Goal: Task Accomplishment & Management: Complete application form

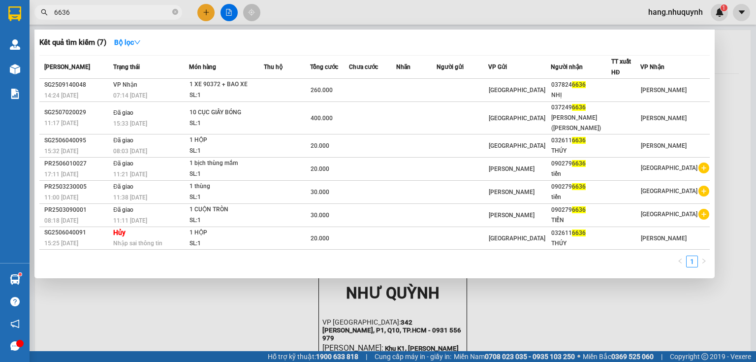
click at [143, 14] on input "6636" at bounding box center [112, 12] width 116 height 11
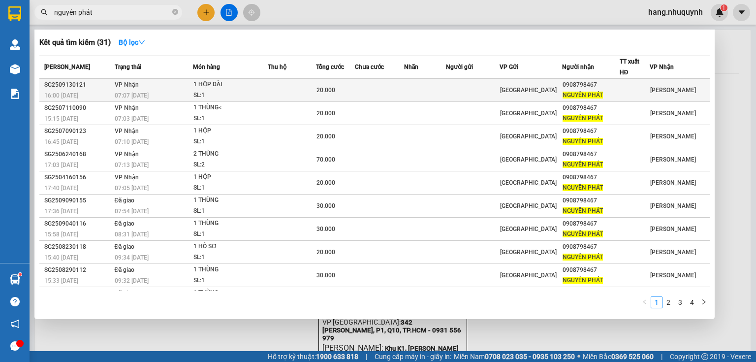
type input "nguyên phát"
click at [225, 87] on div "1 HỘP DÀI" at bounding box center [231, 84] width 74 height 11
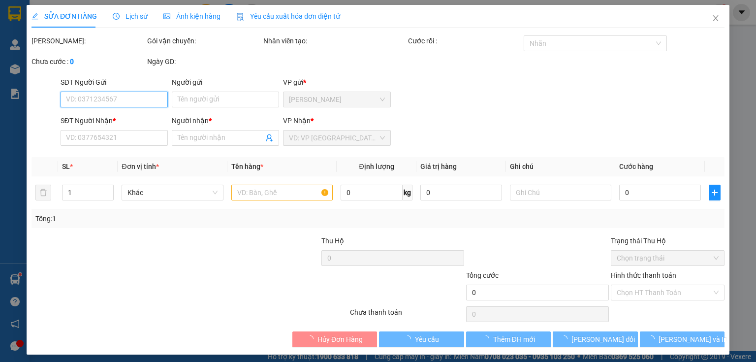
type input "0908798467"
type input "NGUYÊN PHÁT"
type input "20.000"
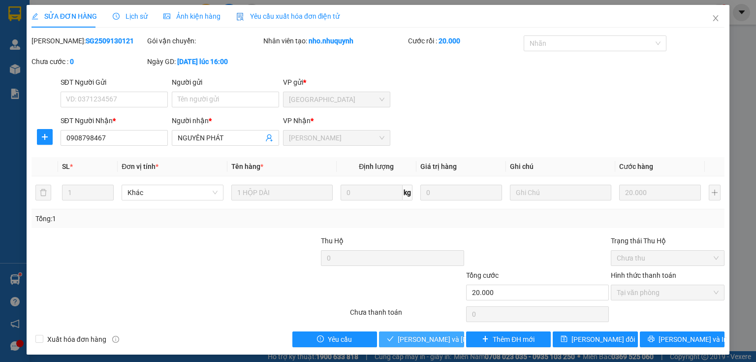
drag, startPoint x: 412, startPoint y: 339, endPoint x: 350, endPoint y: 69, distance: 276.7
click at [411, 339] on span "[PERSON_NAME] và [PERSON_NAME] hàng" at bounding box center [464, 339] width 133 height 11
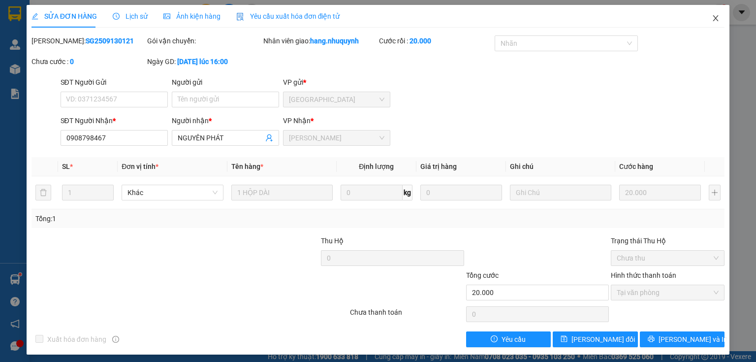
click at [712, 20] on icon "close" at bounding box center [716, 18] width 8 height 8
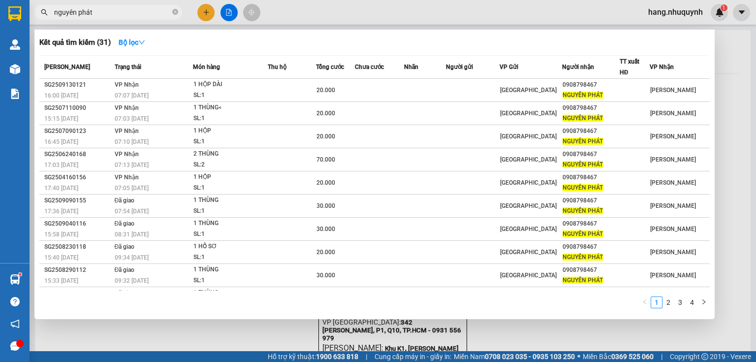
click at [142, 13] on input "nguyên phát" at bounding box center [112, 12] width 116 height 11
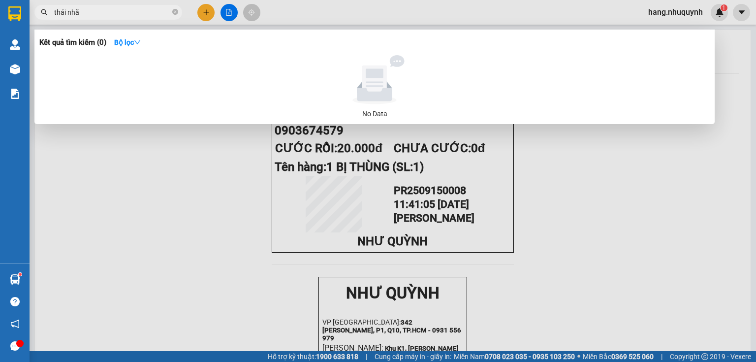
type input "thái nhã"
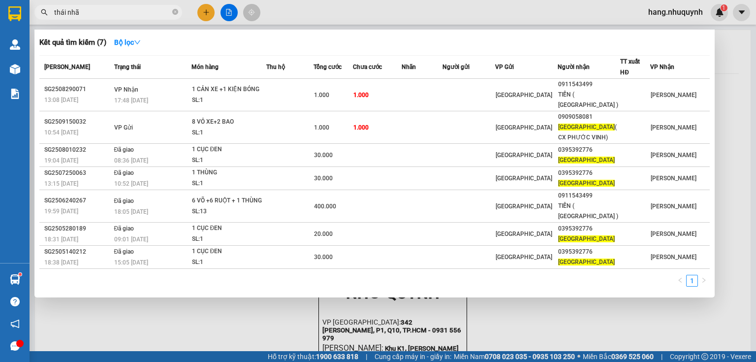
click at [163, 14] on input "thái nhã" at bounding box center [112, 12] width 116 height 11
click at [211, 12] on div at bounding box center [378, 181] width 756 height 362
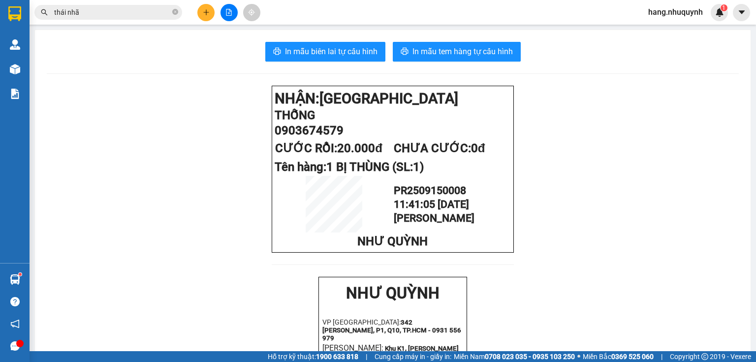
click at [205, 16] on button at bounding box center [205, 12] width 17 height 17
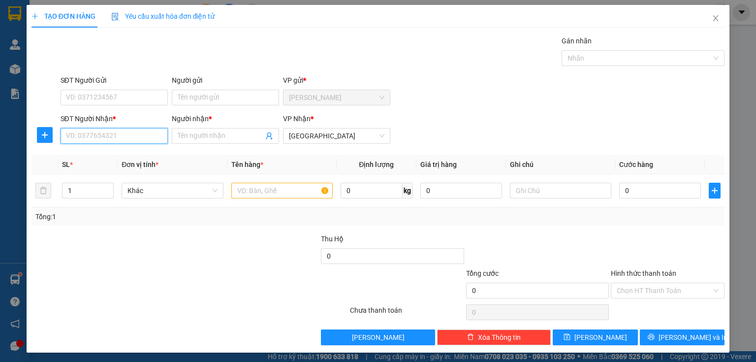
click at [105, 142] on input "SĐT Người Nhận *" at bounding box center [114, 136] width 107 height 16
drag, startPoint x: 69, startPoint y: 138, endPoint x: 47, endPoint y: 144, distance: 23.1
click at [47, 144] on div "SĐT Người [PERSON_NAME] * 1932 Người [PERSON_NAME] * Tên người [PERSON_NAME] [P…" at bounding box center [378, 130] width 695 height 34
type input "0000000932"
drag, startPoint x: 108, startPoint y: 154, endPoint x: 119, endPoint y: 154, distance: 10.8
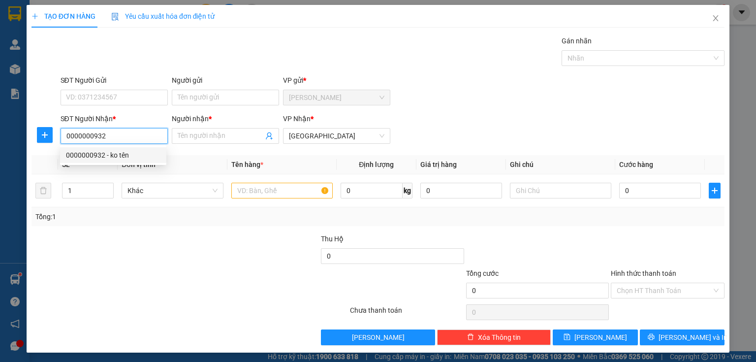
click at [108, 154] on div "0000000932 - ko tên" at bounding box center [113, 155] width 95 height 11
type input "ko tên"
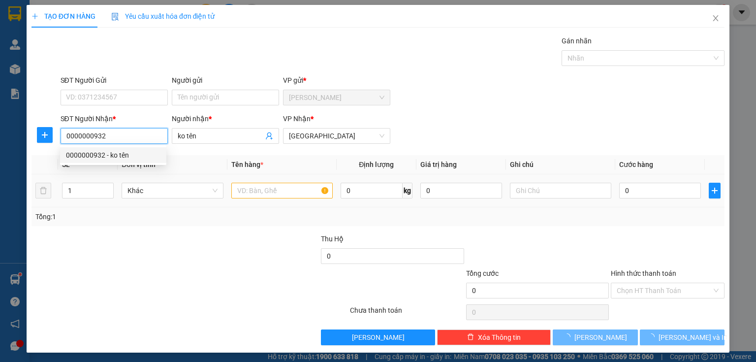
type input "60.000"
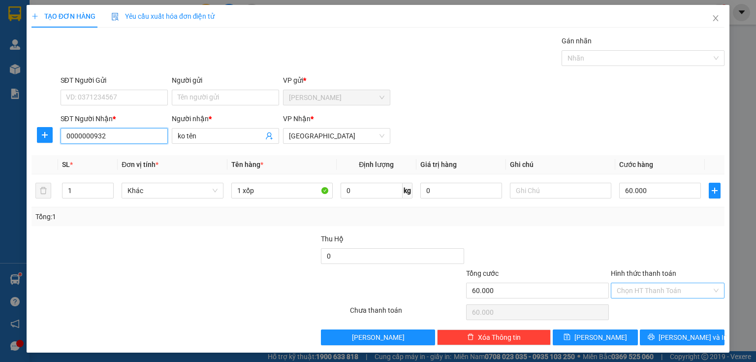
type input "0000000932"
drag, startPoint x: 651, startPoint y: 289, endPoint x: 651, endPoint y: 299, distance: 10.4
click at [651, 293] on input "Hình thức thanh toán" at bounding box center [664, 290] width 95 height 15
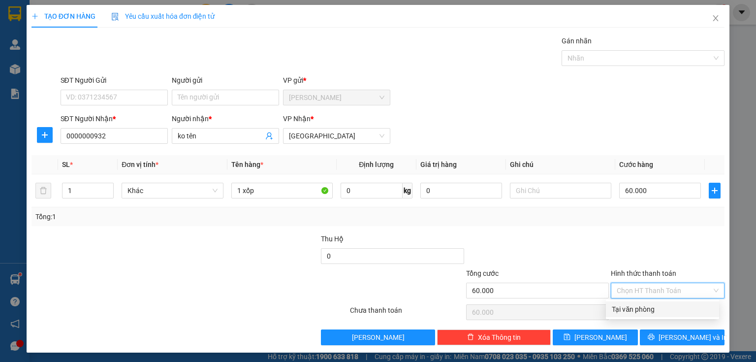
click at [643, 311] on div "Tại văn phòng" at bounding box center [662, 309] width 101 height 11
type input "0"
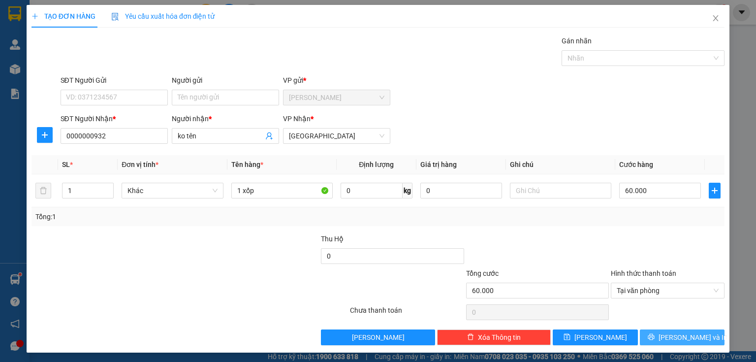
drag, startPoint x: 694, startPoint y: 335, endPoint x: 678, endPoint y: 322, distance: 21.0
click at [693, 335] on span "[PERSON_NAME] và In" at bounding box center [693, 337] width 69 height 11
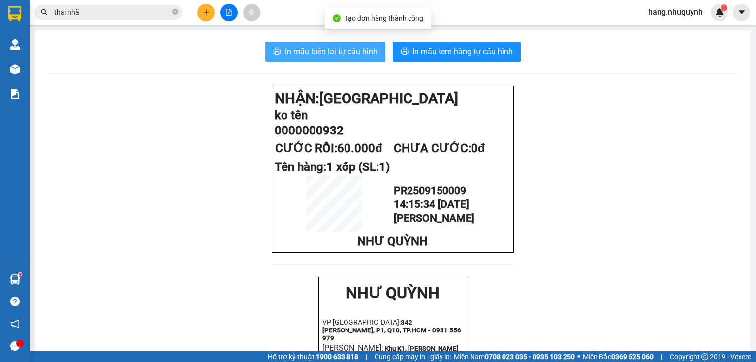
click at [343, 53] on span "In mẫu biên lai tự cấu hình" at bounding box center [331, 51] width 93 height 12
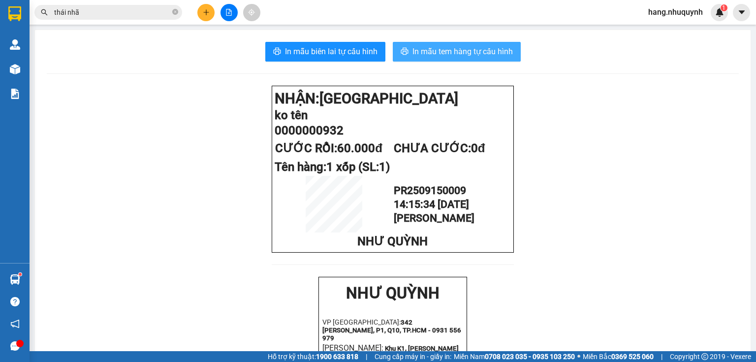
click at [482, 53] on span "In mẫu tem hàng tự cấu hình" at bounding box center [463, 51] width 100 height 12
click at [206, 15] on icon "plus" at bounding box center [206, 11] width 0 height 5
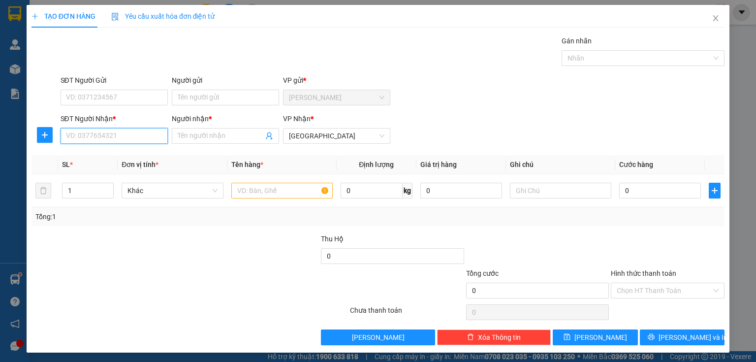
click at [116, 136] on input "SĐT Người Nhận *" at bounding box center [114, 136] width 107 height 16
type input "0388101208"
click at [122, 156] on div "0388101208 - KO TÊN" at bounding box center [113, 155] width 95 height 11
type input "KO TÊN"
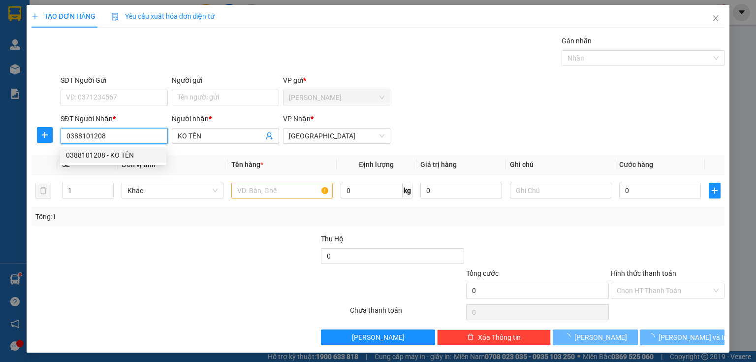
type input "60.000"
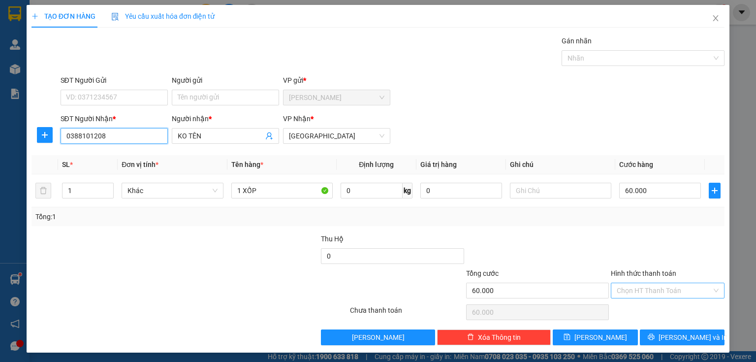
type input "0388101208"
drag, startPoint x: 647, startPoint y: 289, endPoint x: 646, endPoint y: 308, distance: 18.8
click at [648, 292] on input "Hình thức thanh toán" at bounding box center [664, 290] width 95 height 15
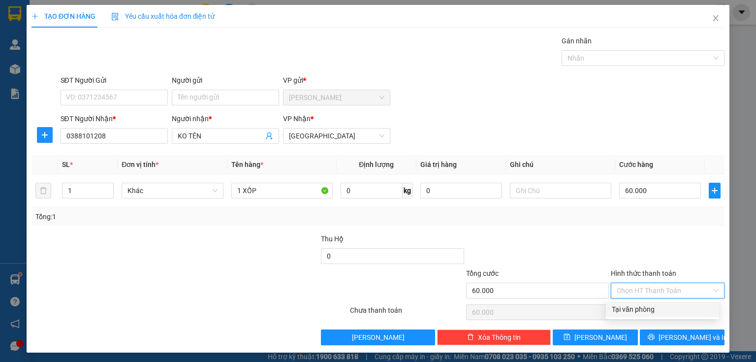
click at [645, 308] on div "Tại văn phòng" at bounding box center [662, 309] width 101 height 11
type input "0"
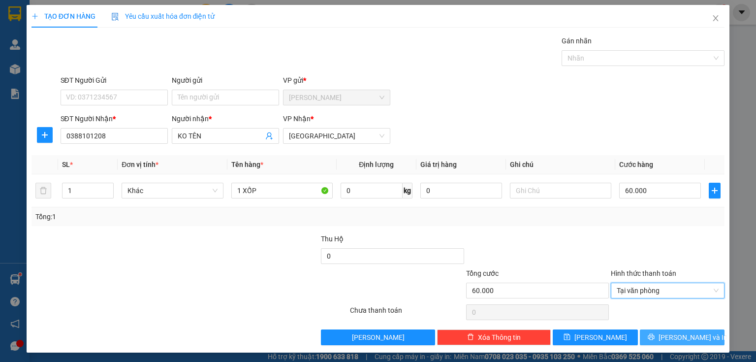
drag, startPoint x: 660, startPoint y: 333, endPoint x: 568, endPoint y: 146, distance: 208.3
click at [660, 332] on button "[PERSON_NAME] và In" at bounding box center [682, 337] width 85 height 16
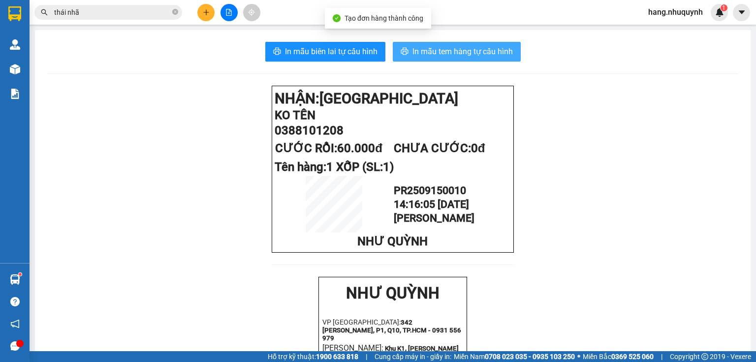
click at [420, 58] on button "In mẫu tem hàng tự cấu hình" at bounding box center [457, 52] width 128 height 20
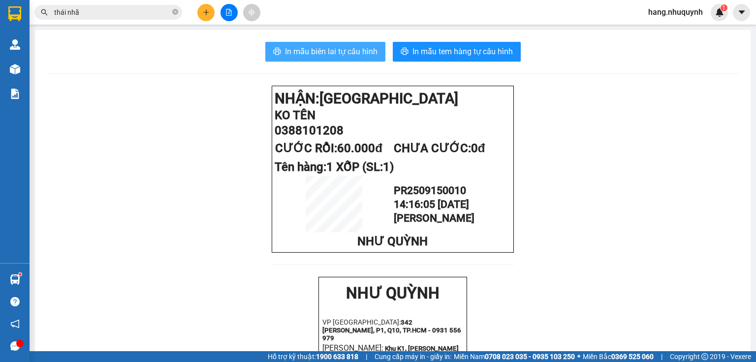
click at [300, 52] on span "In mẫu biên lai tự cấu hình" at bounding box center [331, 51] width 93 height 12
click at [118, 15] on input "thái nhã" at bounding box center [112, 12] width 116 height 11
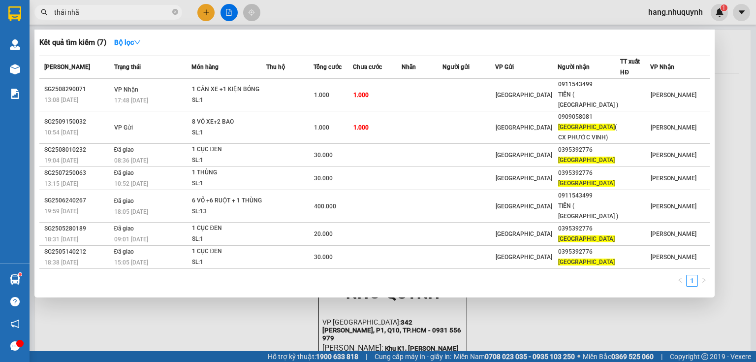
click at [118, 15] on input "thái nhã" at bounding box center [112, 12] width 116 height 11
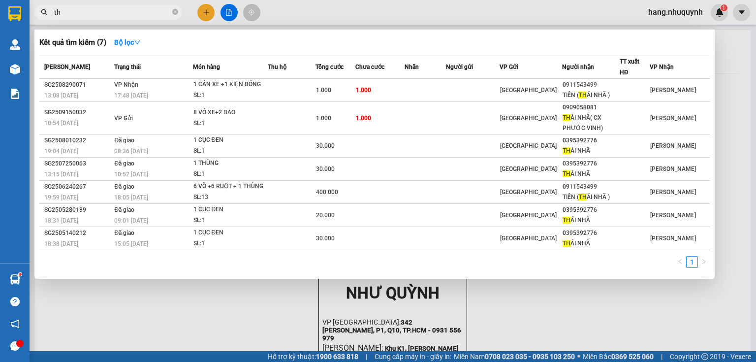
type input "t"
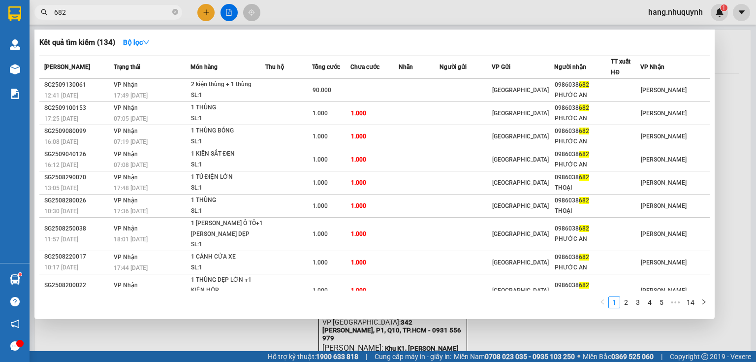
click at [106, 15] on input "682" at bounding box center [112, 12] width 116 height 11
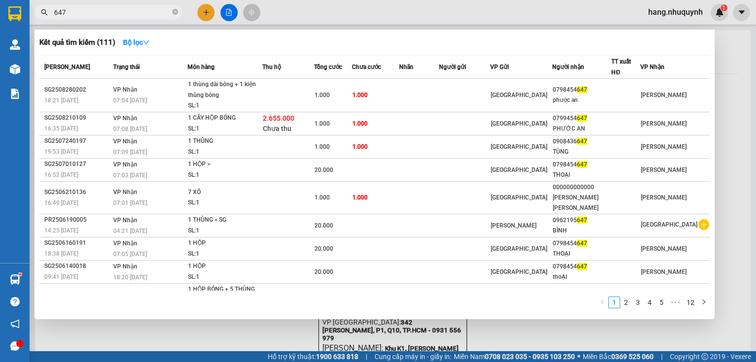
click at [101, 16] on input "647" at bounding box center [112, 12] width 116 height 11
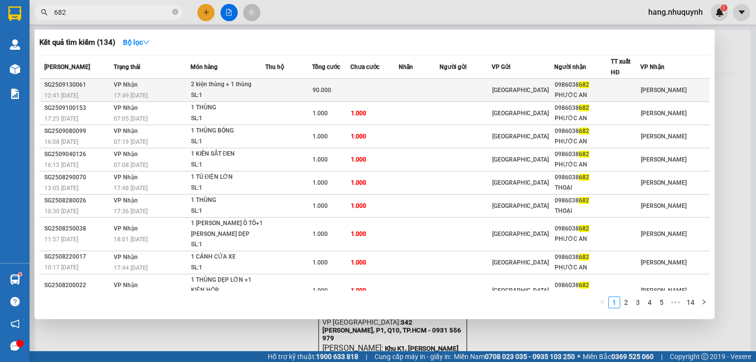
type input "682"
click at [201, 80] on div "2 kiện thùng + 1 thùng" at bounding box center [228, 84] width 74 height 11
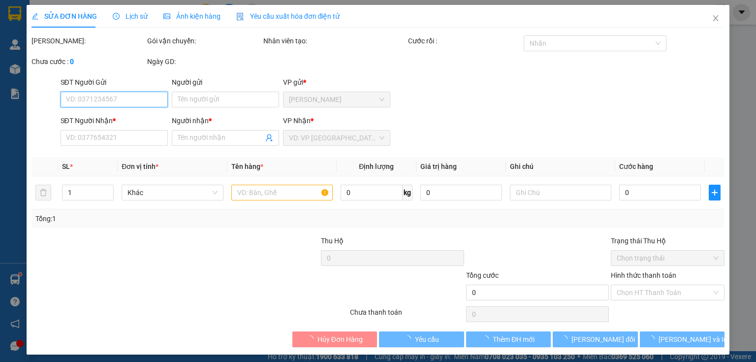
type input "0986038682"
type input "PHƯỚC AN"
type input "90.000"
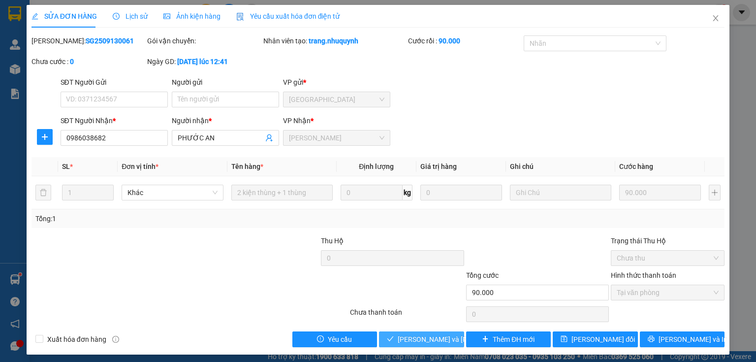
click at [420, 337] on span "[PERSON_NAME] và [PERSON_NAME] hàng" at bounding box center [464, 339] width 133 height 11
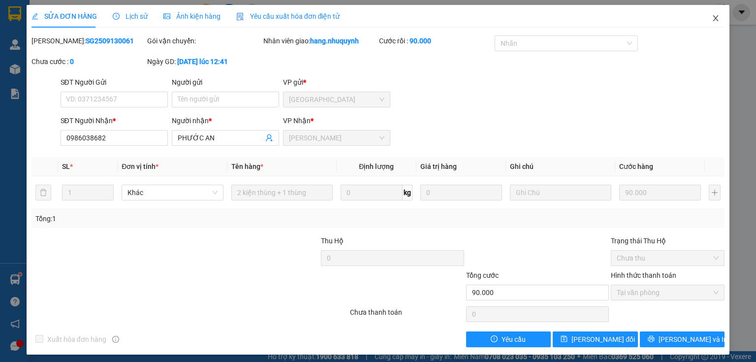
drag, startPoint x: 710, startPoint y: 20, endPoint x: 138, endPoint y: 28, distance: 571.7
click at [712, 20] on icon "close" at bounding box center [716, 18] width 8 height 8
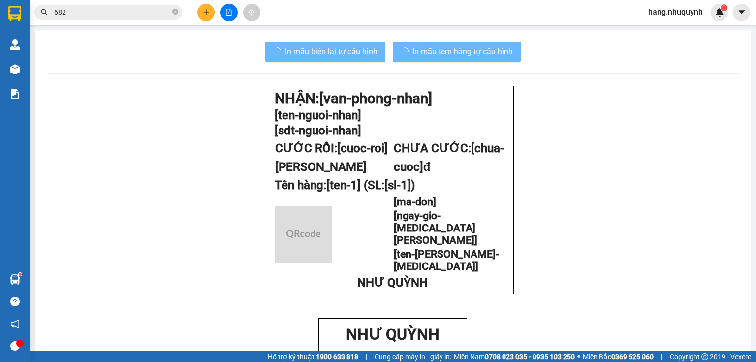
click at [122, 11] on input "682" at bounding box center [112, 12] width 116 height 11
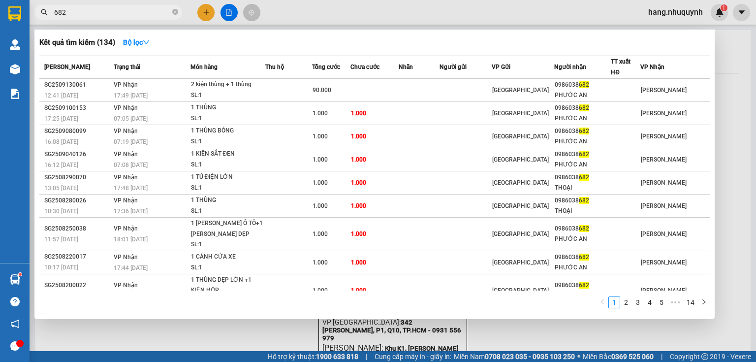
click at [122, 11] on input "682" at bounding box center [112, 12] width 116 height 11
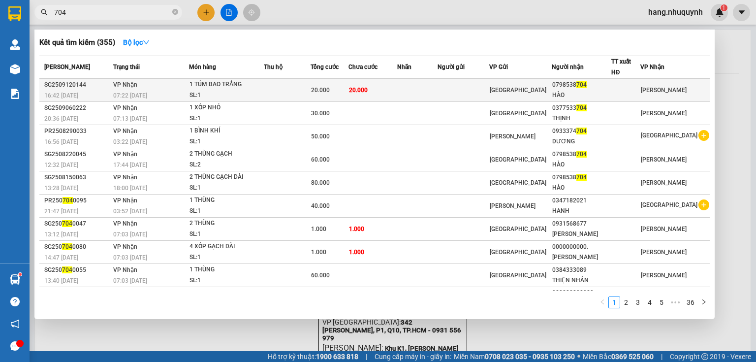
type input "704"
click at [295, 86] on td at bounding box center [287, 90] width 47 height 23
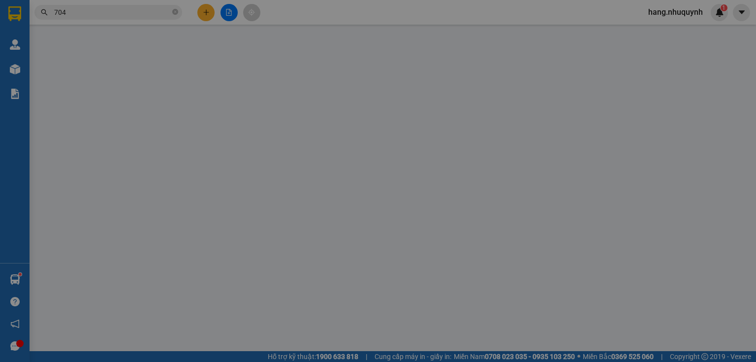
type input "0798538704"
type input "HÀO"
type input "20.000"
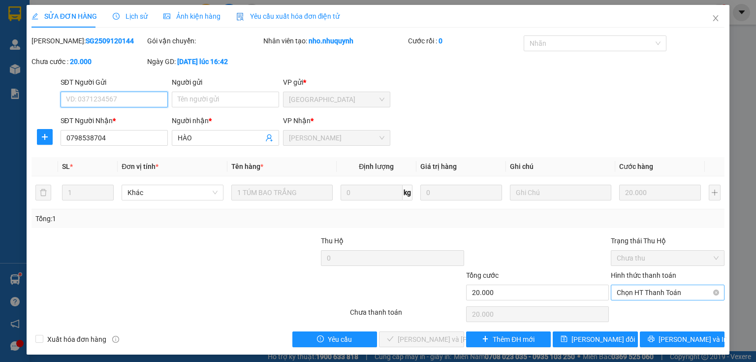
click at [670, 292] on span "Chọn HT Thanh Toán" at bounding box center [668, 292] width 102 height 15
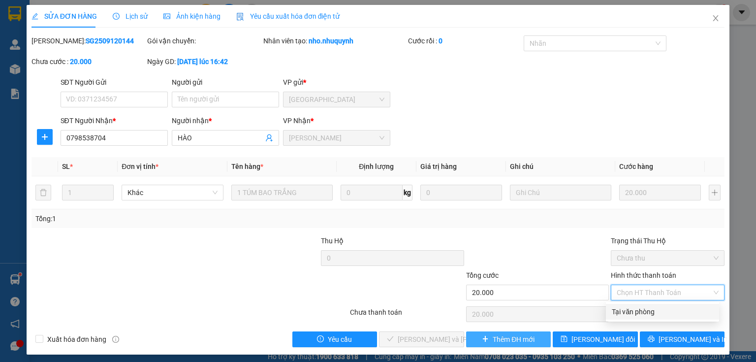
drag, startPoint x: 640, startPoint y: 309, endPoint x: 518, endPoint y: 331, distance: 124.0
click at [639, 309] on div "Tại văn phòng" at bounding box center [662, 311] width 101 height 11
type input "0"
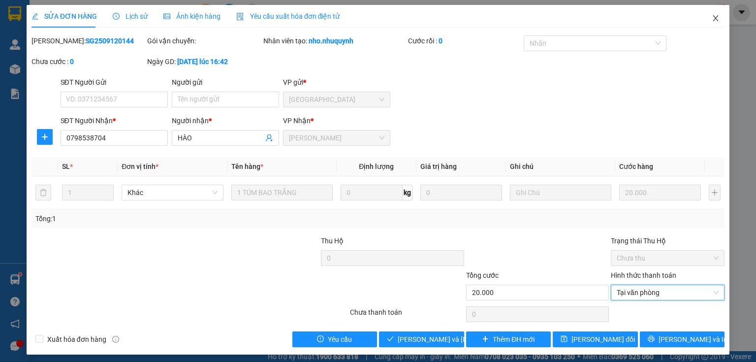
drag, startPoint x: 711, startPoint y: 22, endPoint x: 643, endPoint y: 3, distance: 70.8
click at [712, 22] on icon "close" at bounding box center [716, 18] width 8 height 8
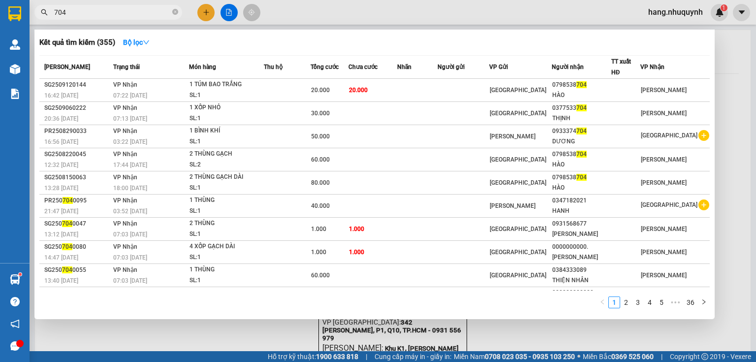
click at [117, 17] on input "704" at bounding box center [112, 12] width 116 height 11
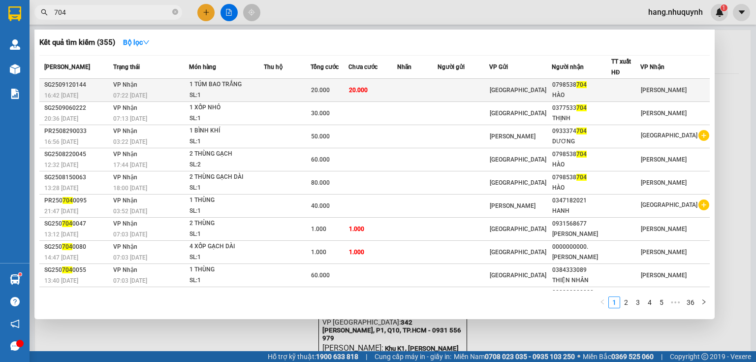
click at [483, 90] on td at bounding box center [464, 90] width 52 height 23
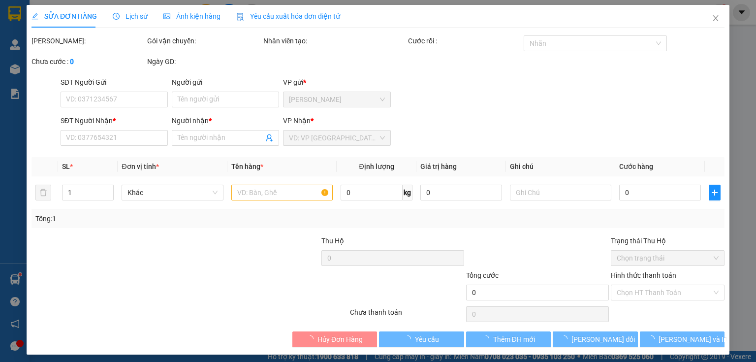
type input "0798538704"
type input "HÀO"
type input "20.000"
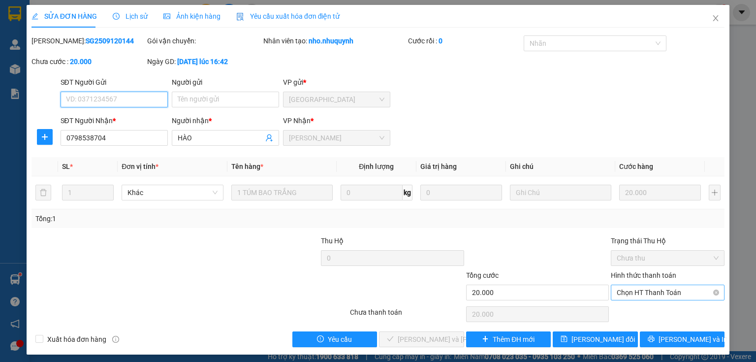
click at [648, 293] on span "Chọn HT Thanh Toán" at bounding box center [668, 292] width 102 height 15
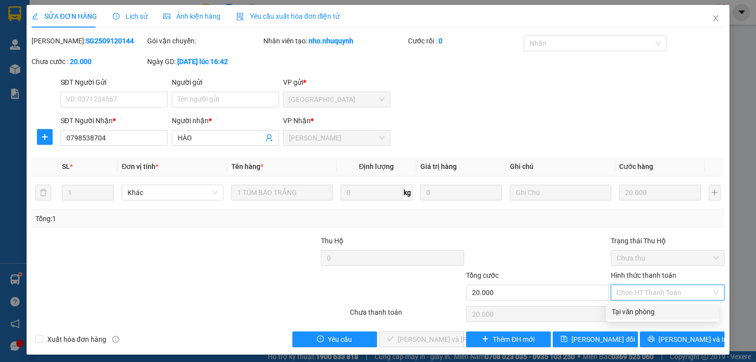
drag, startPoint x: 645, startPoint y: 311, endPoint x: 549, endPoint y: 355, distance: 105.7
click at [644, 311] on div "Tại văn phòng" at bounding box center [662, 311] width 101 height 11
type input "0"
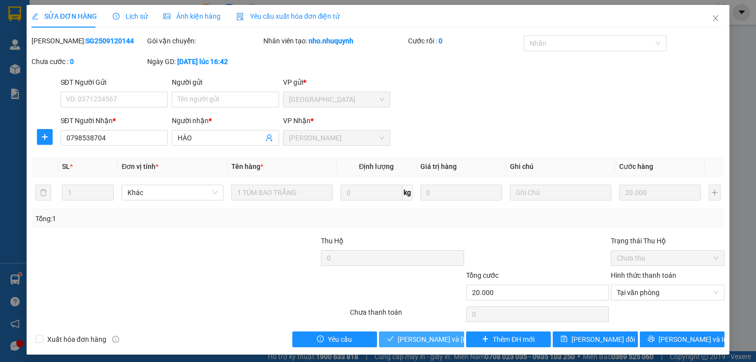
click at [418, 339] on span "[PERSON_NAME] và [PERSON_NAME] hàng" at bounding box center [464, 339] width 133 height 11
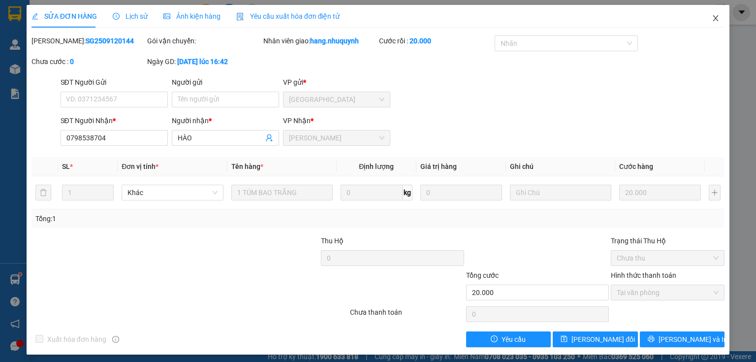
drag, startPoint x: 710, startPoint y: 18, endPoint x: 703, endPoint y: 21, distance: 8.2
click at [703, 21] on span "Close" at bounding box center [716, 19] width 28 height 28
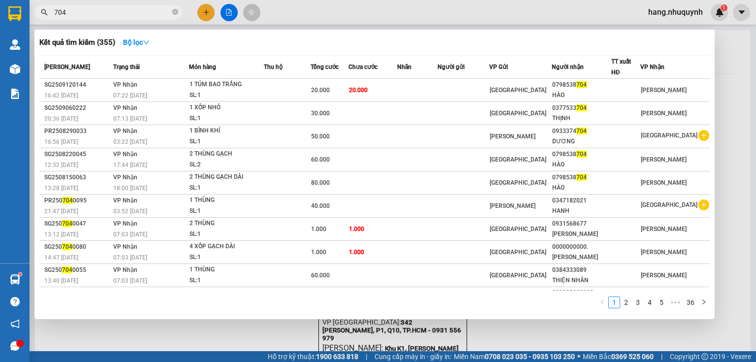
click at [120, 13] on input "704" at bounding box center [112, 12] width 116 height 11
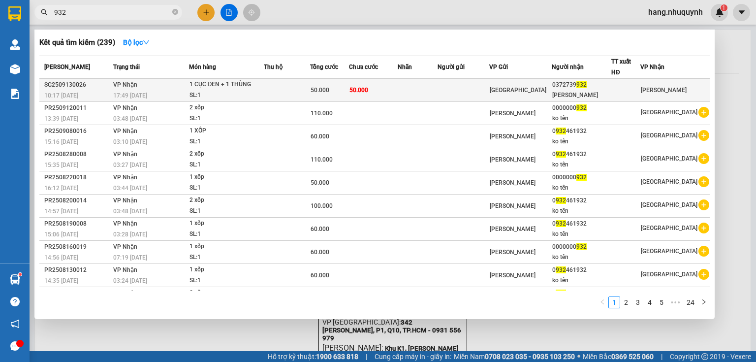
type input "932"
click at [320, 93] on span "50.000" at bounding box center [320, 90] width 19 height 7
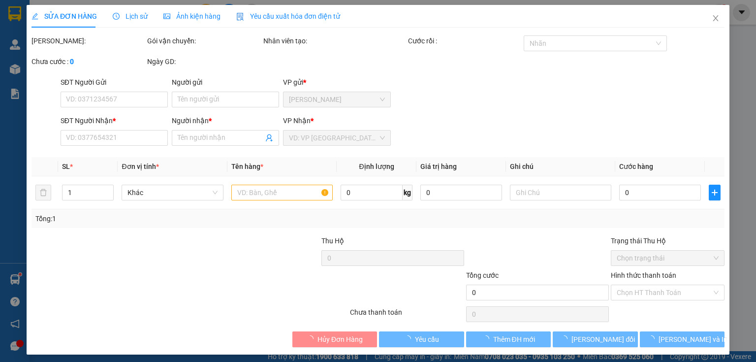
type input "0372739932"
type input "[PERSON_NAME]"
type input "50.000"
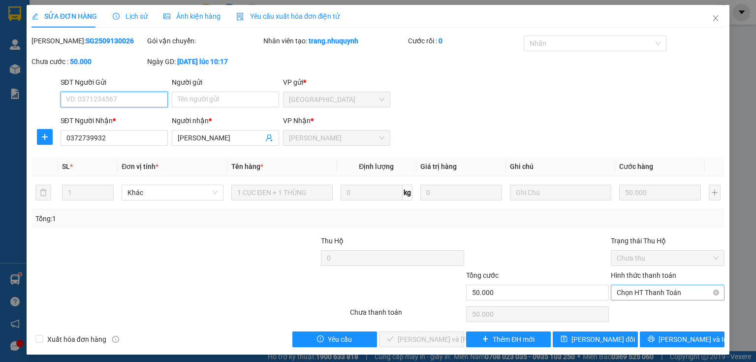
click at [660, 295] on span "Chọn HT Thanh Toán" at bounding box center [668, 292] width 102 height 15
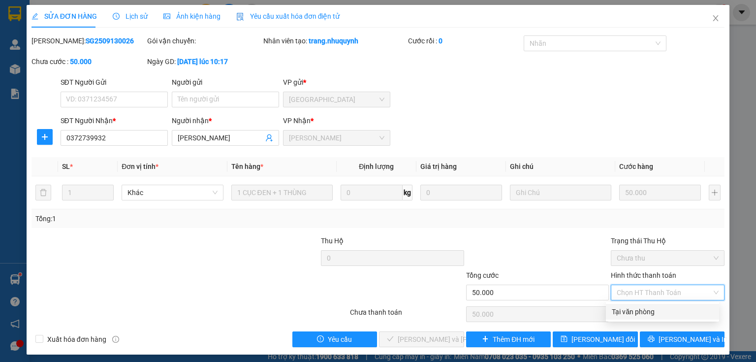
drag, startPoint x: 641, startPoint y: 317, endPoint x: 617, endPoint y: 327, distance: 25.8
click at [632, 322] on div "Total Paid Fee 0 Total UnPaid Fee 50.000 Cash Collection Total Fee Mã ĐH: SG250…" at bounding box center [378, 191] width 693 height 312
drag, startPoint x: 640, startPoint y: 315, endPoint x: 603, endPoint y: 329, distance: 40.1
click at [639, 316] on div "Tại văn phòng" at bounding box center [662, 311] width 101 height 11
type input "0"
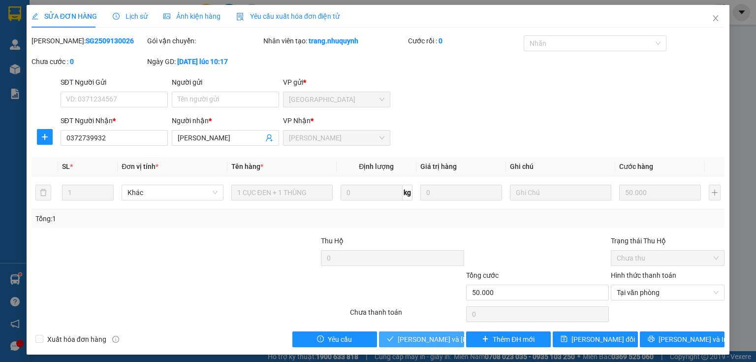
click at [401, 339] on span "[PERSON_NAME] và [PERSON_NAME] hàng" at bounding box center [464, 339] width 133 height 11
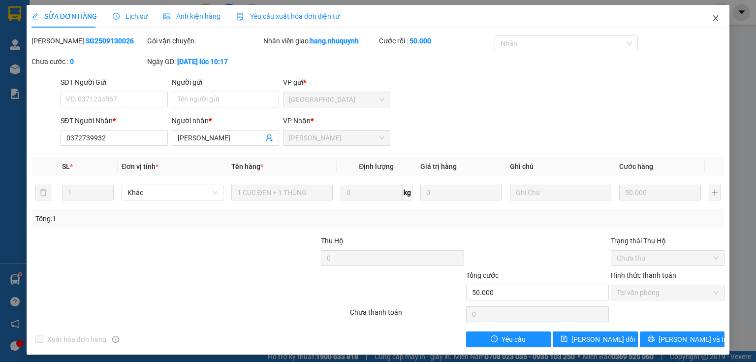
click at [712, 20] on icon "close" at bounding box center [716, 18] width 8 height 8
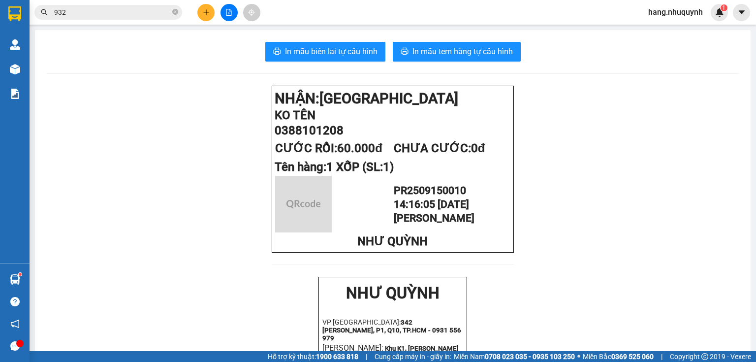
click at [199, 11] on button at bounding box center [205, 12] width 17 height 17
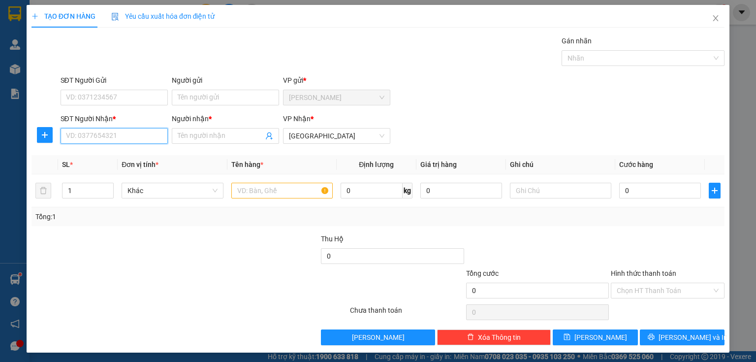
click at [120, 136] on input "SĐT Người Nhận *" at bounding box center [114, 136] width 107 height 16
type input "0907456710"
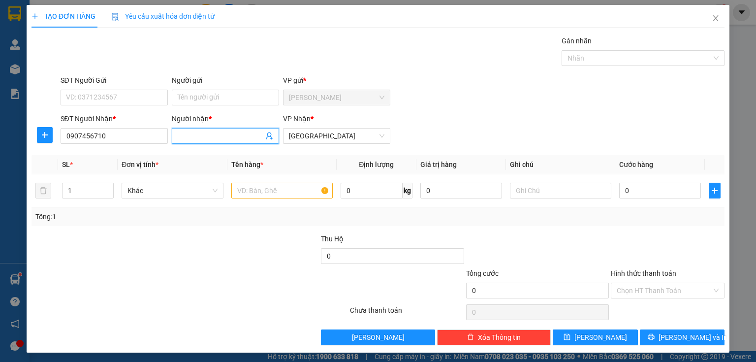
click at [207, 138] on input "Người nhận *" at bounding box center [221, 135] width 86 height 11
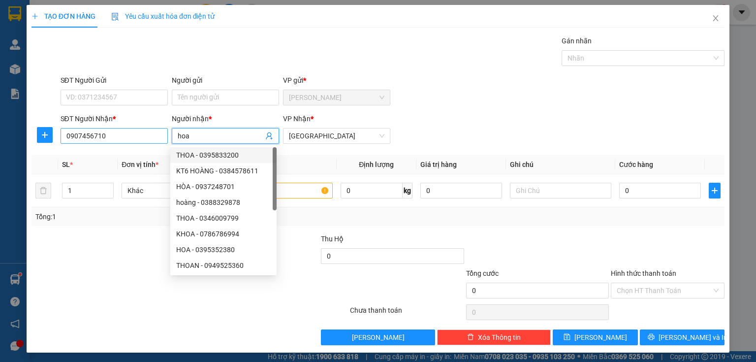
drag, startPoint x: 222, startPoint y: 135, endPoint x: 62, endPoint y: 131, distance: 160.5
click at [65, 133] on div "SĐT Người [PERSON_NAME] * 0907456710 Người [PERSON_NAME] * [PERSON_NAME] [PERSO…" at bounding box center [393, 130] width 669 height 34
type input "HOA"
click at [293, 197] on input "text" at bounding box center [281, 191] width 101 height 16
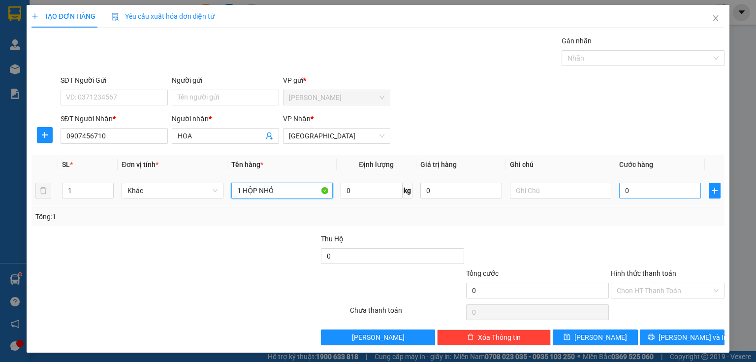
type input "1 HỘP NHỎ"
click at [640, 191] on input "0" at bounding box center [660, 191] width 82 height 16
type input "2"
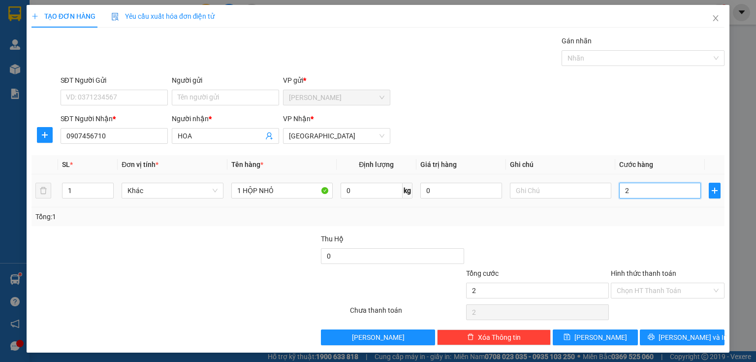
type input "20"
type input "200"
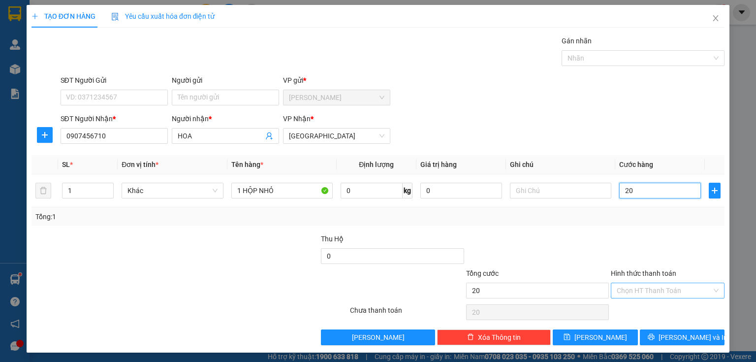
type input "200"
type input "2.000"
type input "20.000"
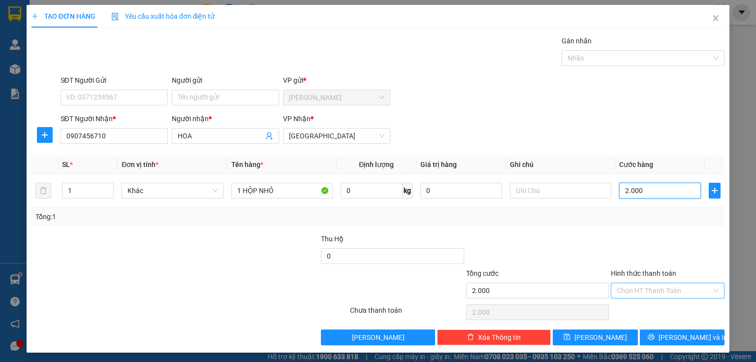
type input "20.000"
click at [653, 297] on div "Hình thức thanh toán Chọn HT Thanh Toán" at bounding box center [668, 285] width 114 height 34
click at [646, 317] on div "Transit Pickup Surcharge Ids Transit Deliver Surcharge Ids Transit Deliver Surc…" at bounding box center [378, 190] width 693 height 310
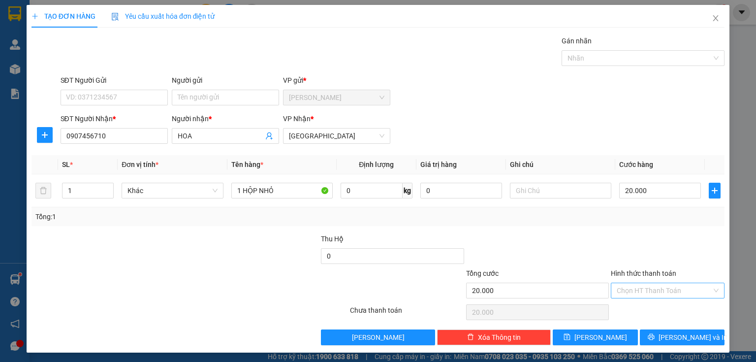
click at [634, 290] on input "Hình thức thanh toán" at bounding box center [664, 290] width 95 height 15
click at [637, 310] on div "Tại văn phòng" at bounding box center [662, 309] width 101 height 11
type input "0"
drag, startPoint x: 660, startPoint y: 333, endPoint x: 590, endPoint y: 228, distance: 126.3
click at [661, 333] on button "[PERSON_NAME] và In" at bounding box center [682, 337] width 85 height 16
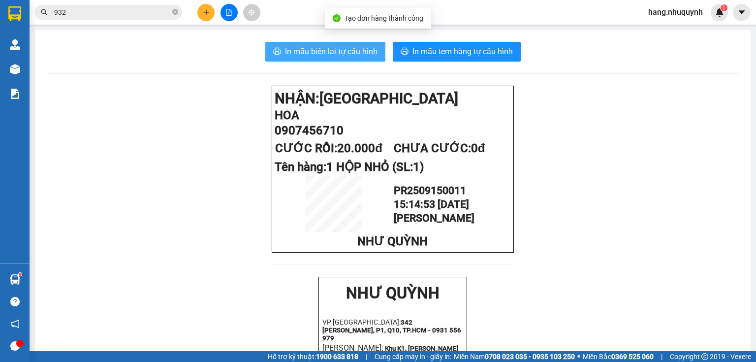
click at [346, 52] on span "In mẫu biên lai tự cấu hình" at bounding box center [331, 51] width 93 height 12
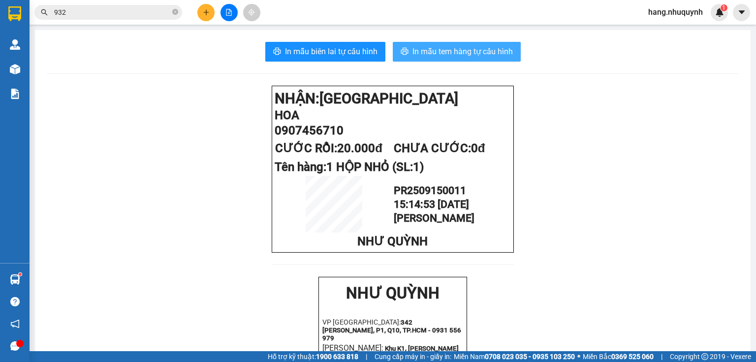
click at [440, 54] on span "In mẫu tem hàng tự cấu hình" at bounding box center [463, 51] width 100 height 12
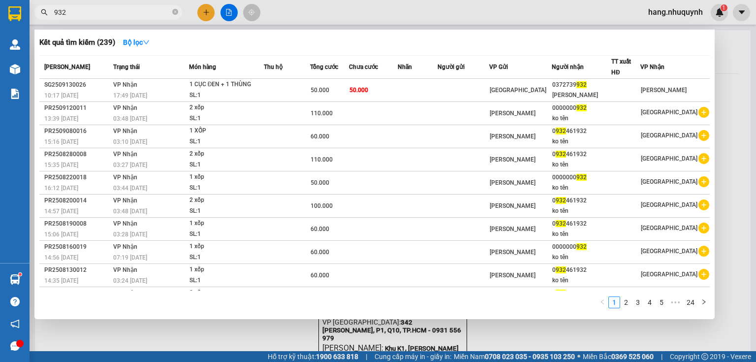
click at [148, 14] on input "932" at bounding box center [112, 12] width 116 height 11
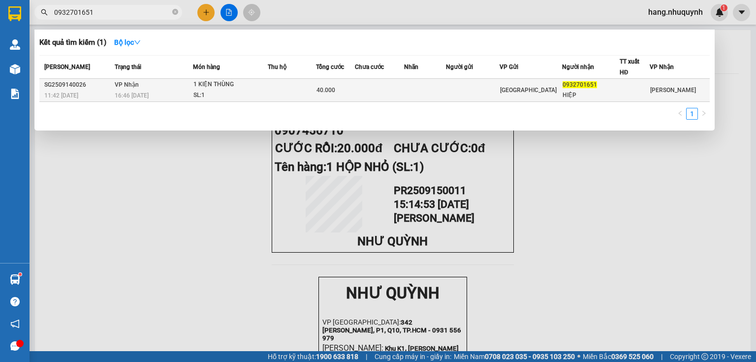
type input "0932701651"
click at [206, 91] on div "SL: 1" at bounding box center [231, 95] width 74 height 11
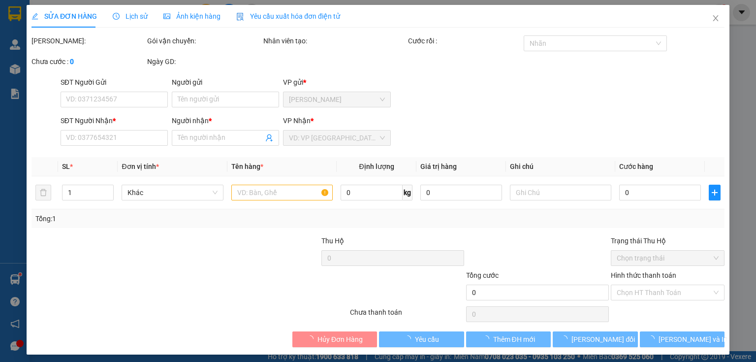
type input "0932701651"
type input "HIỆP"
type input "40.000"
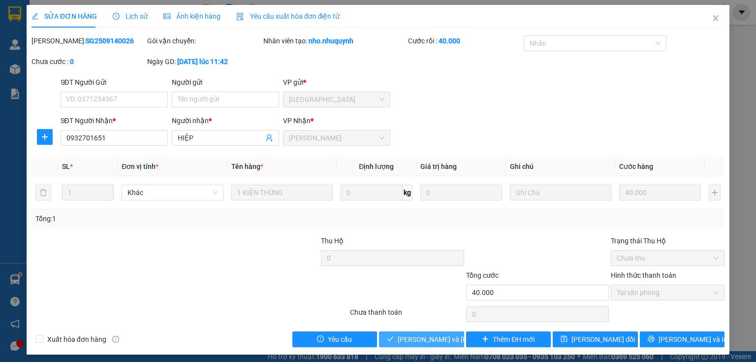
click at [420, 339] on span "[PERSON_NAME] và [PERSON_NAME] hàng" at bounding box center [464, 339] width 133 height 11
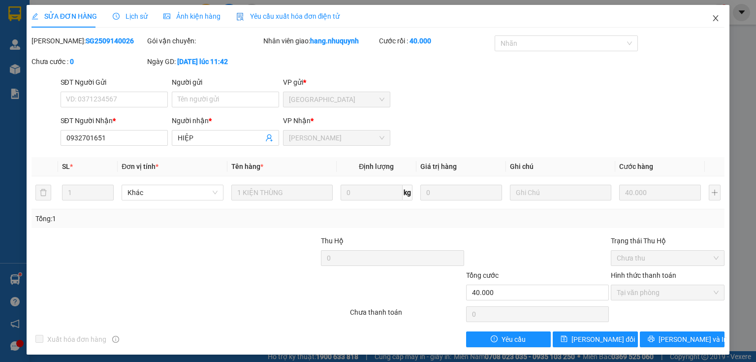
drag, startPoint x: 710, startPoint y: 17, endPoint x: 581, endPoint y: 17, distance: 128.5
click at [712, 16] on icon "close" at bounding box center [716, 18] width 8 height 8
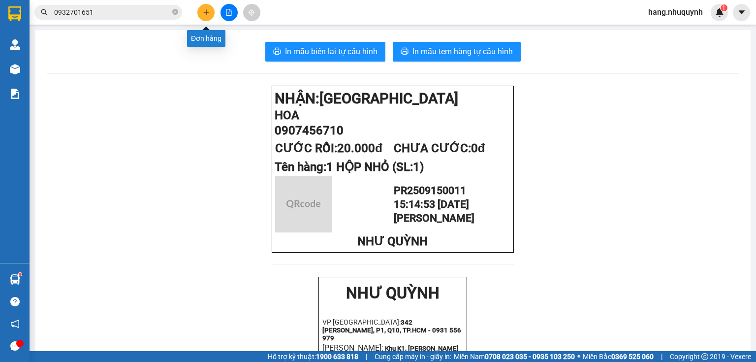
click at [207, 15] on icon "plus" at bounding box center [206, 12] width 7 height 7
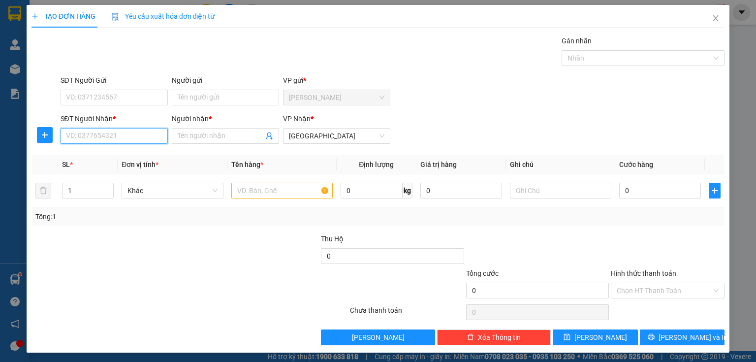
click at [135, 134] on input "SĐT Người Nhận *" at bounding box center [114, 136] width 107 height 16
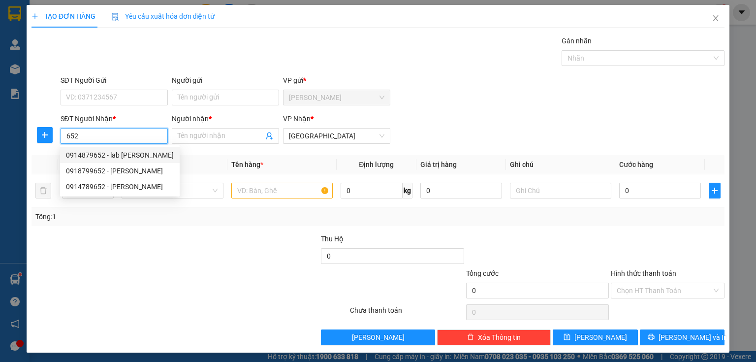
click at [122, 154] on div "0914879652 - lab [PERSON_NAME]" at bounding box center [120, 155] width 108 height 11
type input "0914879652"
type input "lab [PERSON_NAME]"
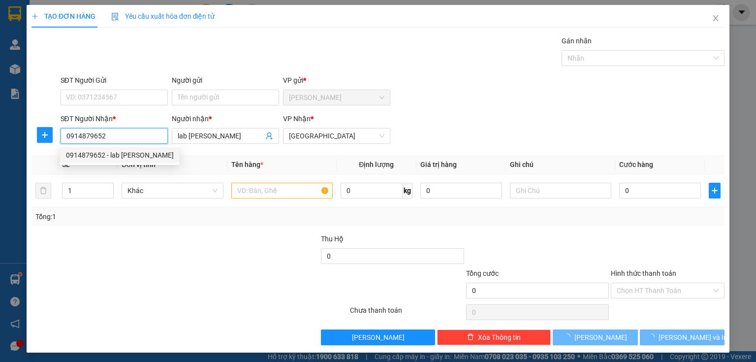
type input "20.000"
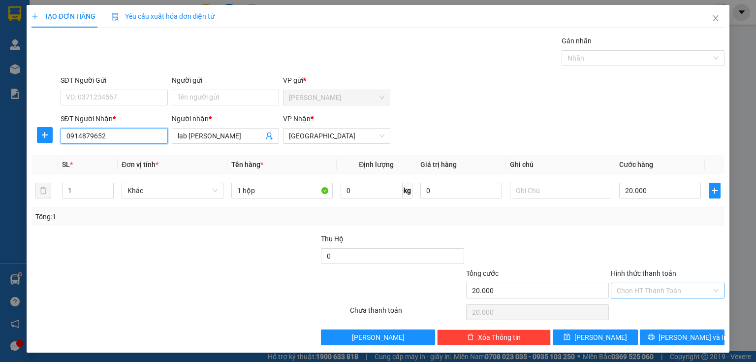
type input "0914879652"
click at [648, 288] on input "Hình thức thanh toán" at bounding box center [664, 290] width 95 height 15
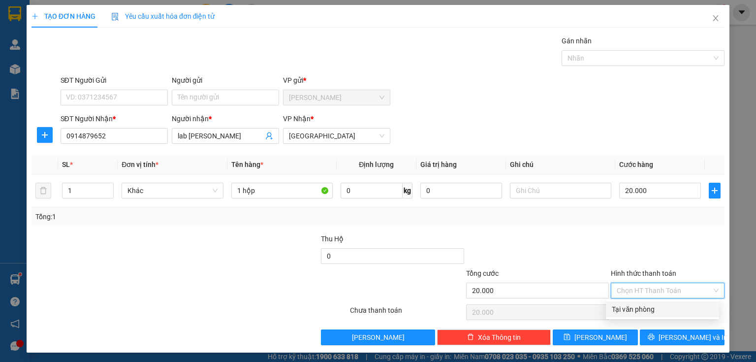
drag, startPoint x: 645, startPoint y: 310, endPoint x: 651, endPoint y: 328, distance: 19.0
click at [646, 315] on div "Tại văn phòng" at bounding box center [662, 309] width 113 height 16
type input "0"
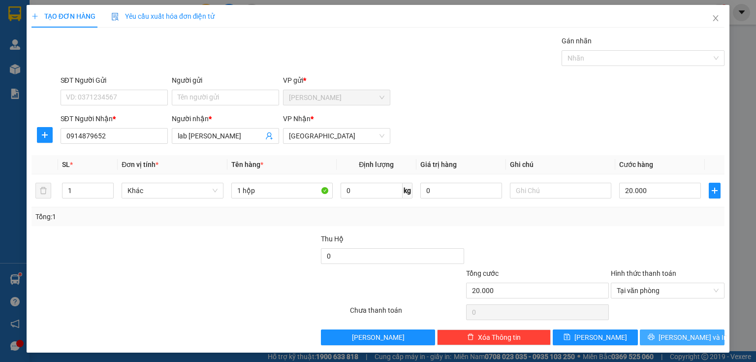
click at [655, 337] on button "[PERSON_NAME] và In" at bounding box center [682, 337] width 85 height 16
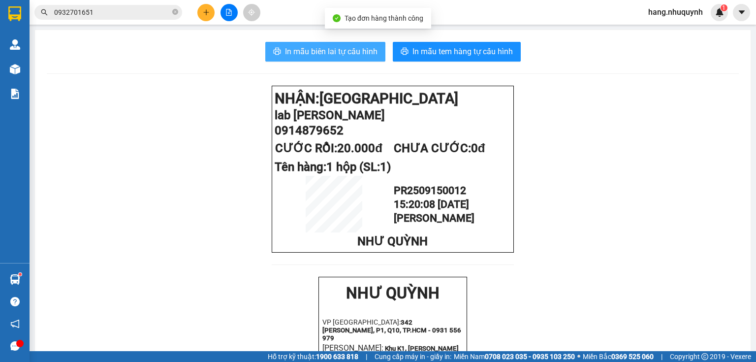
drag, startPoint x: 354, startPoint y: 52, endPoint x: 376, endPoint y: 86, distance: 40.8
click at [353, 54] on span "In mẫu biên lai tự cấu hình" at bounding box center [331, 51] width 93 height 12
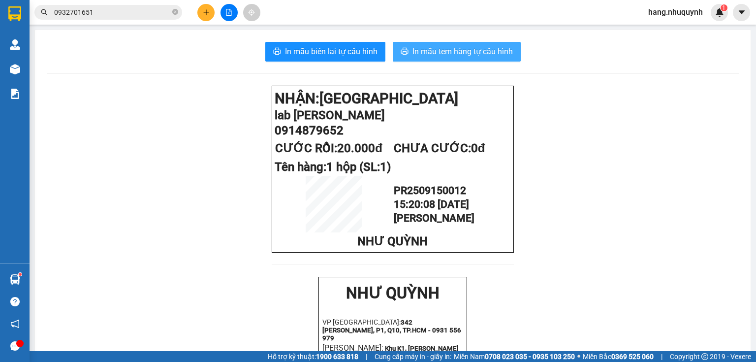
click at [453, 54] on span "In mẫu tem hàng tự cấu hình" at bounding box center [463, 51] width 100 height 12
click at [118, 17] on input "0932701651" at bounding box center [112, 12] width 116 height 11
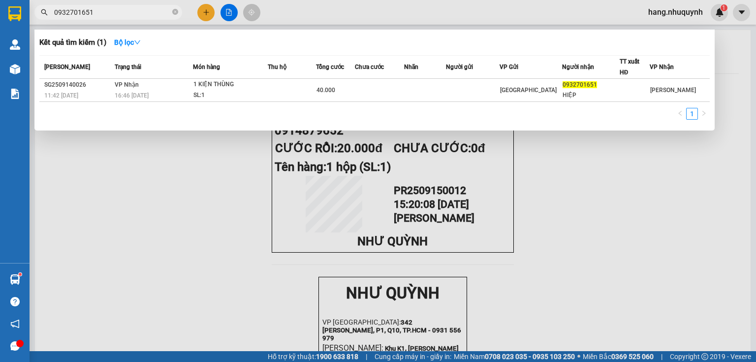
click at [118, 17] on input "0932701651" at bounding box center [112, 12] width 116 height 11
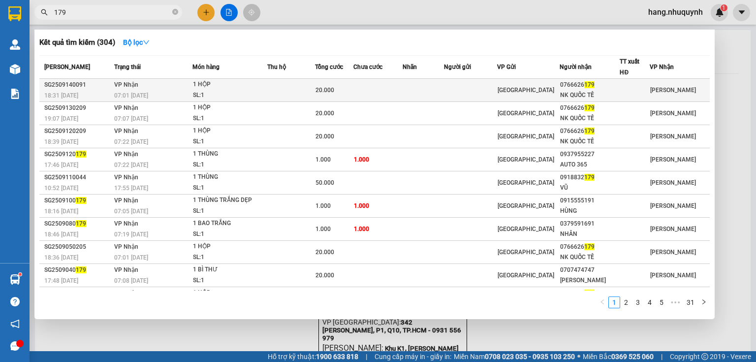
type input "179"
click at [341, 95] on div "20.000" at bounding box center [334, 90] width 37 height 11
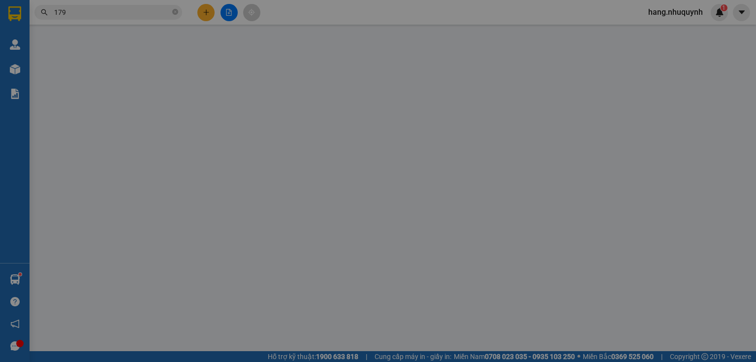
type input "0766626179"
type input "NK QUỐC TẾ"
type input "20.000"
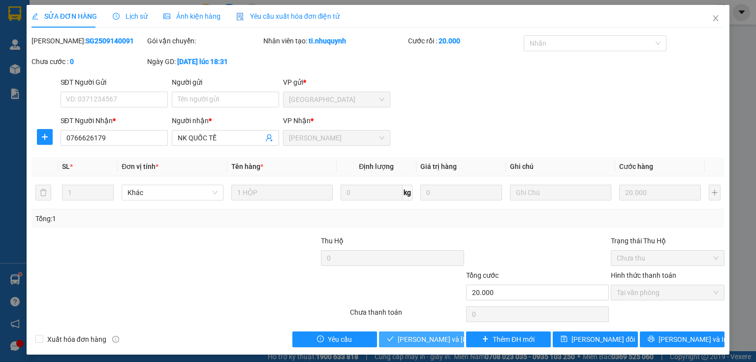
click at [442, 341] on span "[PERSON_NAME] và [PERSON_NAME] hàng" at bounding box center [464, 339] width 133 height 11
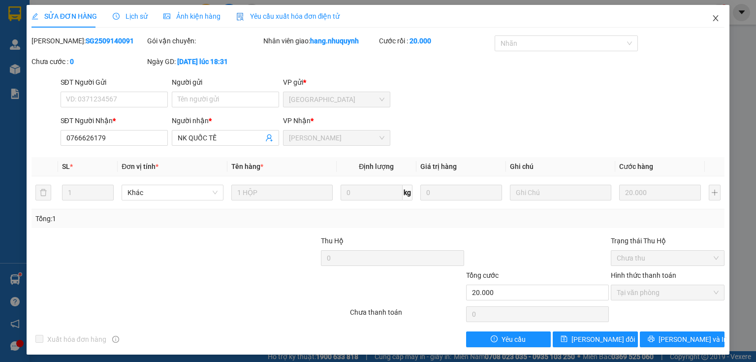
click at [713, 18] on icon "close" at bounding box center [715, 18] width 5 height 6
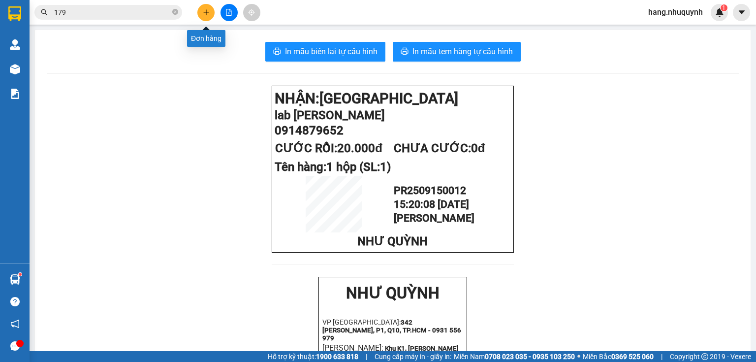
click at [214, 13] on button at bounding box center [205, 12] width 17 height 17
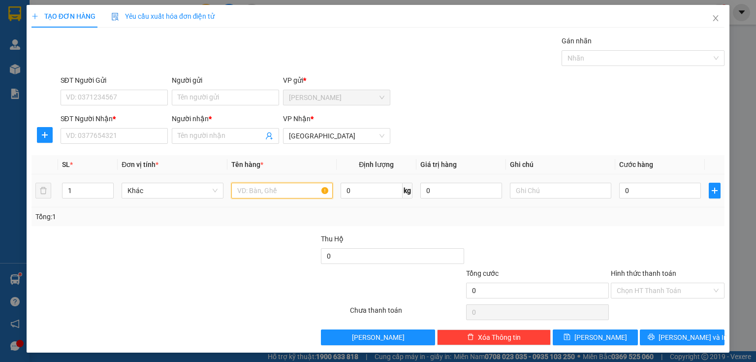
click at [286, 194] on input "text" at bounding box center [281, 191] width 101 height 16
type input "1 KIỆN XỐP"
click at [198, 134] on input "Người nhận *" at bounding box center [221, 135] width 86 height 11
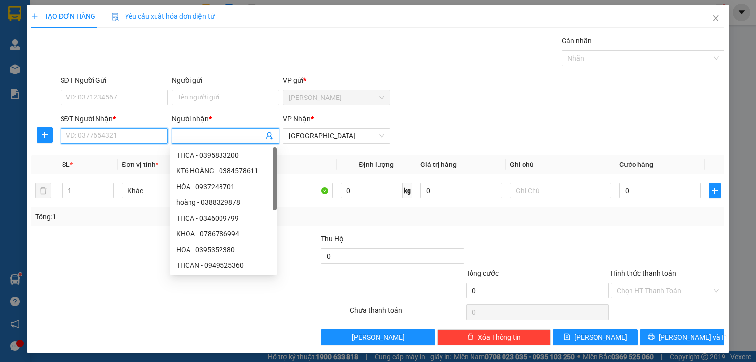
click at [107, 142] on input "SĐT Người Nhận *" at bounding box center [114, 136] width 107 height 16
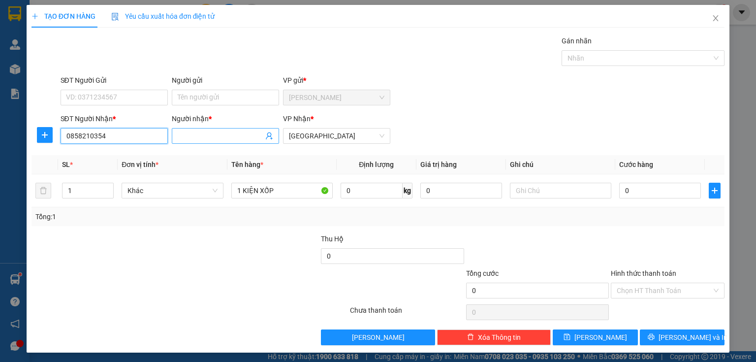
type input "0858210354"
click at [207, 134] on input "Người nhận *" at bounding box center [221, 135] width 86 height 11
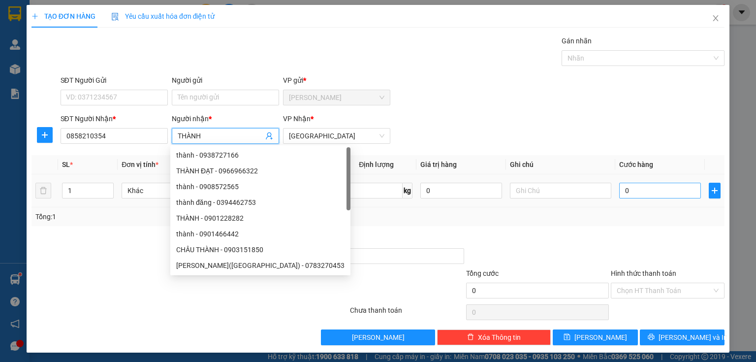
type input "THÀNH"
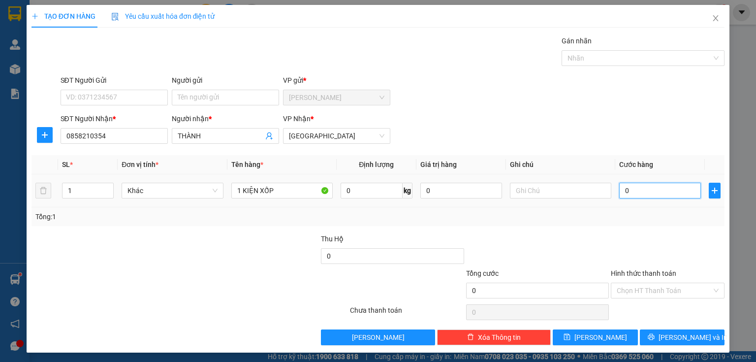
type input "4"
type input "40"
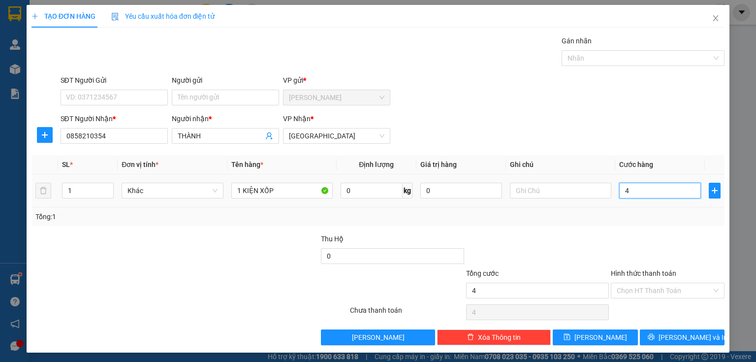
type input "40"
type input "400"
type input "4.000"
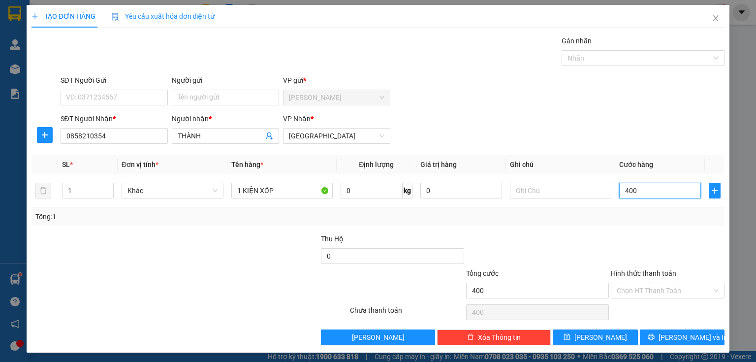
type input "4.000"
type input "40.000"
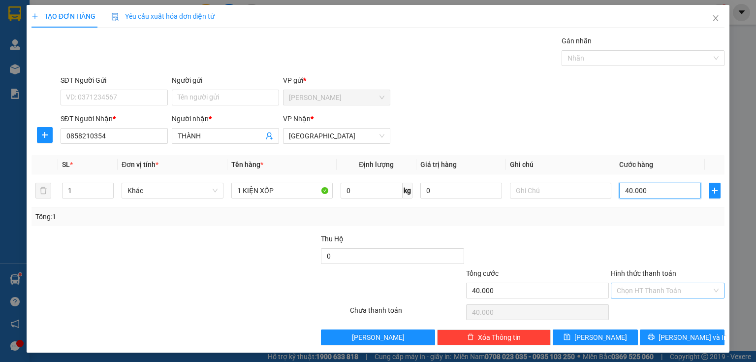
type input "40.000"
drag, startPoint x: 645, startPoint y: 285, endPoint x: 646, endPoint y: 290, distance: 5.1
click at [645, 287] on input "Hình thức thanh toán" at bounding box center [664, 290] width 95 height 15
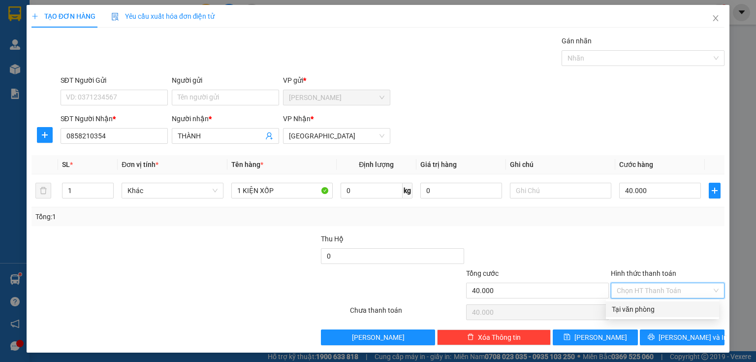
drag, startPoint x: 645, startPoint y: 308, endPoint x: 655, endPoint y: 328, distance: 22.9
click at [645, 311] on div "Tại văn phòng" at bounding box center [662, 309] width 101 height 11
type input "0"
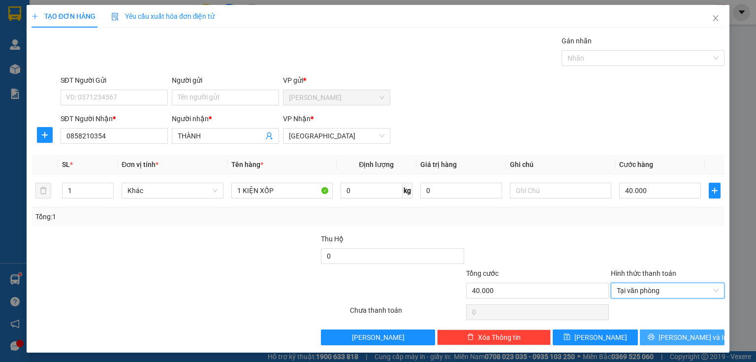
drag, startPoint x: 657, startPoint y: 331, endPoint x: 504, endPoint y: 71, distance: 301.5
click at [657, 331] on button "[PERSON_NAME] và In" at bounding box center [682, 337] width 85 height 16
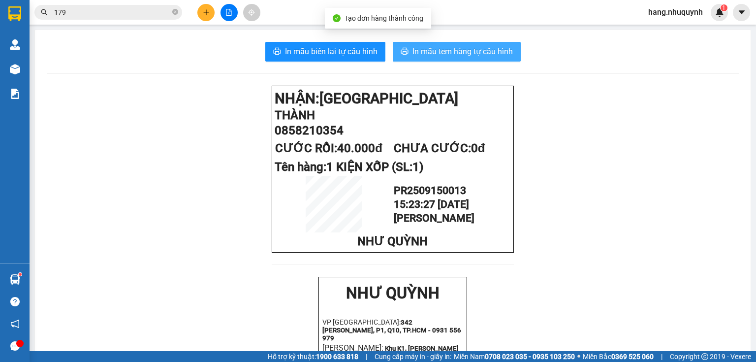
click at [454, 52] on span "In mẫu tem hàng tự cấu hình" at bounding box center [463, 51] width 100 height 12
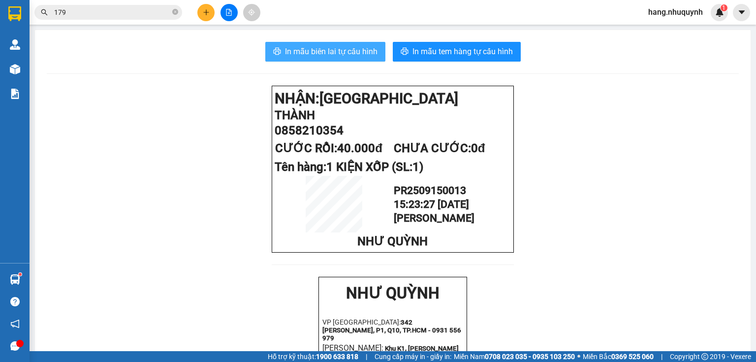
click at [319, 54] on span "In mẫu biên lai tự cấu hình" at bounding box center [331, 51] width 93 height 12
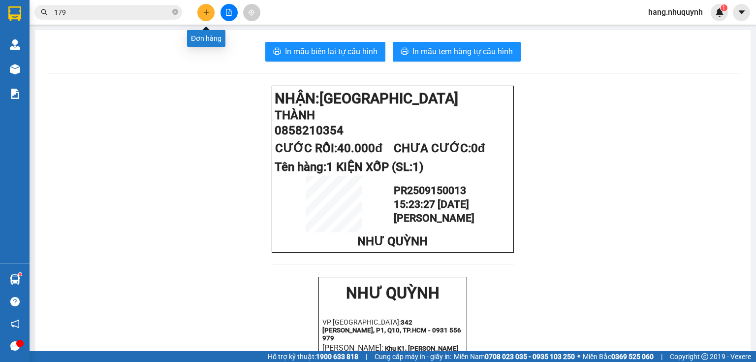
click at [209, 16] on button at bounding box center [205, 12] width 17 height 17
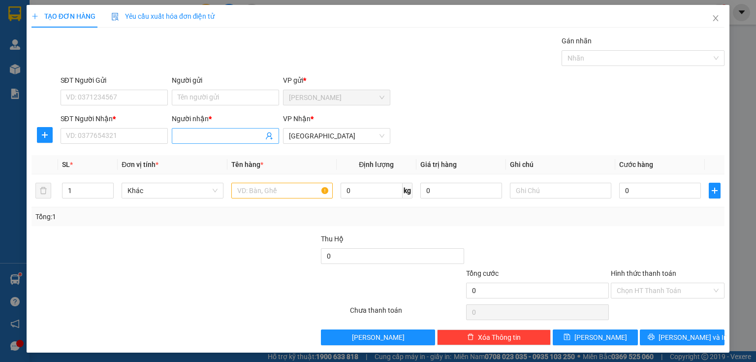
click at [203, 137] on input "Người nhận *" at bounding box center [221, 135] width 86 height 11
type input "VÂN KẾ TOÁN"
click at [91, 131] on input "SĐT Người Nhận *" at bounding box center [114, 136] width 107 height 16
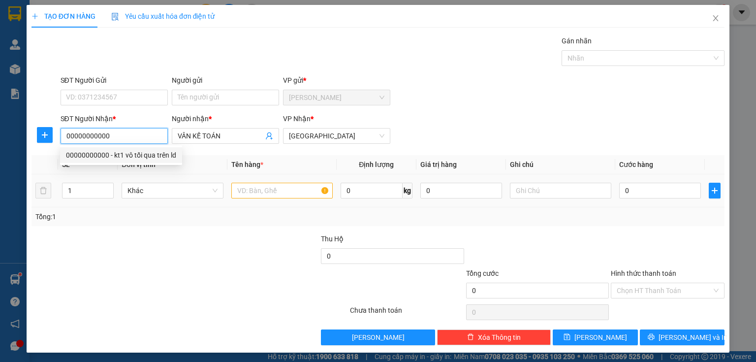
type input "00000000000"
click at [278, 190] on input "text" at bounding box center [281, 191] width 101 height 16
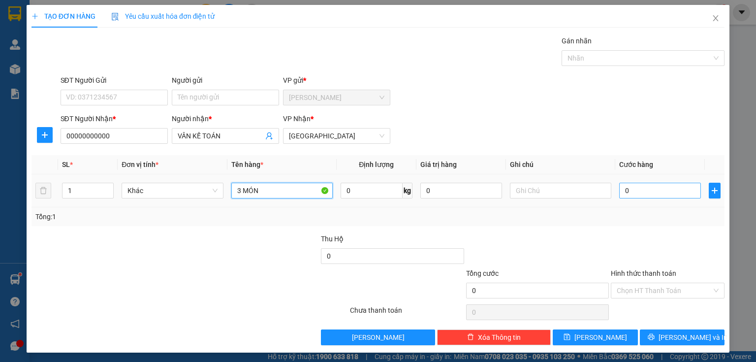
type input "3 MÓN"
click at [629, 195] on input "0" at bounding box center [660, 191] width 82 height 16
type input "5"
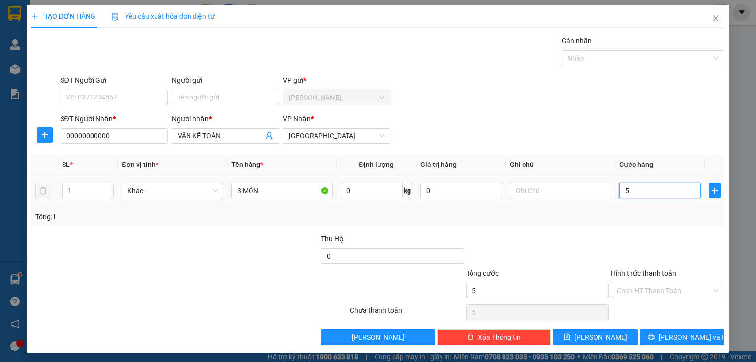
type input "50"
type input "500"
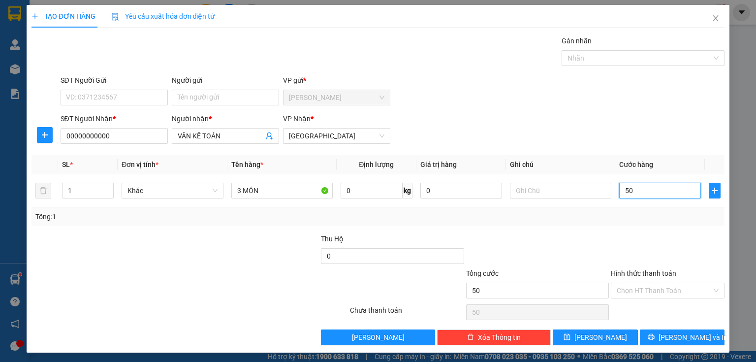
type input "500"
type input "5.000"
type input "50.000"
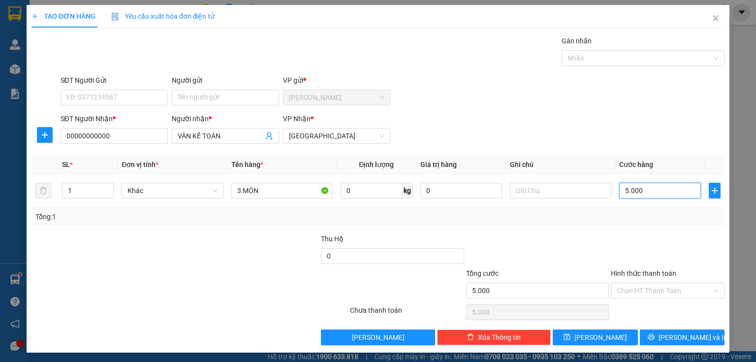
type input "50.000"
click at [664, 293] on input "Hình thức thanh toán" at bounding box center [664, 290] width 95 height 15
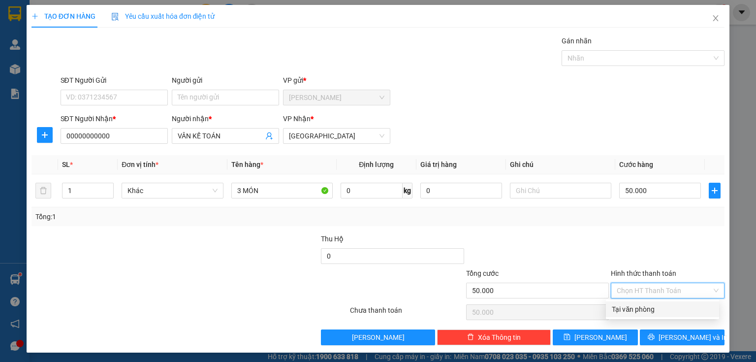
click at [648, 315] on div "Tại văn phòng" at bounding box center [662, 309] width 113 height 16
type input "0"
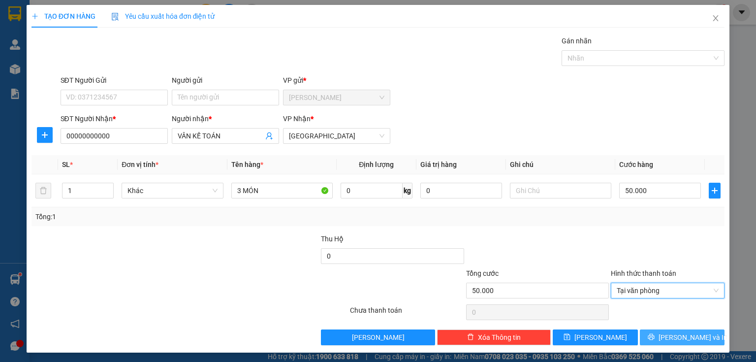
click at [655, 334] on button "[PERSON_NAME] và In" at bounding box center [682, 337] width 85 height 16
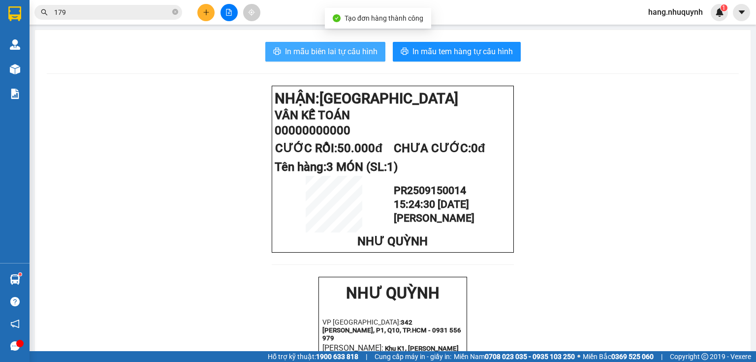
click at [311, 51] on span "In mẫu biên lai tự cấu hình" at bounding box center [331, 51] width 93 height 12
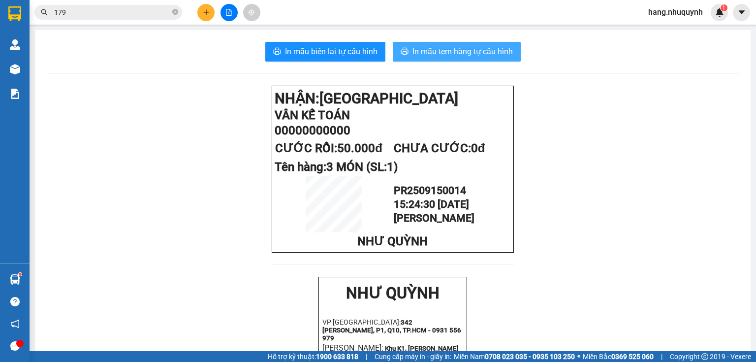
click at [433, 54] on span "In mẫu tem hàng tự cấu hình" at bounding box center [463, 51] width 100 height 12
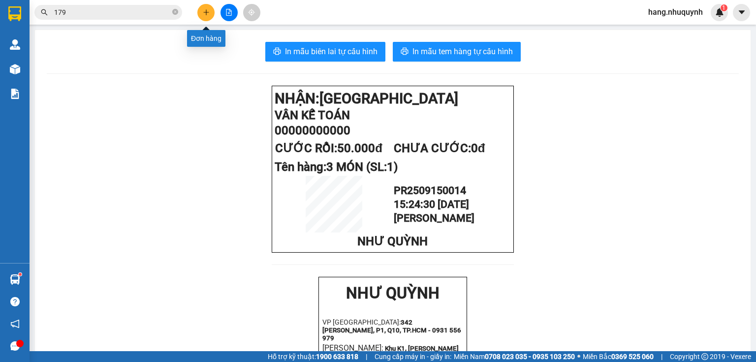
click at [205, 12] on icon "plus" at bounding box center [206, 12] width 7 height 7
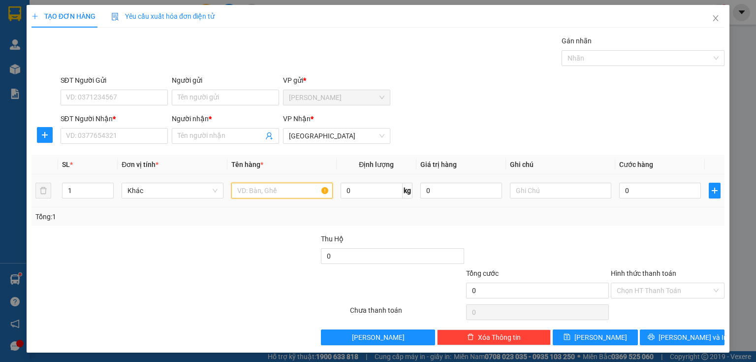
click at [272, 191] on input "text" at bounding box center [281, 191] width 101 height 16
type input "4 THÙNG MÂM"
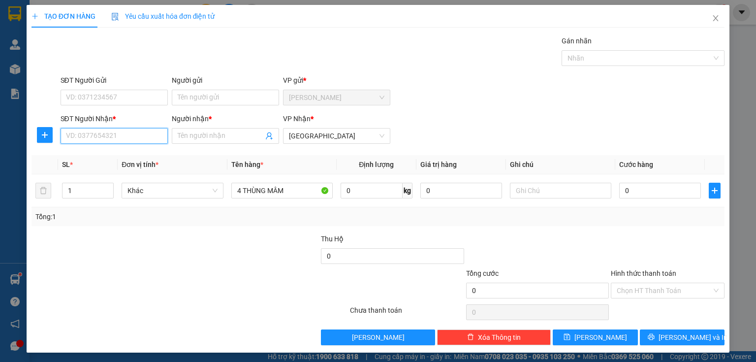
click at [129, 132] on input "SĐT Người Nhận *" at bounding box center [114, 136] width 107 height 16
type input "0972095673"
click at [220, 137] on input "Người nhận *" at bounding box center [221, 135] width 86 height 11
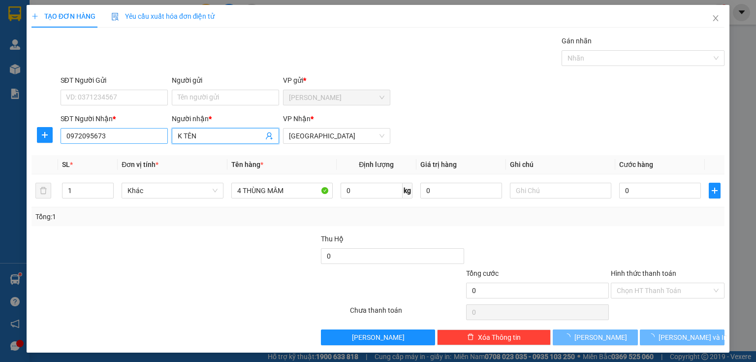
drag, startPoint x: 208, startPoint y: 138, endPoint x: 139, endPoint y: 133, distance: 69.1
click at [141, 138] on div "SĐT Người [PERSON_NAME] * 0972095673 Người [PERSON_NAME] * K TÊN K TÊN [PERSON_…" at bounding box center [393, 130] width 669 height 34
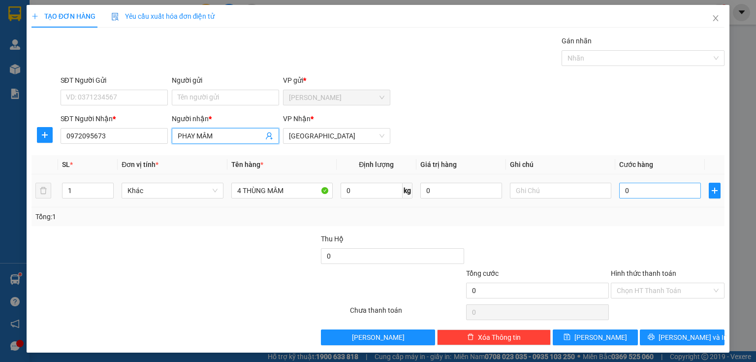
type input "PHAY MÂM"
click at [632, 187] on input "0" at bounding box center [660, 191] width 82 height 16
type input "1"
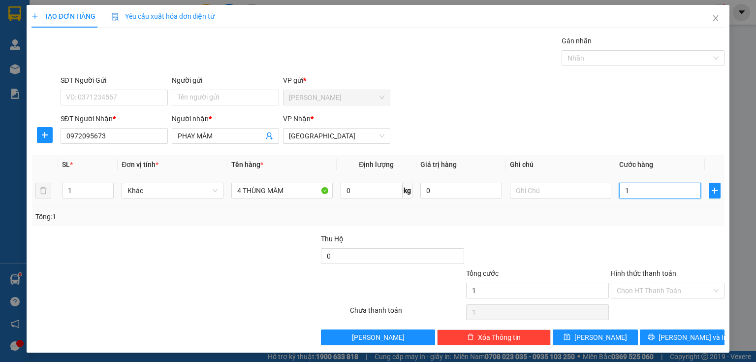
type input "12"
type input "120"
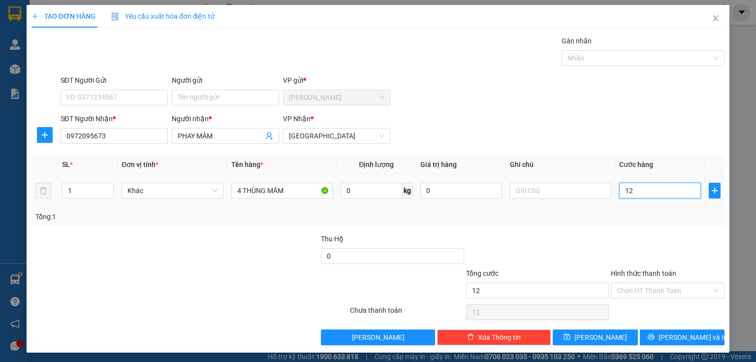
type input "120"
type input "1.200"
type input "12.000"
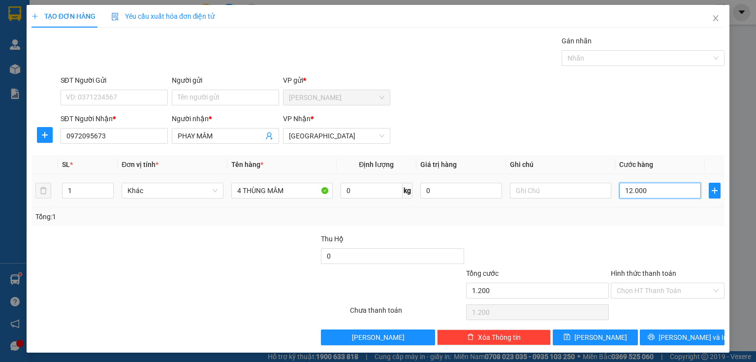
type input "12.000"
type input "120.000"
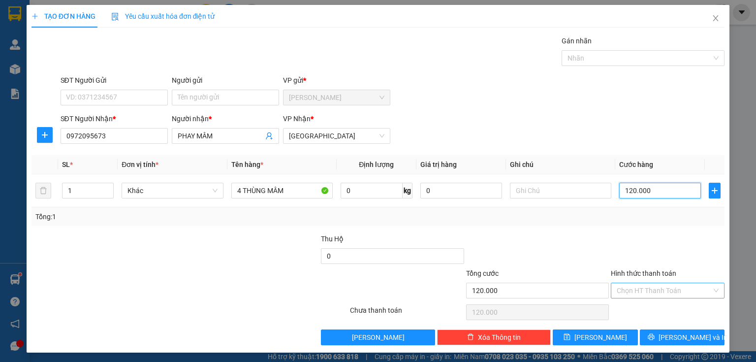
type input "120.000"
click at [627, 291] on input "Hình thức thanh toán" at bounding box center [664, 290] width 95 height 15
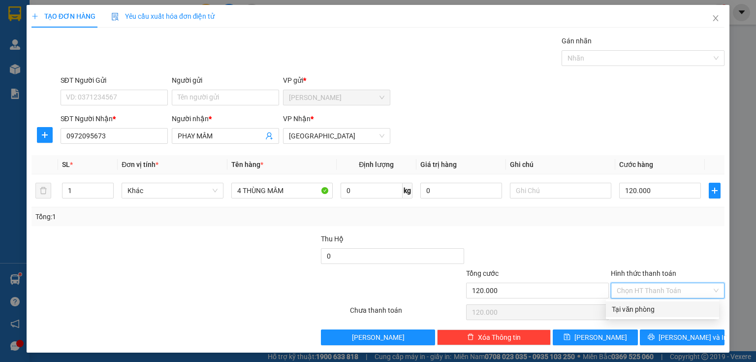
click at [638, 309] on div "Tại văn phòng" at bounding box center [662, 309] width 101 height 11
type input "0"
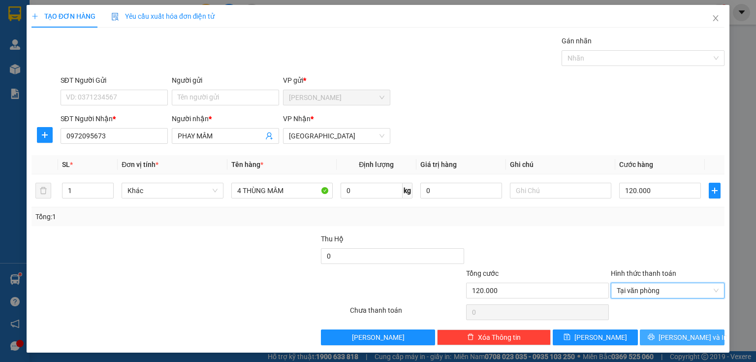
click at [670, 334] on span "[PERSON_NAME] và In" at bounding box center [693, 337] width 69 height 11
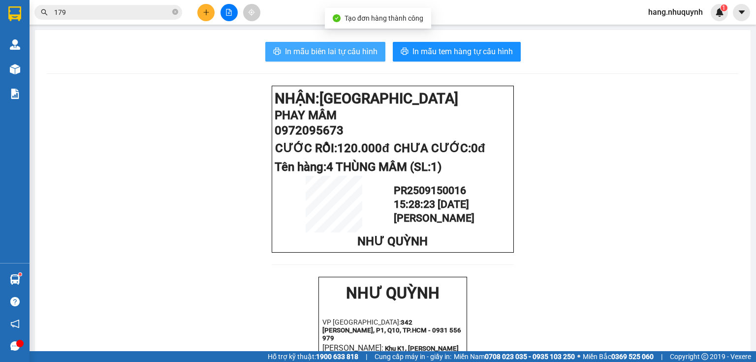
click at [341, 53] on span "In mẫu biên lai tự cấu hình" at bounding box center [331, 51] width 93 height 12
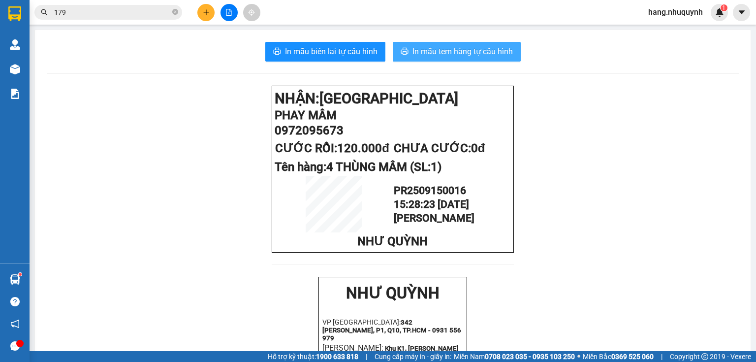
click at [438, 54] on span "In mẫu tem hàng tự cấu hình" at bounding box center [463, 51] width 100 height 12
click at [142, 12] on input "179" at bounding box center [112, 12] width 116 height 11
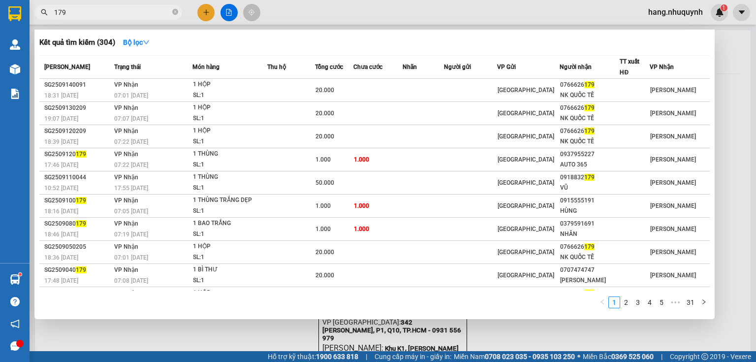
click at [142, 12] on input "179" at bounding box center [112, 12] width 116 height 11
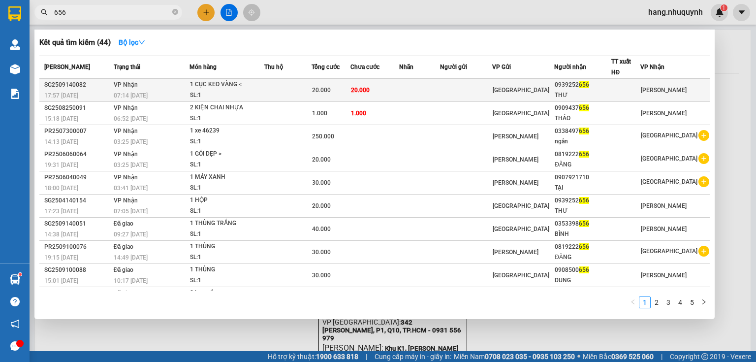
type input "656"
click at [305, 92] on td at bounding box center [287, 90] width 47 height 23
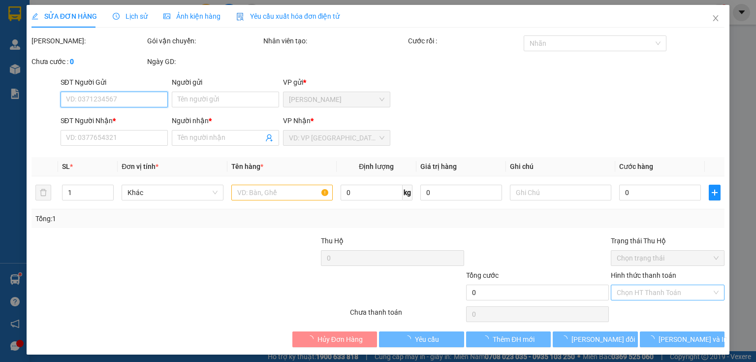
type input "0939252656"
type input "THƯ"
type input "20.000"
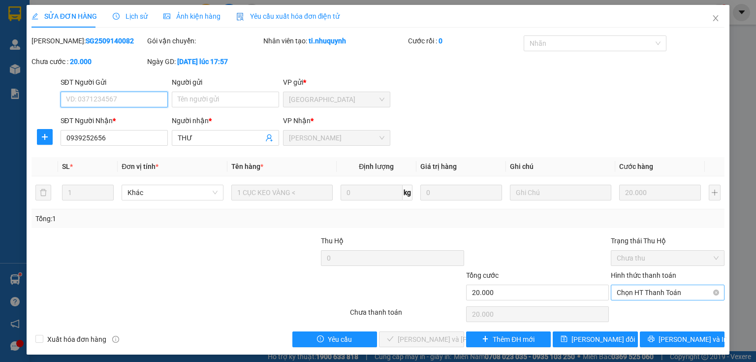
click at [648, 293] on span "Chọn HT Thanh Toán" at bounding box center [668, 292] width 102 height 15
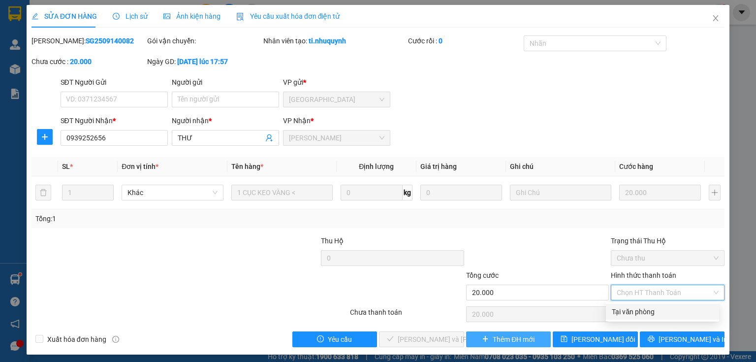
drag, startPoint x: 639, startPoint y: 315, endPoint x: 527, endPoint y: 343, distance: 115.2
click at [637, 314] on div "Tại văn phòng" at bounding box center [662, 311] width 101 height 11
type input "0"
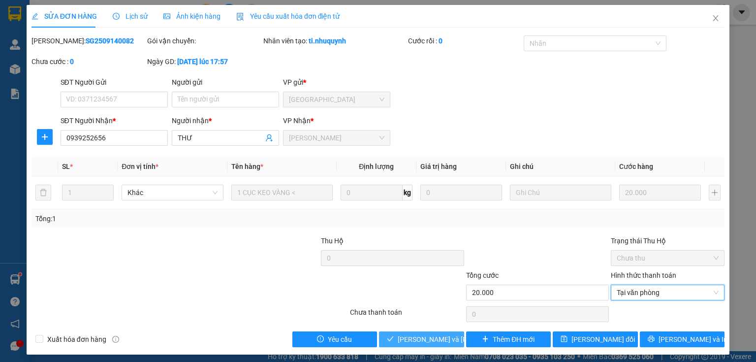
click at [433, 338] on span "[PERSON_NAME] và [PERSON_NAME] hàng" at bounding box center [464, 339] width 133 height 11
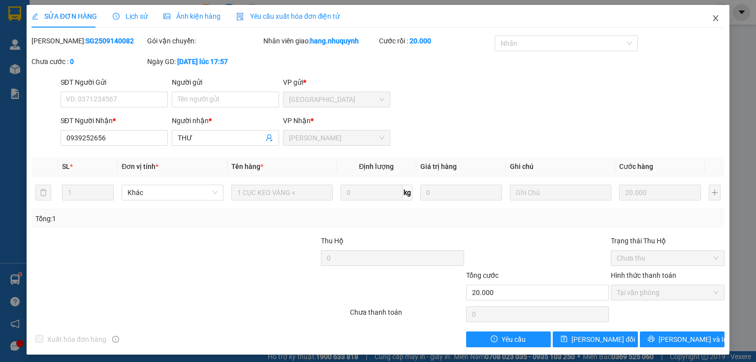
click at [705, 16] on span "Close" at bounding box center [716, 19] width 28 height 28
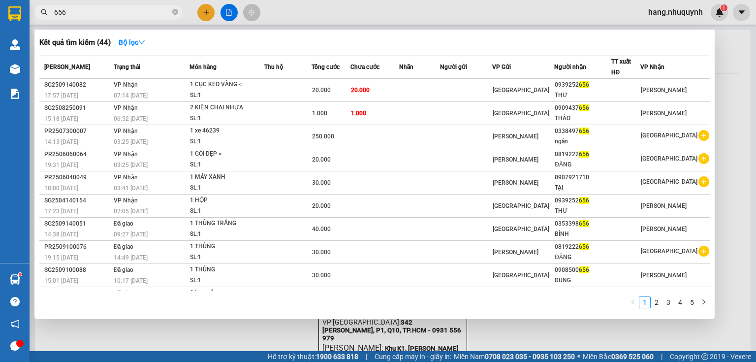
click at [150, 10] on input "656" at bounding box center [112, 12] width 116 height 11
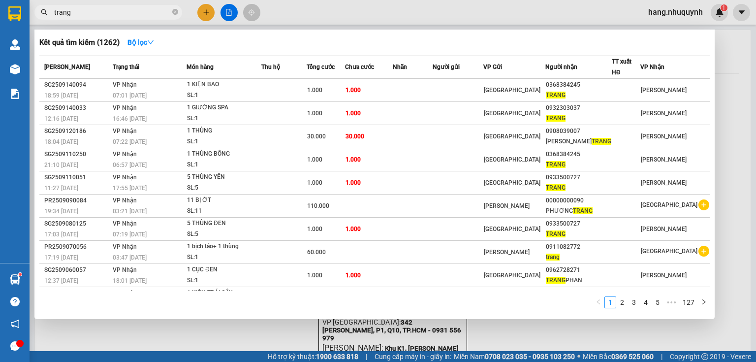
type input "trang"
click at [205, 14] on div at bounding box center [378, 181] width 756 height 362
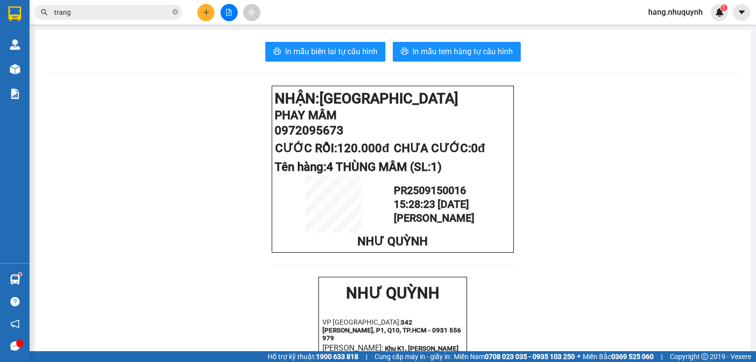
click at [207, 16] on button at bounding box center [205, 12] width 17 height 17
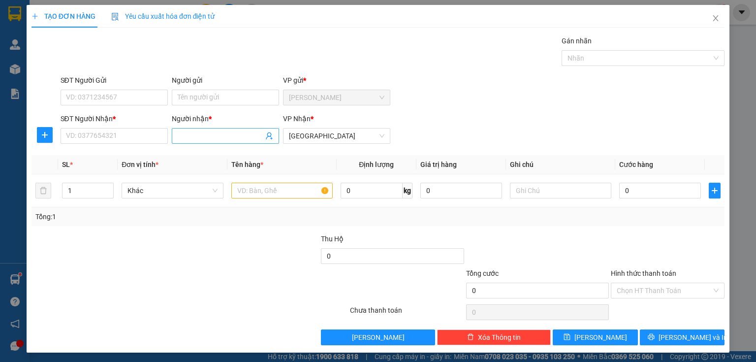
click at [197, 133] on input "Người nhận *" at bounding box center [221, 135] width 86 height 11
type input "nhật"
click at [127, 136] on input "SĐT Người Nhận *" at bounding box center [114, 136] width 107 height 16
type input "0937350714"
click at [217, 135] on input "nhật" at bounding box center [221, 135] width 86 height 11
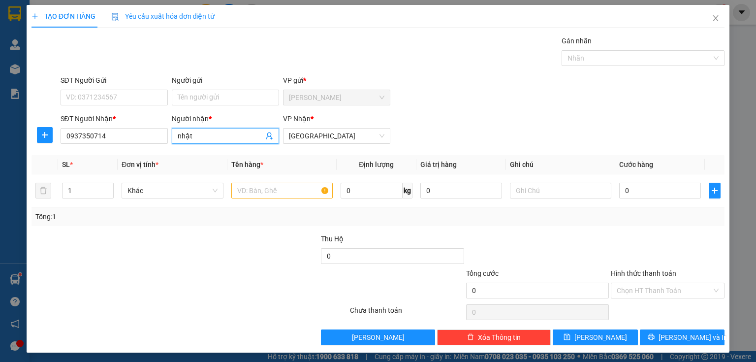
click at [217, 135] on input "nhật" at bounding box center [221, 135] width 86 height 11
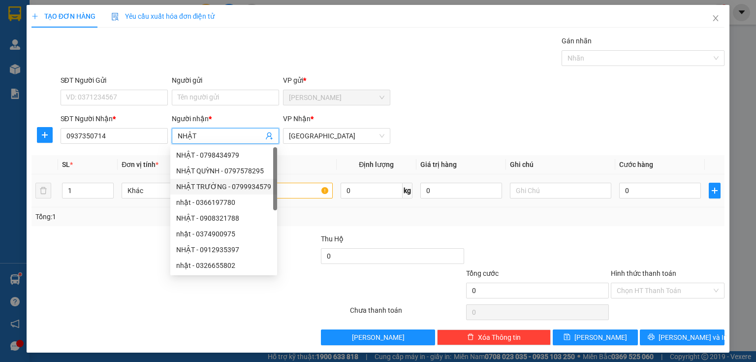
type input "NHẬT"
click at [307, 190] on input "text" at bounding box center [281, 191] width 101 height 16
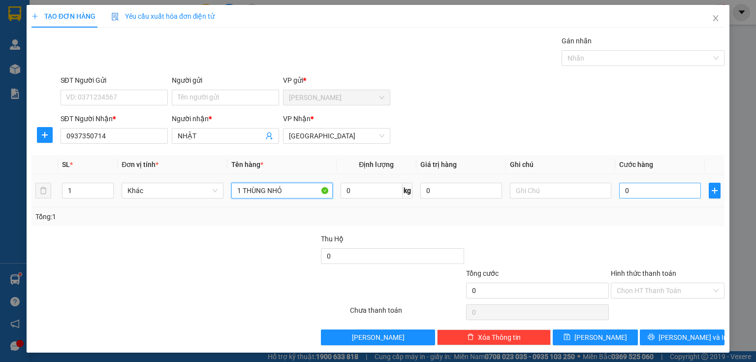
type input "1 THÙNG NHỎ"
click at [670, 186] on input "0" at bounding box center [660, 191] width 82 height 16
type input "2"
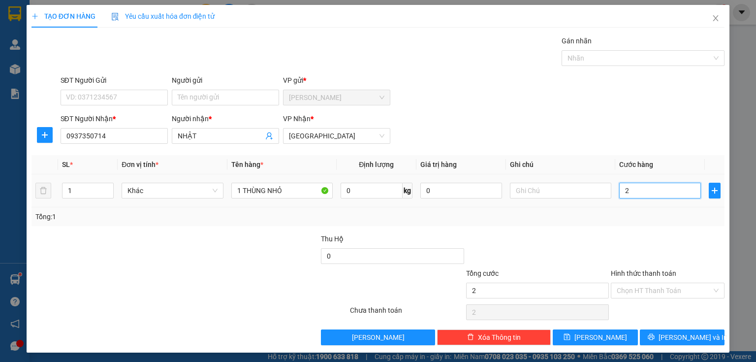
type input "20"
type input "200"
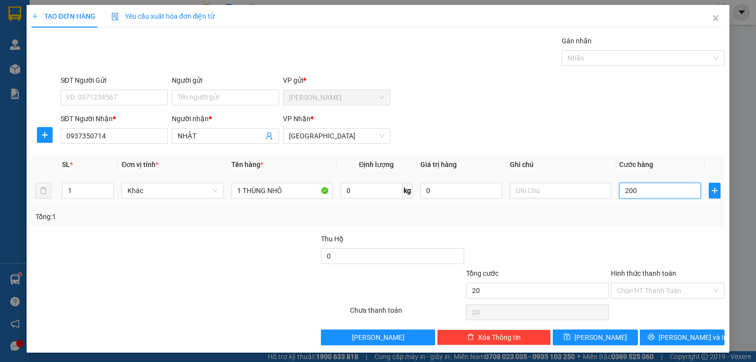
type input "200"
type input "2.000"
type input "20.000"
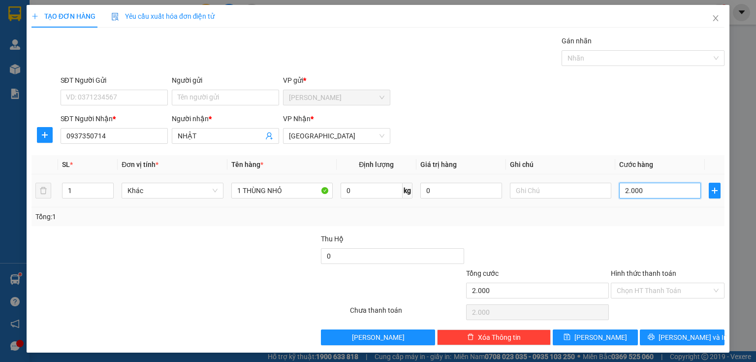
type input "20.000"
drag, startPoint x: 657, startPoint y: 291, endPoint x: 649, endPoint y: 311, distance: 21.7
click at [656, 295] on input "Hình thức thanh toán" at bounding box center [664, 290] width 95 height 15
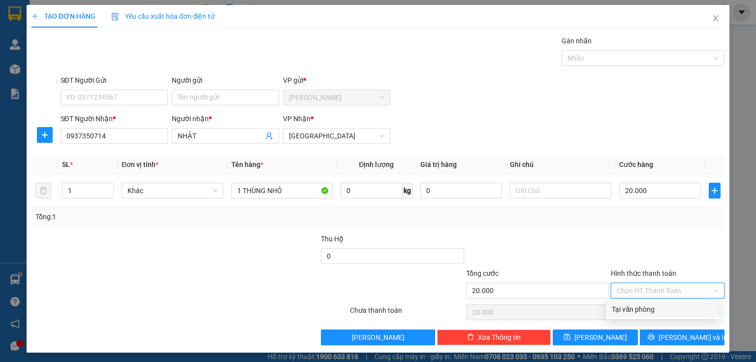
click at [645, 312] on div "Tại văn phòng" at bounding box center [662, 309] width 101 height 11
type input "0"
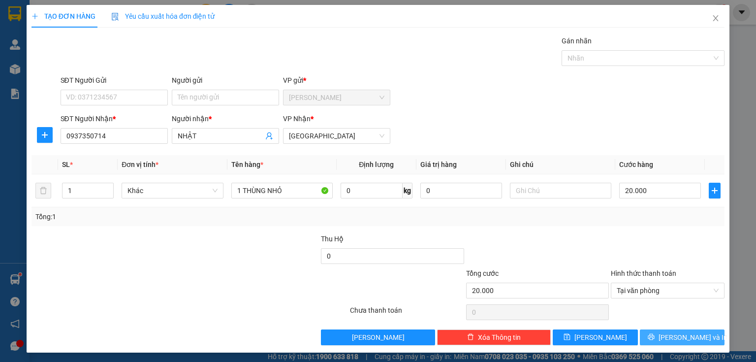
click at [651, 335] on button "[PERSON_NAME] và In" at bounding box center [682, 337] width 85 height 16
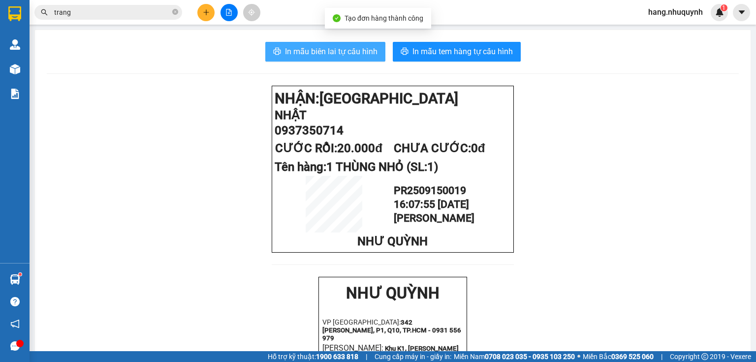
click at [321, 53] on span "In mẫu biên lai tự cấu hình" at bounding box center [331, 51] width 93 height 12
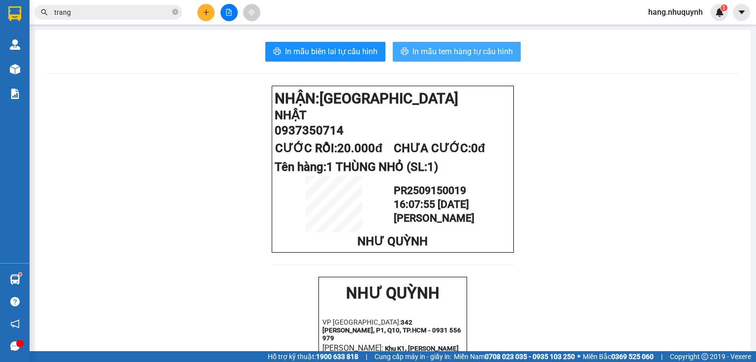
click at [444, 51] on span "In mẫu tem hàng tự cấu hình" at bounding box center [463, 51] width 100 height 12
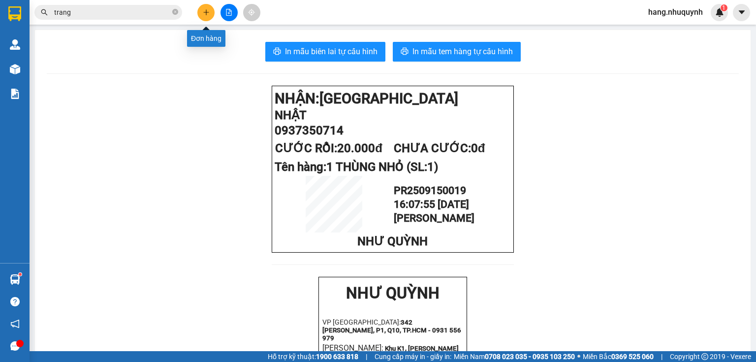
click at [205, 11] on icon "plus" at bounding box center [206, 12] width 7 height 7
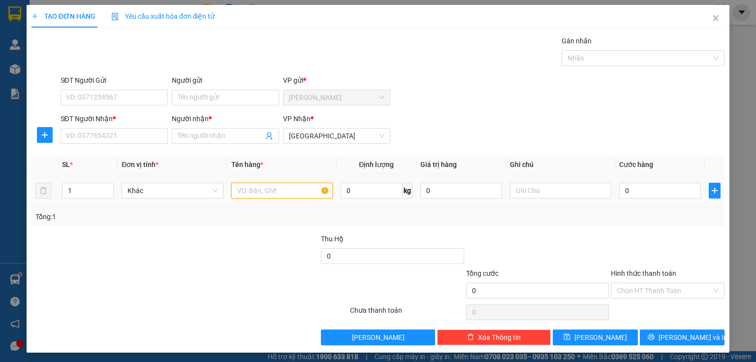
click at [255, 191] on input "text" at bounding box center [281, 191] width 101 height 16
type input "1 THÙNG SẮT"
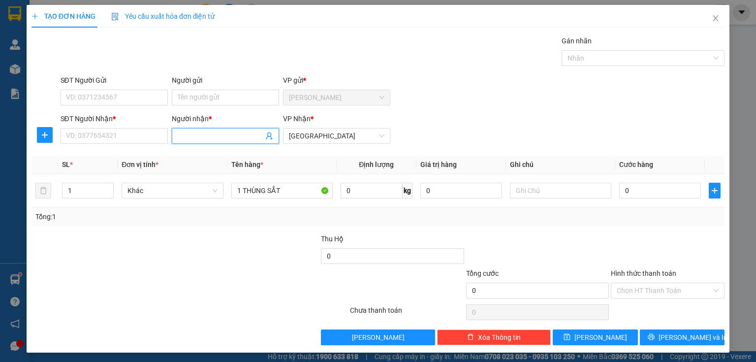
click at [227, 137] on input "Người nhận *" at bounding box center [221, 135] width 86 height 11
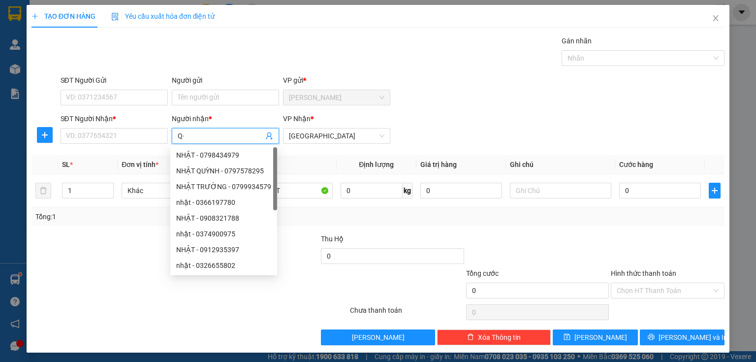
type input "Q"
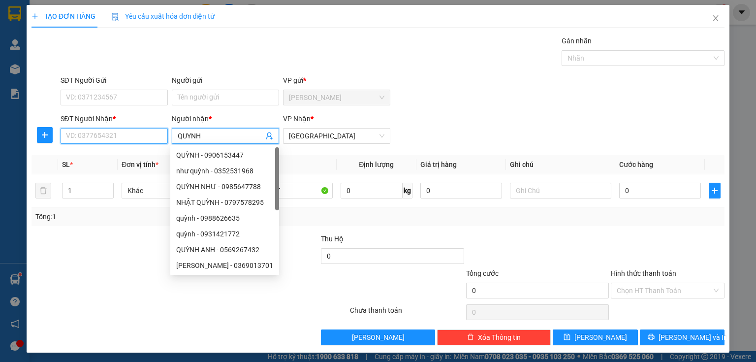
click at [120, 132] on input "SĐT Người Nhận *" at bounding box center [114, 136] width 107 height 16
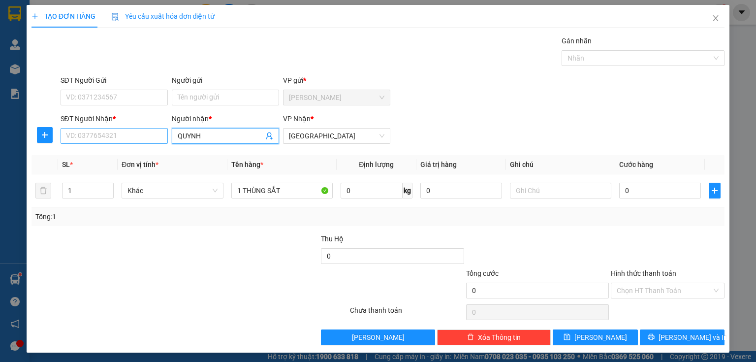
drag, startPoint x: 226, startPoint y: 135, endPoint x: 154, endPoint y: 139, distance: 71.5
click at [156, 140] on div "SĐT Người [PERSON_NAME] * VD: 0377654321 Người [PERSON_NAME] * [PERSON_NAME] [P…" at bounding box center [393, 130] width 669 height 34
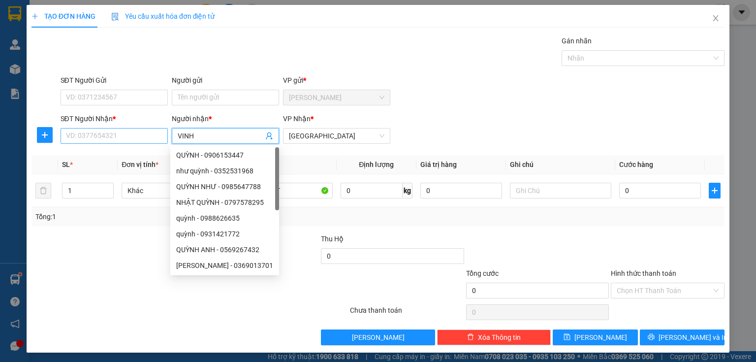
type input "VINH"
click at [118, 136] on input "SĐT Người Nhận *" at bounding box center [114, 136] width 107 height 16
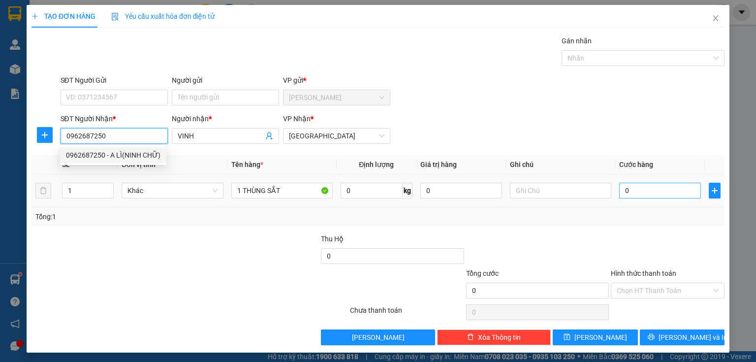
type input "0962687250"
click at [652, 193] on input "0" at bounding box center [660, 191] width 82 height 16
type input "3"
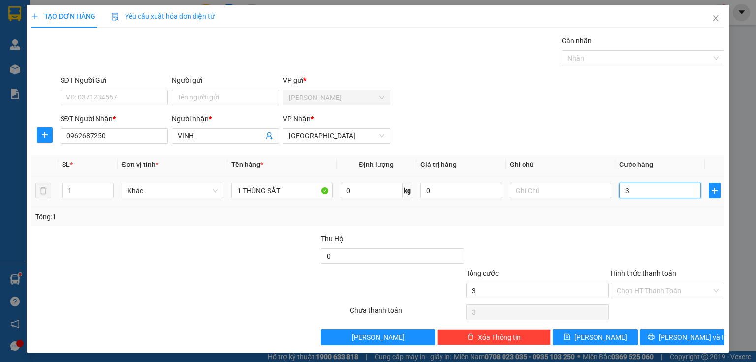
type input "30"
type input "300"
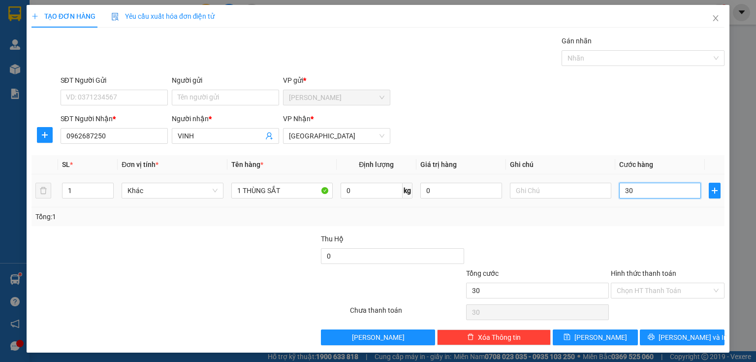
type input "300"
type input "3.000"
type input "30.000"
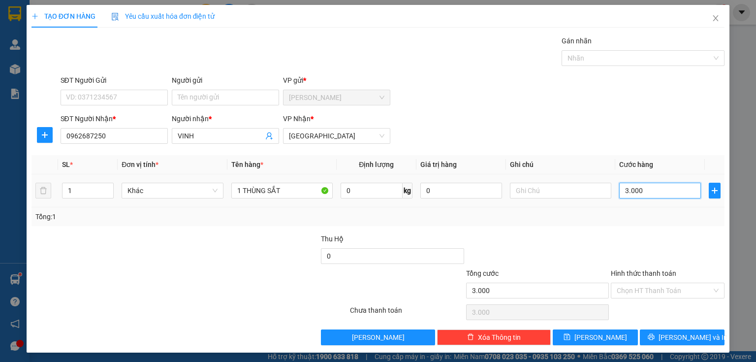
type input "30.000"
click at [658, 291] on input "Hình thức thanh toán" at bounding box center [664, 290] width 95 height 15
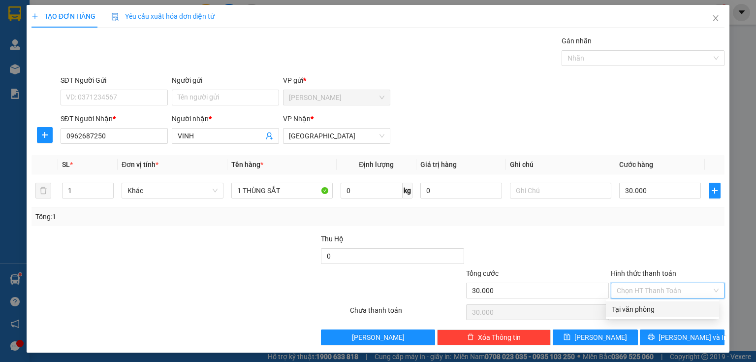
click at [650, 310] on div "Tại văn phòng" at bounding box center [662, 309] width 101 height 11
type input "0"
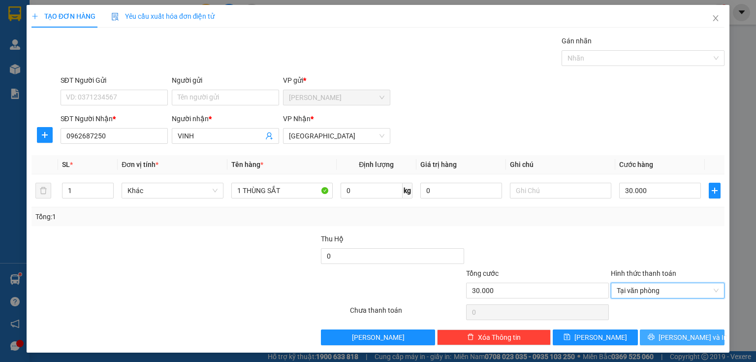
click at [653, 339] on button "[PERSON_NAME] và In" at bounding box center [682, 337] width 85 height 16
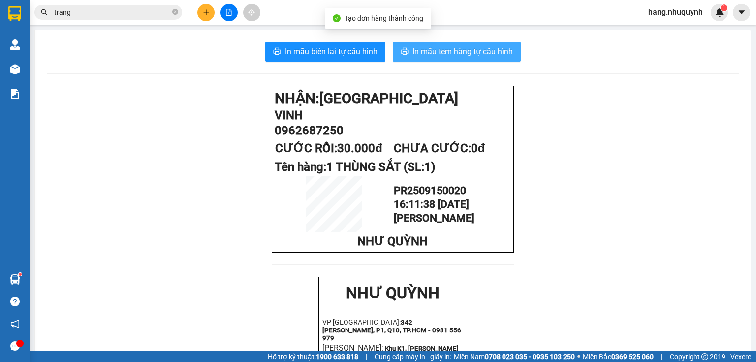
click at [464, 54] on span "In mẫu tem hàng tự cấu hình" at bounding box center [463, 51] width 100 height 12
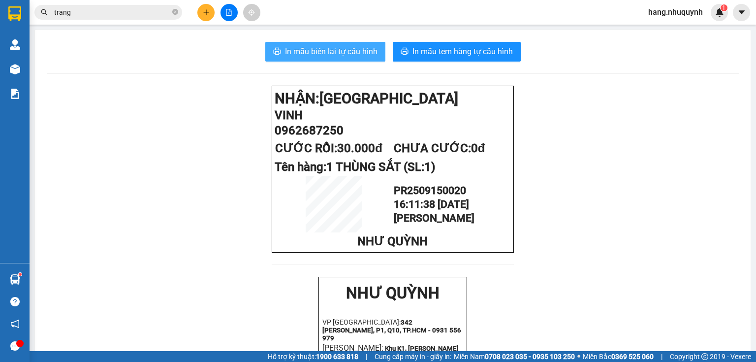
drag, startPoint x: 344, startPoint y: 43, endPoint x: 343, endPoint y: 50, distance: 6.4
click at [343, 48] on button "In mẫu biên lai tự cấu hình" at bounding box center [325, 52] width 120 height 20
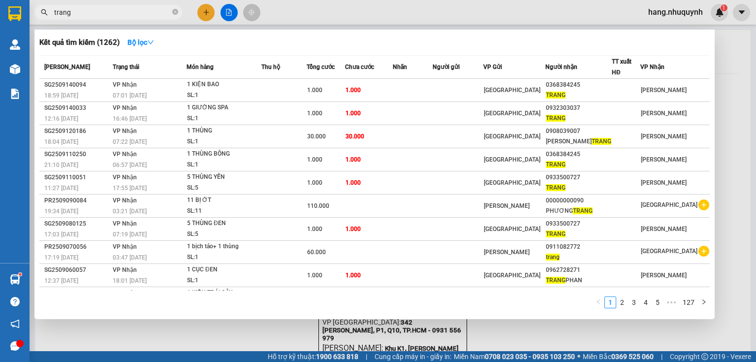
click at [106, 11] on input "trang" at bounding box center [112, 12] width 116 height 11
click at [110, 15] on input "trang" at bounding box center [112, 12] width 116 height 11
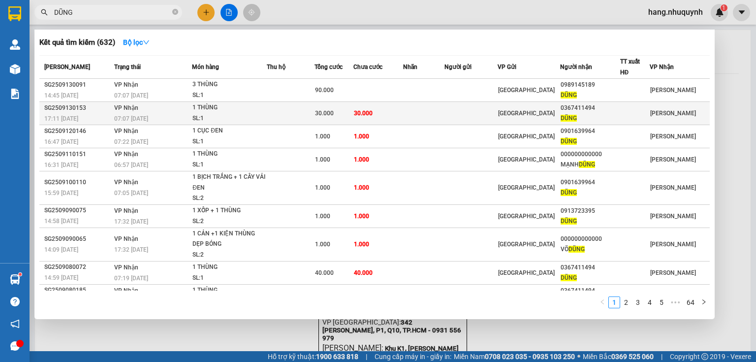
type input "DŨNG"
click at [325, 120] on td "30.000" at bounding box center [334, 113] width 38 height 23
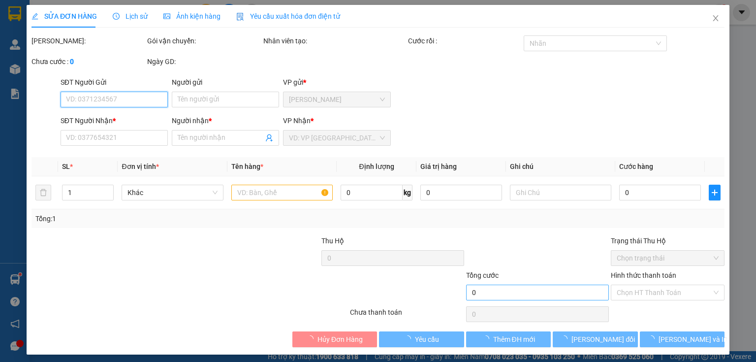
type input "0367411494"
type input "DŨNG"
type input "30.000"
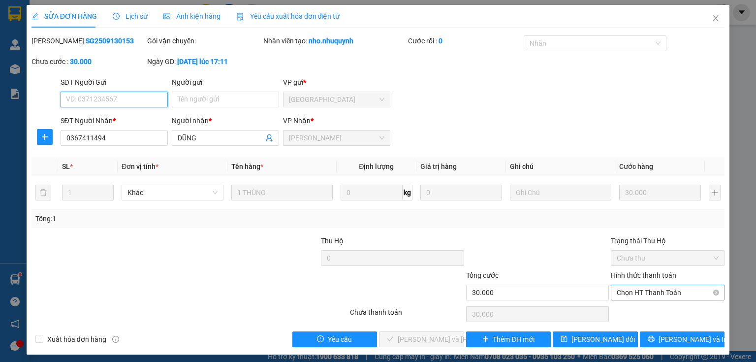
click at [638, 293] on span "Chọn HT Thanh Toán" at bounding box center [668, 292] width 102 height 15
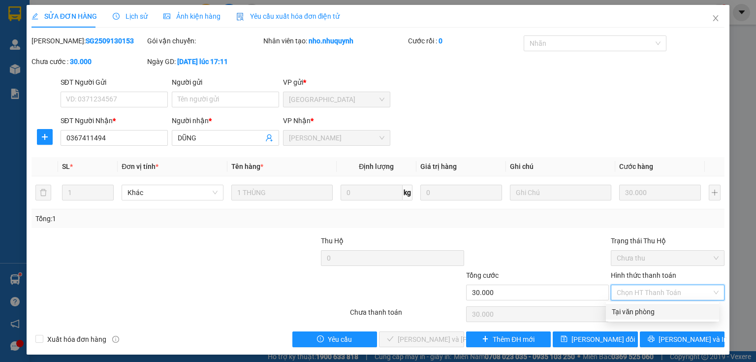
click at [650, 316] on div "Tại văn phòng" at bounding box center [662, 311] width 101 height 11
type input "0"
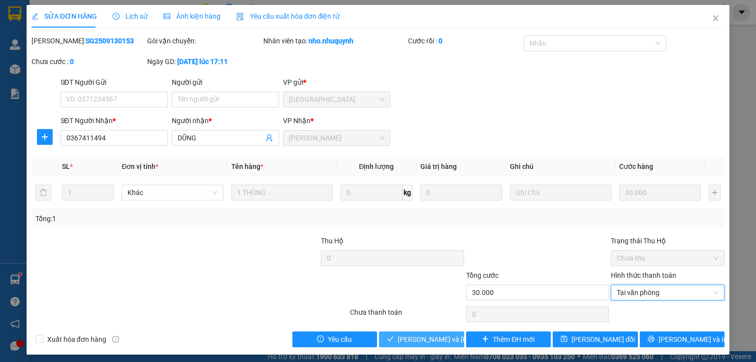
click at [422, 335] on span "[PERSON_NAME] và [PERSON_NAME] hàng" at bounding box center [464, 339] width 133 height 11
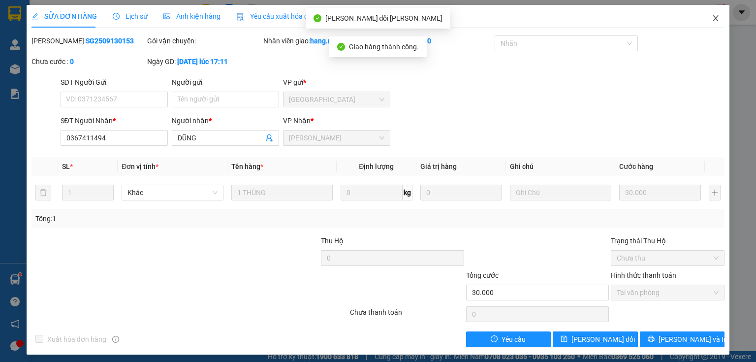
click at [704, 16] on span "Close" at bounding box center [716, 19] width 28 height 28
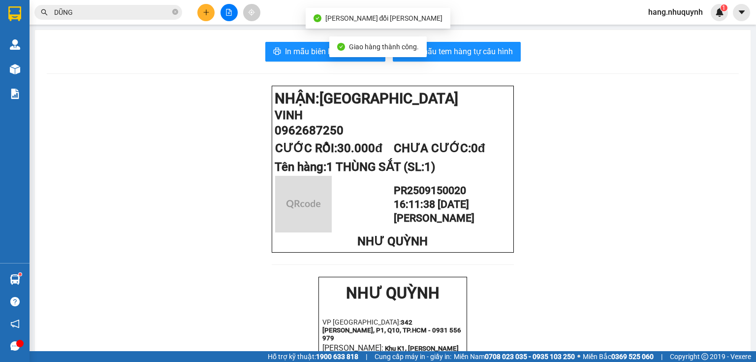
click at [98, 11] on input "DŨNG" at bounding box center [112, 12] width 116 height 11
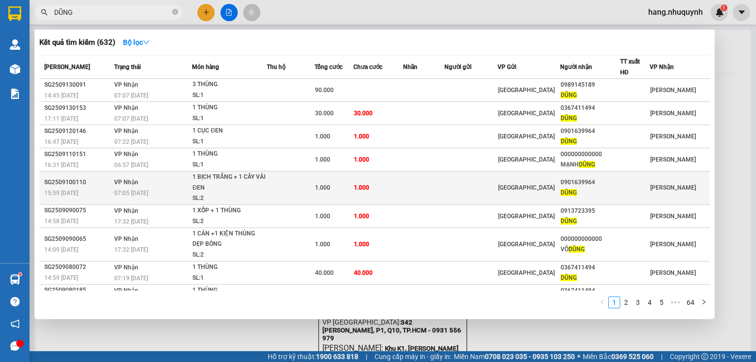
scroll to position [37, 0]
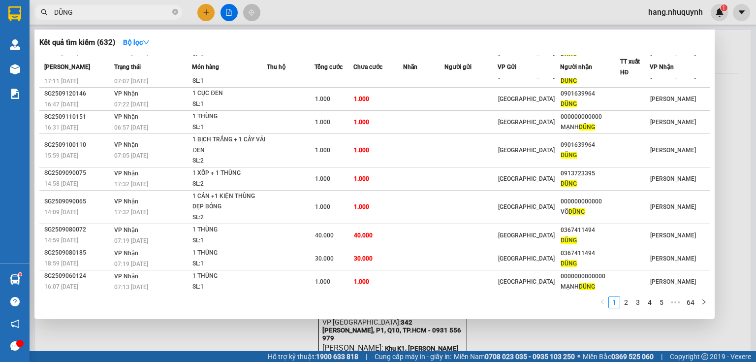
click at [209, 16] on div at bounding box center [378, 181] width 756 height 362
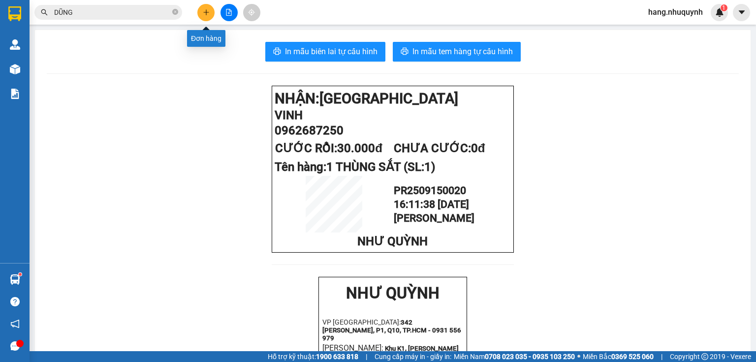
click at [208, 17] on button at bounding box center [205, 12] width 17 height 17
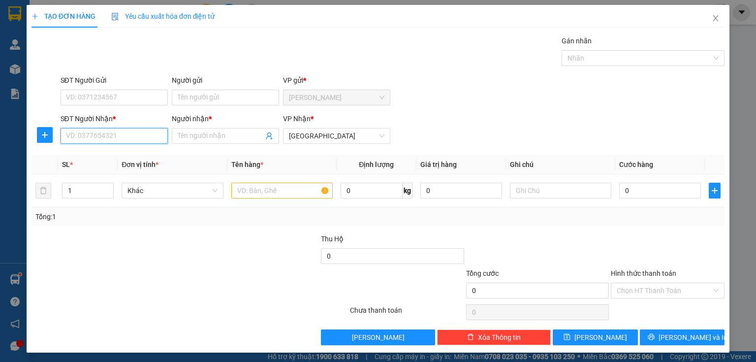
click at [125, 134] on input "SĐT Người Nhận *" at bounding box center [114, 136] width 107 height 16
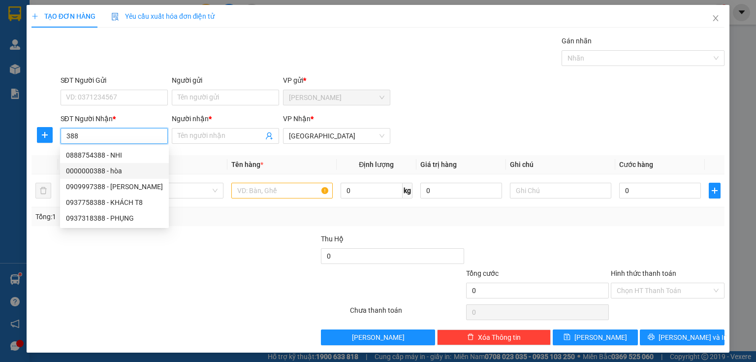
click at [123, 173] on div "0000000388 - hòa" at bounding box center [114, 170] width 97 height 11
type input "0000000388"
type input "hòa"
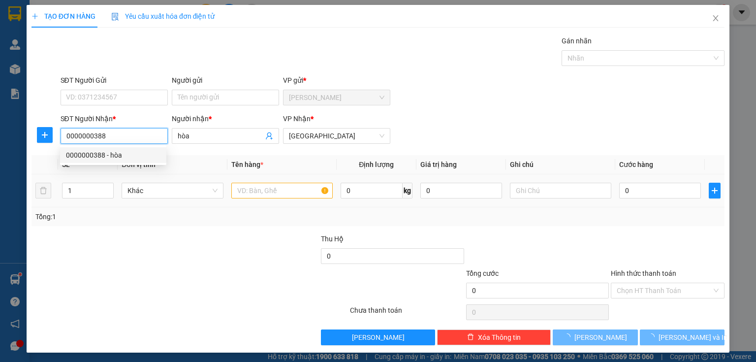
type input "60.000"
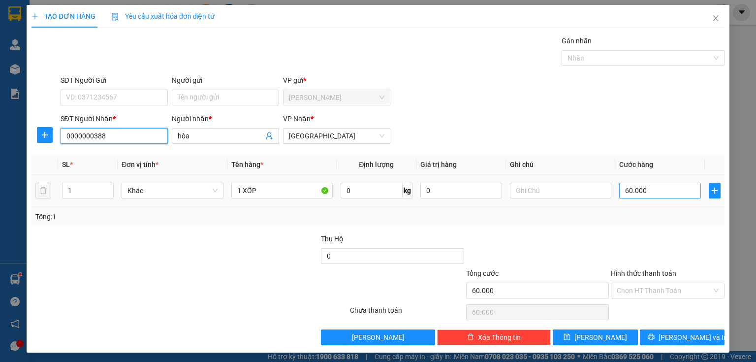
type input "0000000388"
click at [650, 192] on input "60.000" at bounding box center [660, 191] width 82 height 16
type input "7"
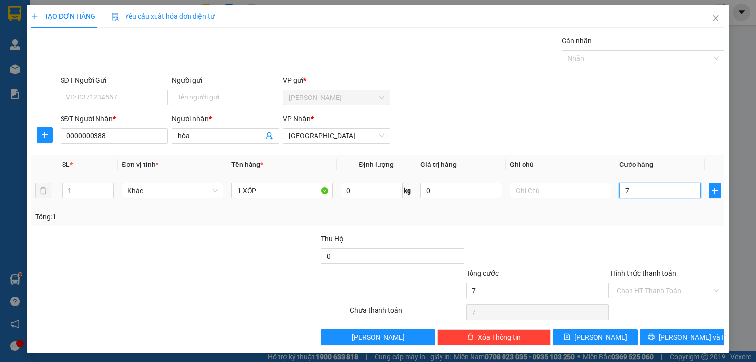
type input "70"
type input "700"
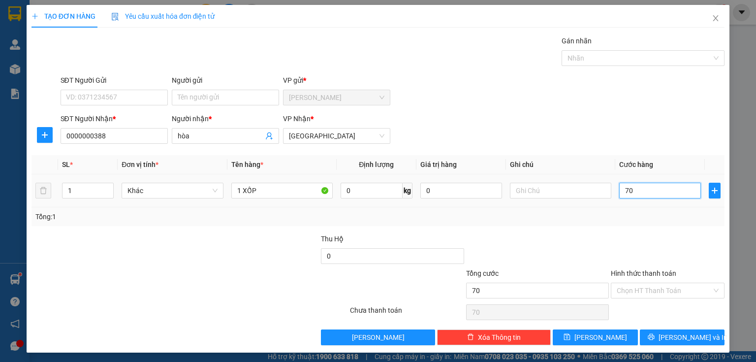
type input "700"
click at [650, 291] on input "Hình thức thanh toán" at bounding box center [664, 290] width 95 height 15
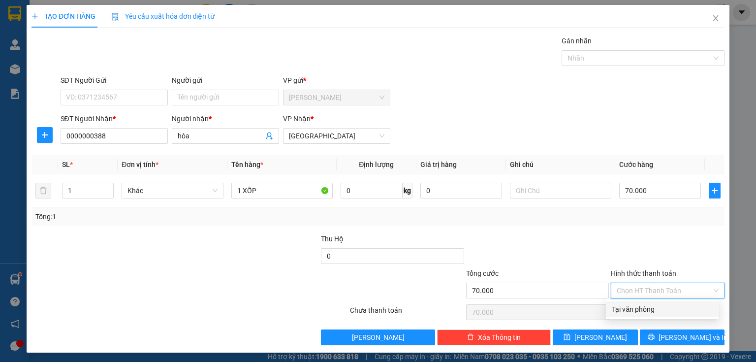
click at [643, 313] on div "Tại văn phòng" at bounding box center [662, 309] width 101 height 11
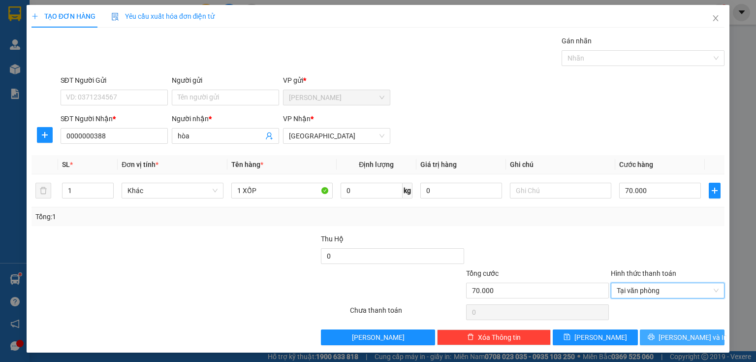
click at [652, 333] on button "[PERSON_NAME] và In" at bounding box center [682, 337] width 85 height 16
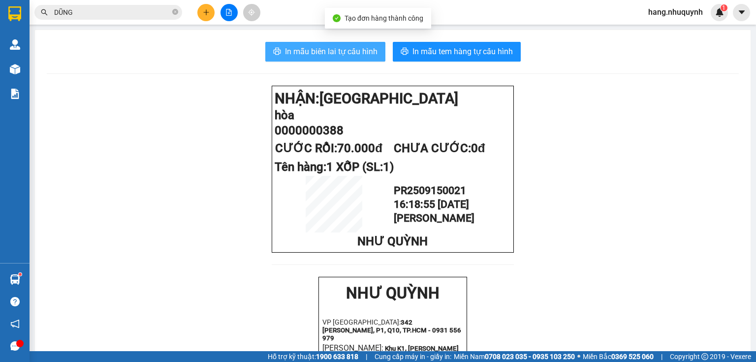
click at [336, 45] on button "In mẫu biên lai tự cấu hình" at bounding box center [325, 52] width 120 height 20
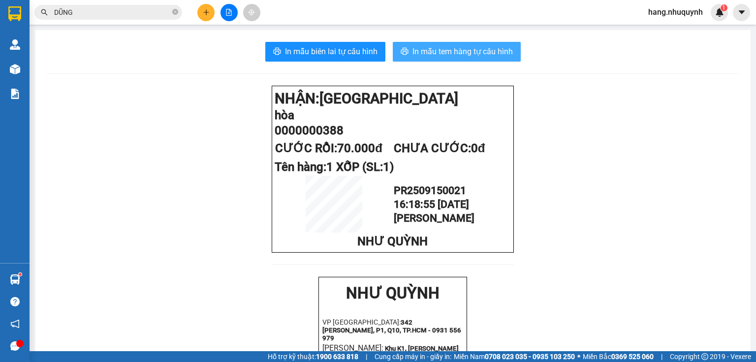
click at [451, 53] on span "In mẫu tem hàng tự cấu hình" at bounding box center [463, 51] width 100 height 12
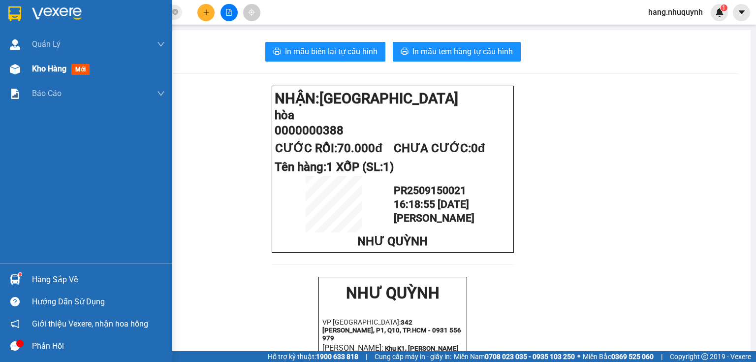
click at [63, 68] on span "Kho hàng" at bounding box center [49, 68] width 34 height 9
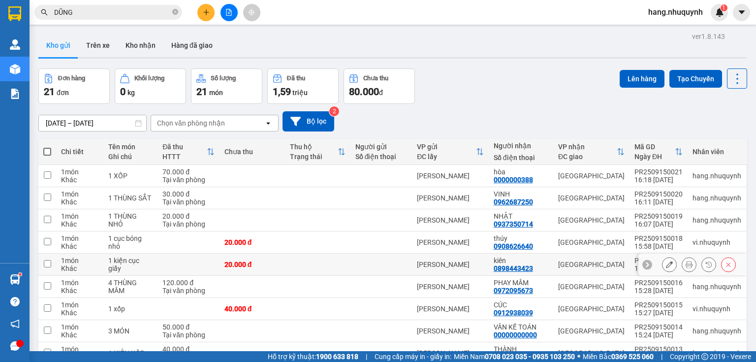
scroll to position [74, 0]
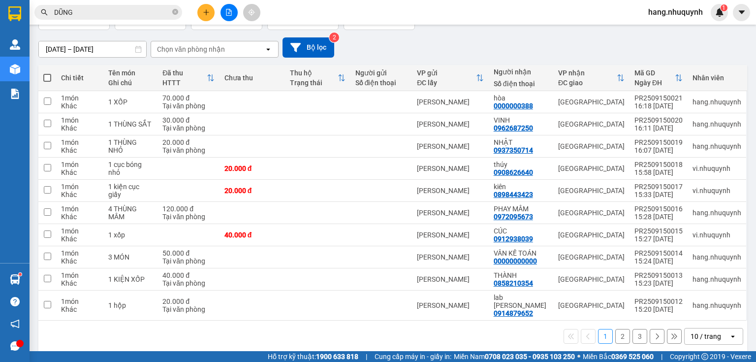
click at [723, 328] on div "10 / trang" at bounding box center [707, 336] width 44 height 16
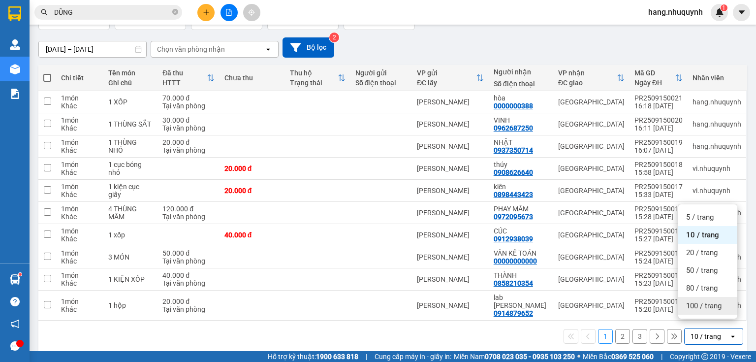
click at [696, 306] on span "100 / trang" at bounding box center [703, 306] width 35 height 10
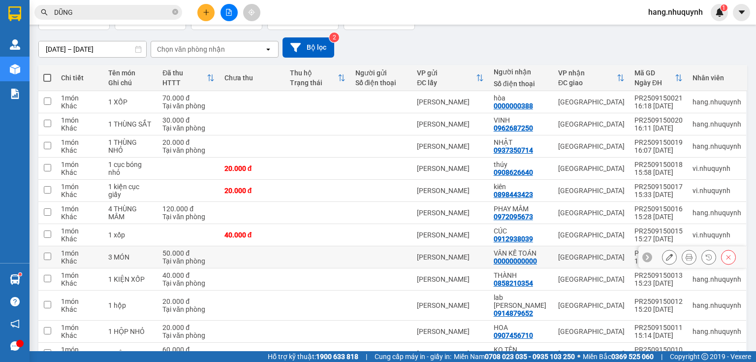
scroll to position [324, 0]
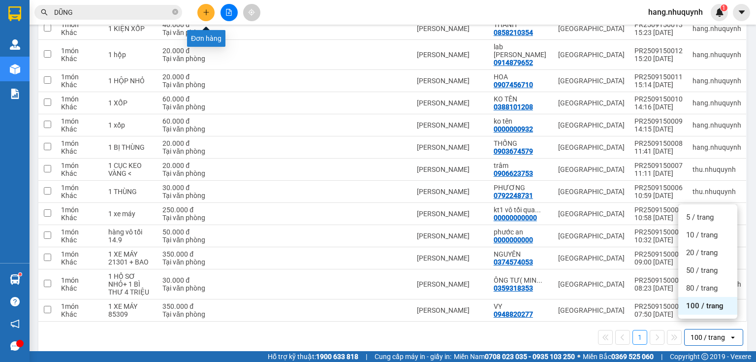
click at [203, 15] on icon "plus" at bounding box center [206, 12] width 7 height 7
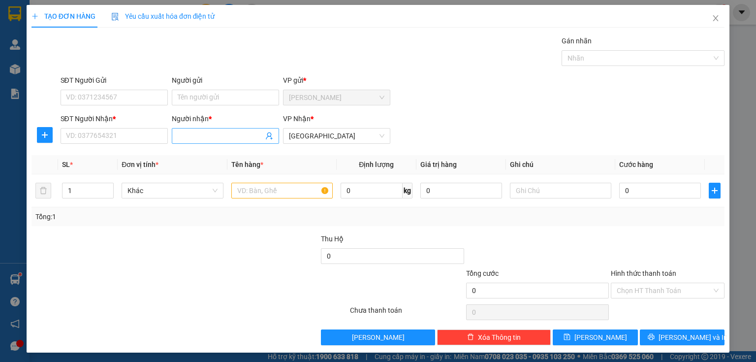
click at [195, 134] on input "Người nhận *" at bounding box center [221, 135] width 86 height 11
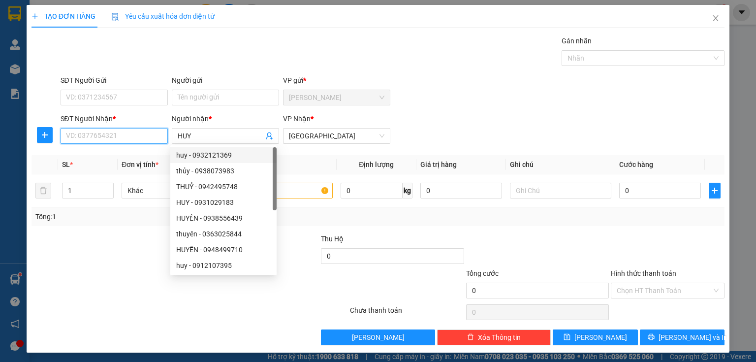
click at [124, 136] on input "SĐT Người Nhận *" at bounding box center [114, 136] width 107 height 16
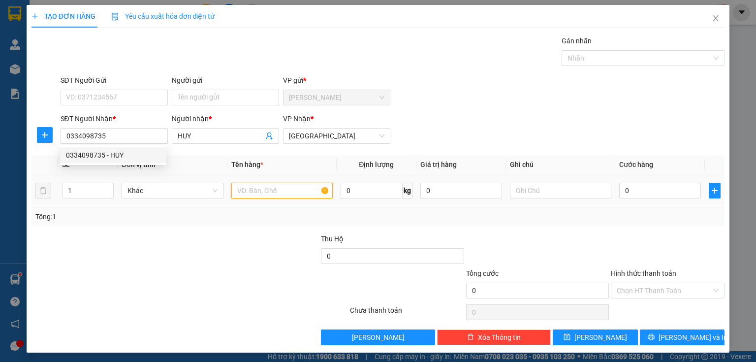
click at [263, 193] on input "text" at bounding box center [281, 191] width 101 height 16
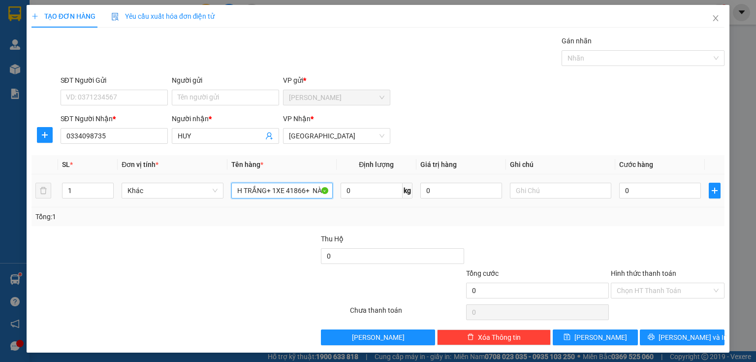
scroll to position [0, 17]
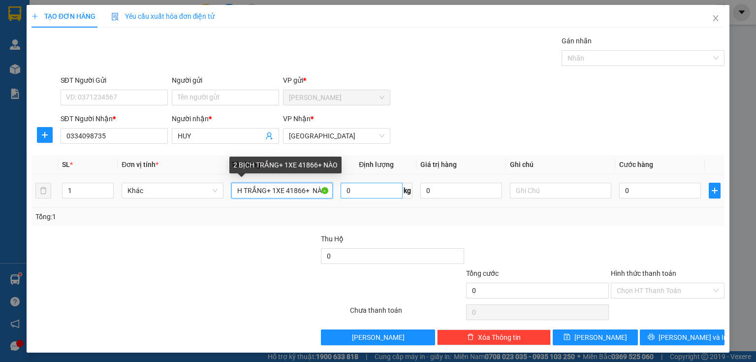
drag, startPoint x: 311, startPoint y: 190, endPoint x: 351, endPoint y: 195, distance: 39.8
click at [351, 195] on tr "1 Khác 2 BỊCH TRẮNG+ 1XE 41866+ NÀO 0 kg 0 0" at bounding box center [378, 190] width 693 height 33
drag, startPoint x: 254, startPoint y: 191, endPoint x: 211, endPoint y: 191, distance: 42.8
click at [211, 191] on tr "1 Khác 2 BỊCH TRẮNG+ 1XE 41866+ BAO XE 0 kg 0 0" at bounding box center [378, 190] width 693 height 33
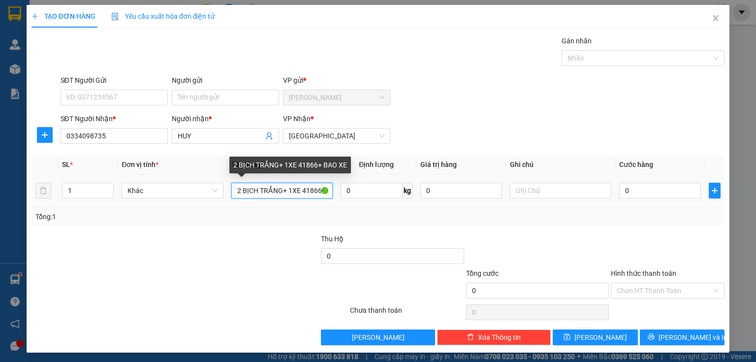
click at [246, 194] on input "2 BỊCH TRẮNG+ 1XE 41866+ BAO XE" at bounding box center [281, 191] width 101 height 16
drag, startPoint x: 238, startPoint y: 191, endPoint x: 222, endPoint y: 194, distance: 17.1
click at [227, 194] on td "2 BỊCH TRẮNG+ 1XE 41866+ BAO XE" at bounding box center [281, 190] width 109 height 33
click at [236, 191] on input "1 BỊCH TRẮNG+ 1XE 41866+ BAO XE" at bounding box center [281, 191] width 101 height 16
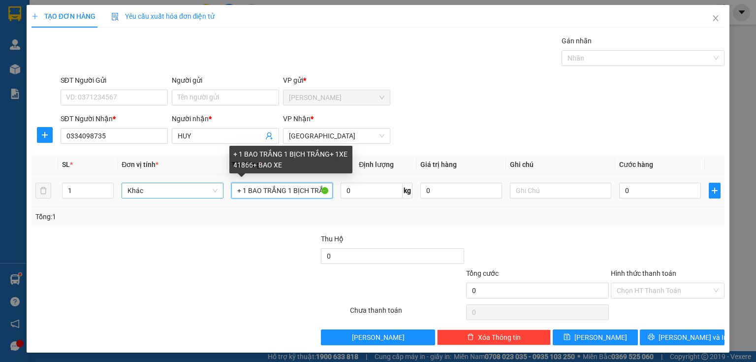
drag, startPoint x: 240, startPoint y: 193, endPoint x: 213, endPoint y: 196, distance: 27.3
click at [218, 196] on tr "1 Khác + 1 BAO TRẮNG 1 BỊCH TRẮNG+ 1XE 41866+ BAO XE 0 kg 0 0" at bounding box center [378, 190] width 693 height 33
click at [280, 191] on input "1 BAO TRẮNG 1 BỊCH TRẮNG+ 1XE 41866+ BAO XE" at bounding box center [281, 191] width 101 height 16
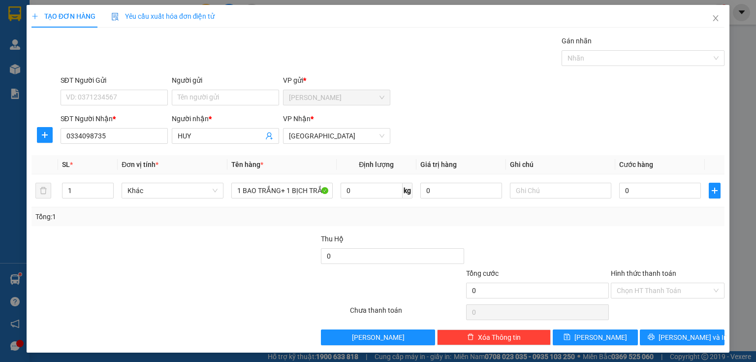
click at [259, 270] on div at bounding box center [291, 285] width 116 height 34
click at [654, 188] on input "0" at bounding box center [660, 191] width 82 height 16
click at [639, 293] on input "Hình thức thanh toán" at bounding box center [664, 290] width 95 height 15
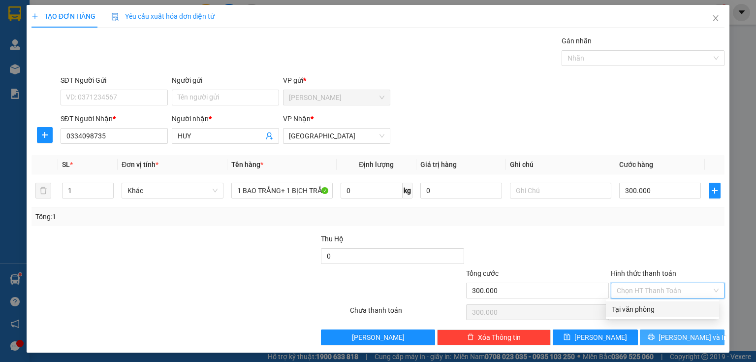
drag, startPoint x: 638, startPoint y: 310, endPoint x: 654, endPoint y: 333, distance: 27.9
click at [638, 313] on div "Tại văn phòng" at bounding box center [662, 309] width 101 height 11
click at [656, 333] on button "[PERSON_NAME] và In" at bounding box center [682, 337] width 85 height 16
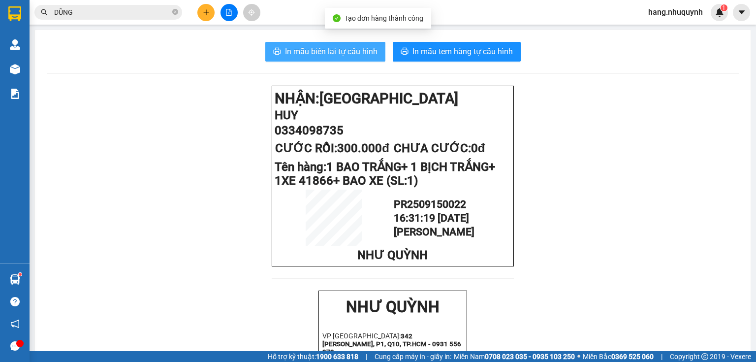
click at [333, 52] on span "In mẫu biên lai tự cấu hình" at bounding box center [331, 51] width 93 height 12
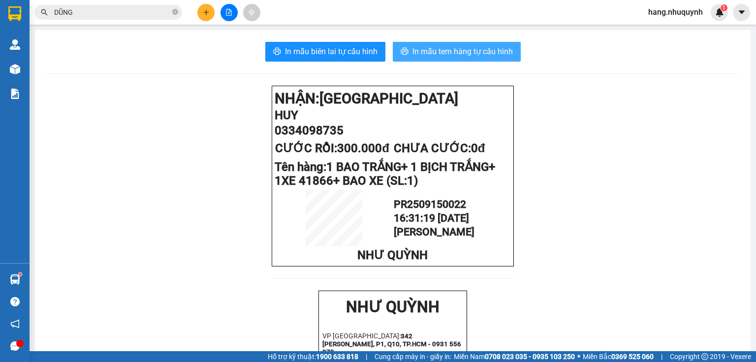
click at [472, 51] on span "In mẫu tem hàng tự cấu hình" at bounding box center [463, 51] width 100 height 12
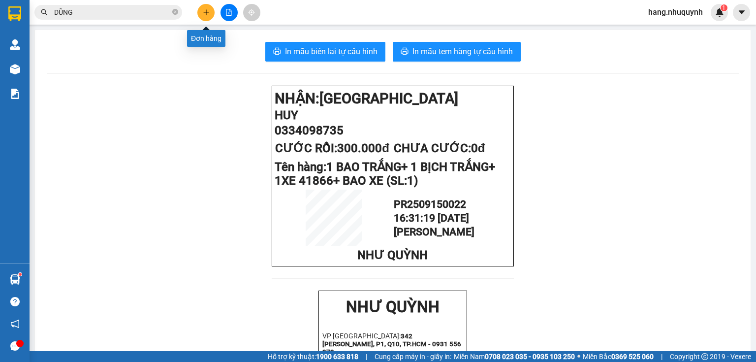
click at [203, 11] on icon "plus" at bounding box center [206, 12] width 7 height 7
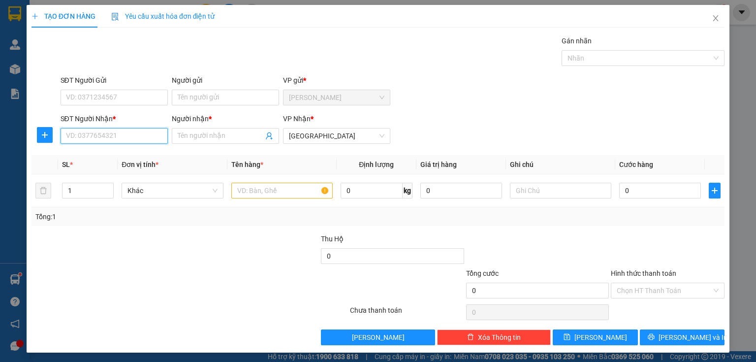
click at [140, 138] on input "SĐT Người Nhận *" at bounding box center [114, 136] width 107 height 16
click at [110, 138] on input "SĐT Người Nhận *" at bounding box center [114, 136] width 107 height 16
click at [230, 138] on input "Người nhận *" at bounding box center [221, 135] width 86 height 11
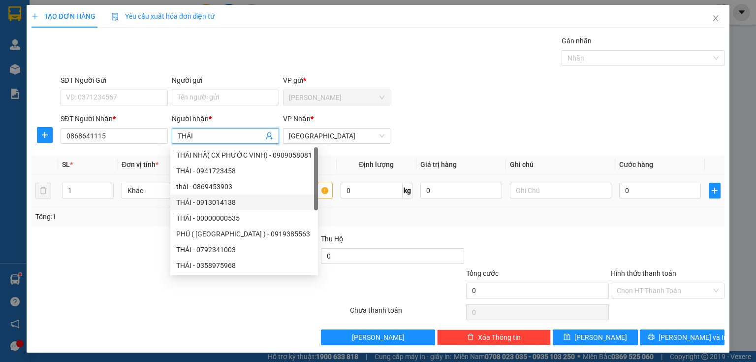
click at [301, 194] on div "THÁI - 0913014138" at bounding box center [244, 202] width 148 height 16
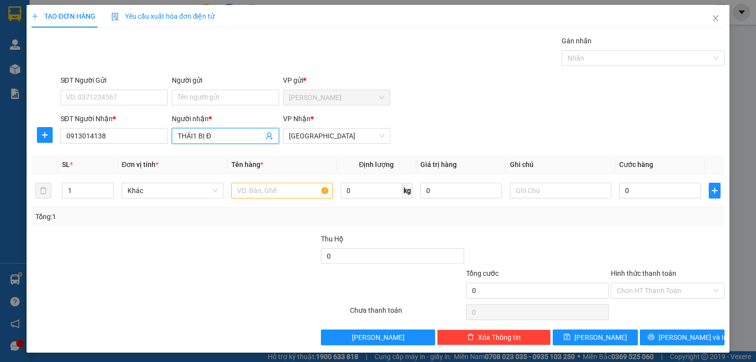
drag, startPoint x: 191, startPoint y: 134, endPoint x: 243, endPoint y: 146, distance: 53.4
click at [243, 146] on div "Người nhận * THÁI1 BỊ Đ THÁI1 BỊ Đ" at bounding box center [225, 130] width 107 height 34
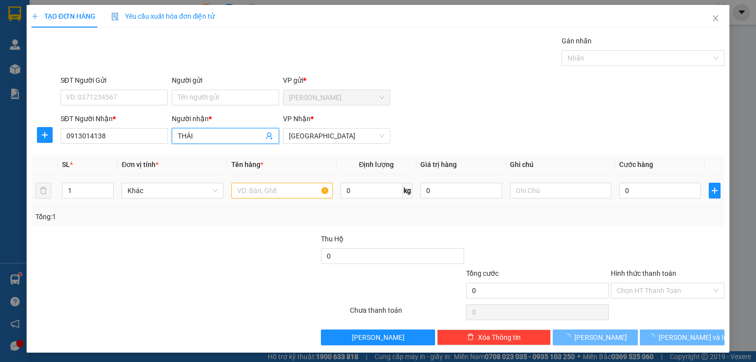
click at [0, 0] on div "[GEOGRAPHIC_DATA]( [GEOGRAPHIC_DATA][PERSON_NAME]) - 0909058081 THÁI - 09417234…" at bounding box center [0, 0] width 0 height 0
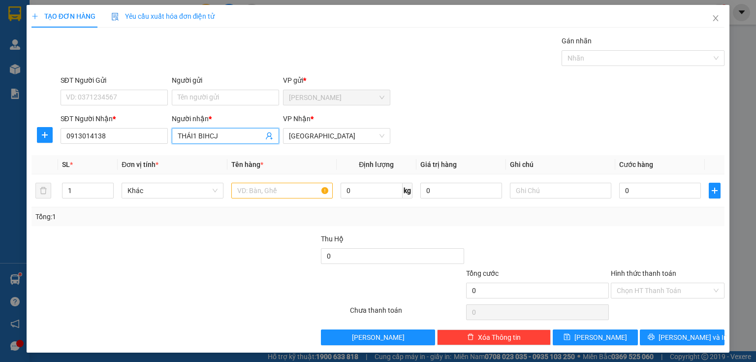
drag, startPoint x: 192, startPoint y: 137, endPoint x: 230, endPoint y: 142, distance: 39.2
click at [230, 142] on span "THÁI1 BIHCJ" at bounding box center [225, 136] width 107 height 16
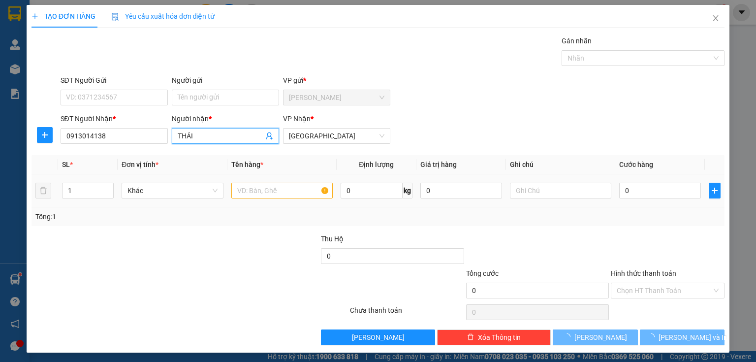
click at [0, 0] on div "thái - 0869453903" at bounding box center [0, 0] width 0 height 0
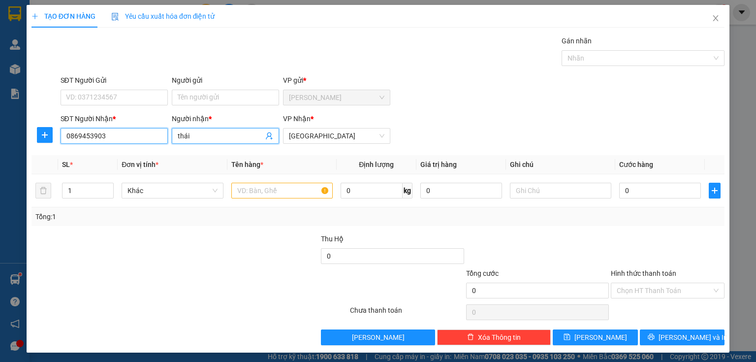
click at [146, 136] on input "0869453903" at bounding box center [114, 136] width 107 height 16
click at [214, 130] on input "thái" at bounding box center [221, 135] width 86 height 11
drag, startPoint x: 183, startPoint y: 132, endPoint x: 225, endPoint y: 142, distance: 42.9
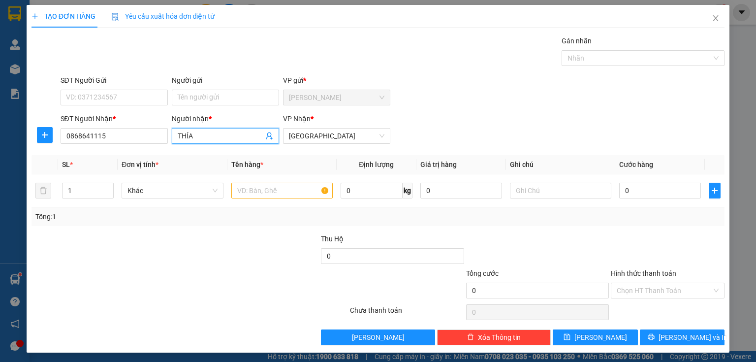
click at [225, 142] on span "THÍA" at bounding box center [225, 136] width 107 height 16
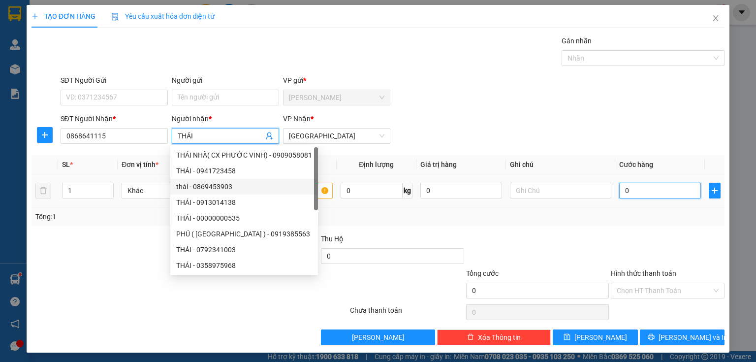
click at [665, 189] on input "0" at bounding box center [660, 191] width 82 height 16
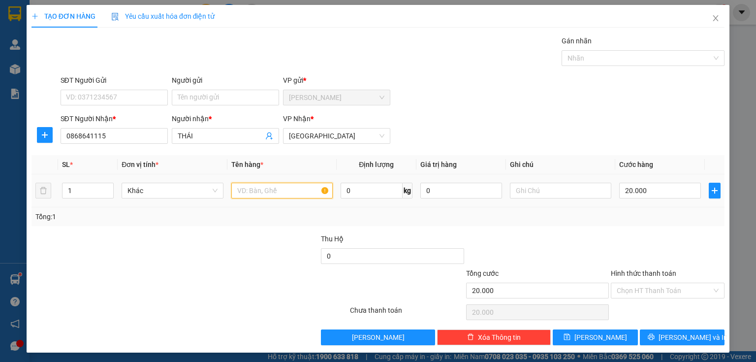
click at [286, 189] on input "text" at bounding box center [281, 191] width 101 height 16
click at [646, 292] on input "Hình thức thanh toán" at bounding box center [664, 290] width 95 height 15
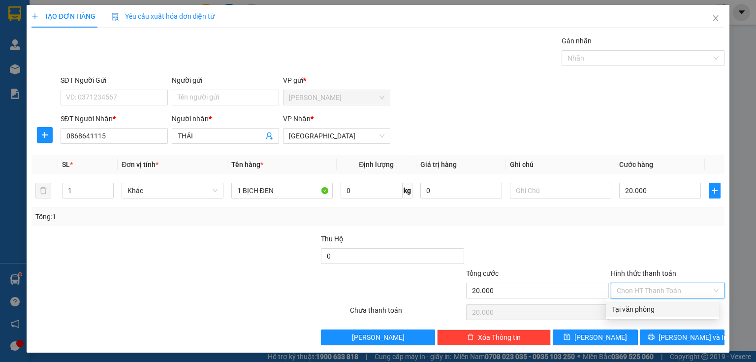
click at [644, 311] on div "Tại văn phòng" at bounding box center [662, 309] width 101 height 11
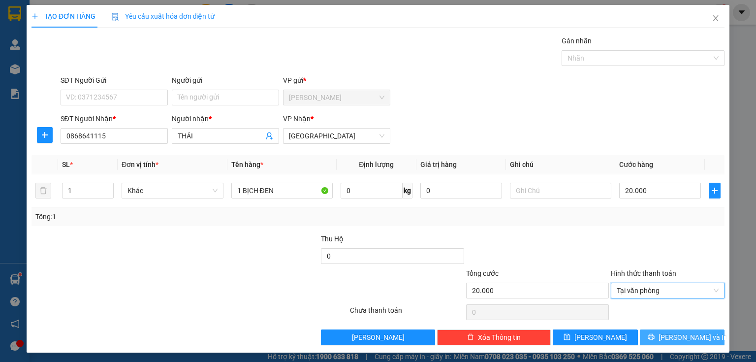
click at [660, 331] on button "[PERSON_NAME] và In" at bounding box center [682, 337] width 85 height 16
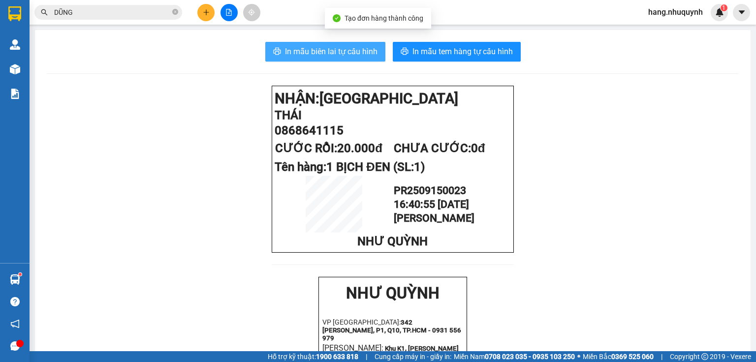
click at [323, 54] on span "In mẫu biên lai tự cấu hình" at bounding box center [331, 51] width 93 height 12
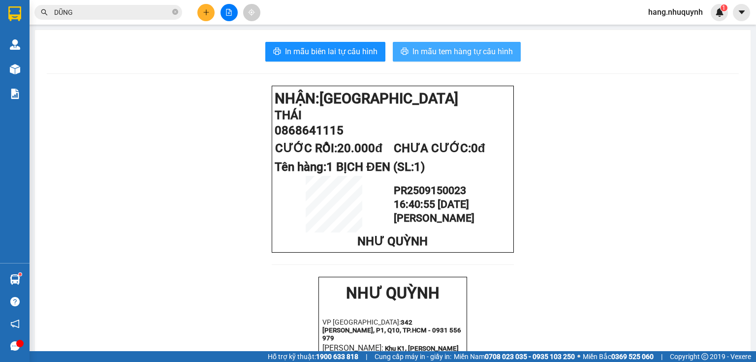
click at [413, 53] on span "In mẫu tem hàng tự cấu hình" at bounding box center [463, 51] width 100 height 12
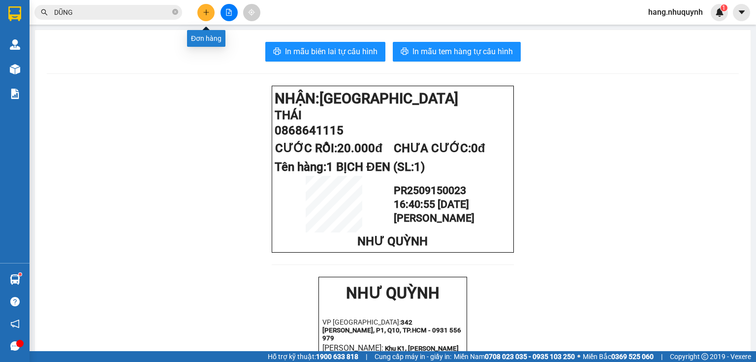
click at [203, 13] on icon "plus" at bounding box center [206, 12] width 7 height 7
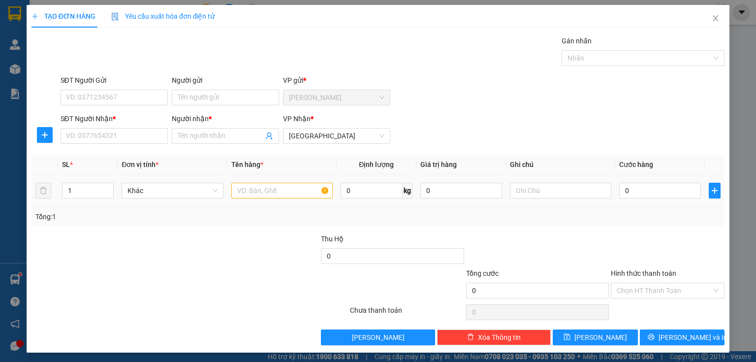
click at [258, 199] on div at bounding box center [281, 191] width 101 height 20
click at [224, 134] on input "Người nhận *" at bounding box center [221, 135] width 86 height 11
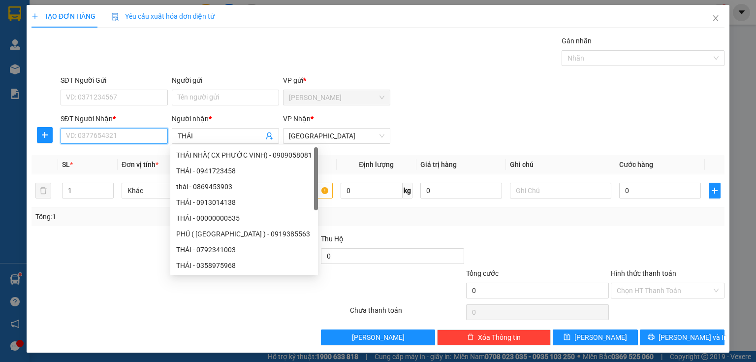
click at [103, 134] on input "SĐT Người Nhận *" at bounding box center [114, 136] width 107 height 16
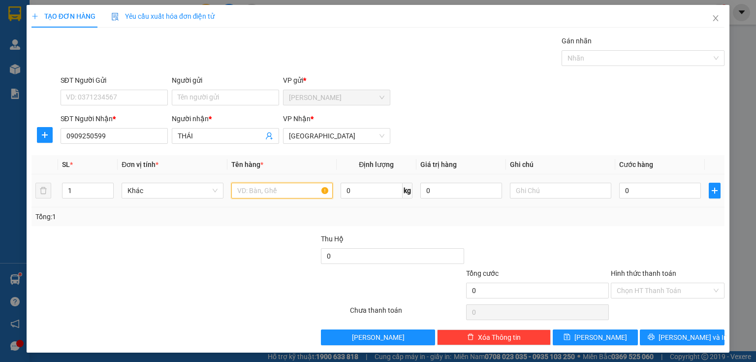
click at [283, 190] on input "text" at bounding box center [281, 191] width 101 height 16
click at [642, 190] on input "0" at bounding box center [660, 191] width 82 height 16
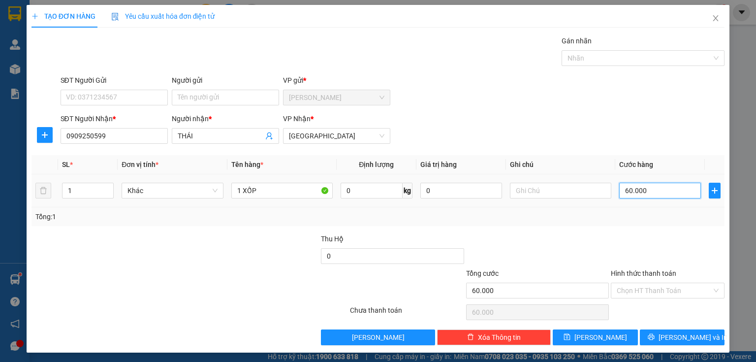
click at [647, 189] on input "60.000" at bounding box center [660, 191] width 82 height 16
drag, startPoint x: 652, startPoint y: 285, endPoint x: 648, endPoint y: 306, distance: 21.5
click at [652, 287] on input "Hình thức thanh toán" at bounding box center [664, 290] width 95 height 15
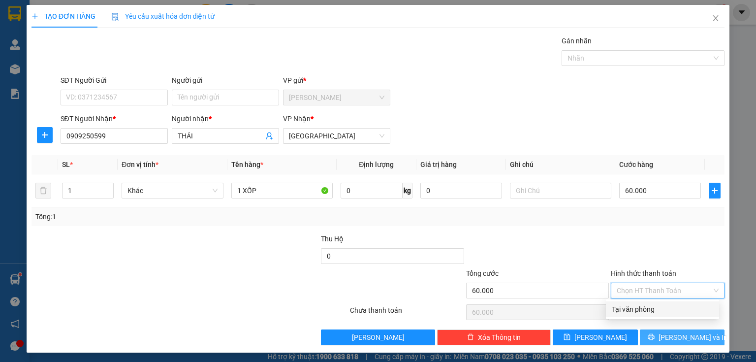
drag, startPoint x: 642, startPoint y: 310, endPoint x: 646, endPoint y: 341, distance: 30.8
click at [641, 310] on div "Tại văn phòng" at bounding box center [662, 309] width 101 height 11
click at [652, 337] on button "[PERSON_NAME] và In" at bounding box center [682, 337] width 85 height 16
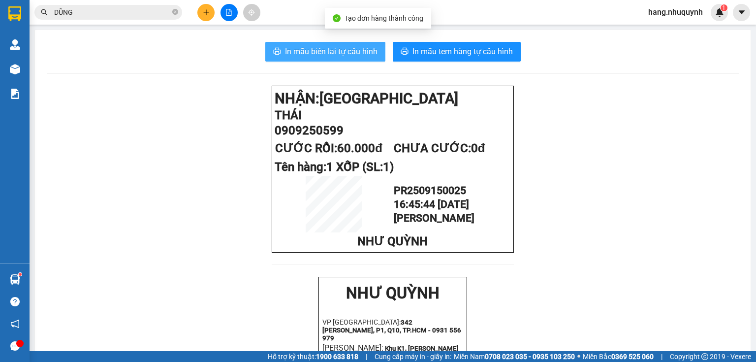
click at [338, 49] on span "In mẫu biên lai tự cấu hình" at bounding box center [331, 51] width 93 height 12
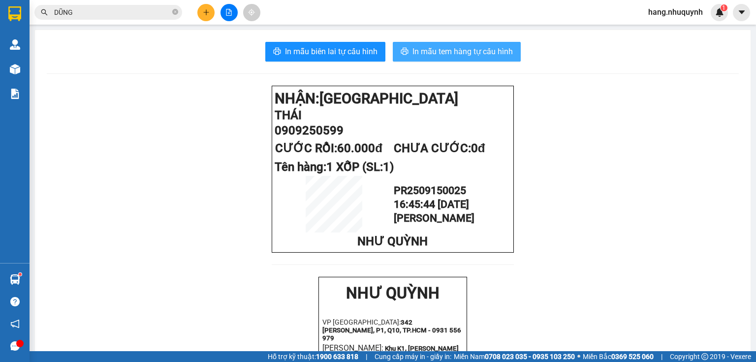
click at [421, 55] on span "In mẫu tem hàng tự cấu hình" at bounding box center [463, 51] width 100 height 12
click at [126, 12] on input "DŨNG" at bounding box center [112, 12] width 116 height 11
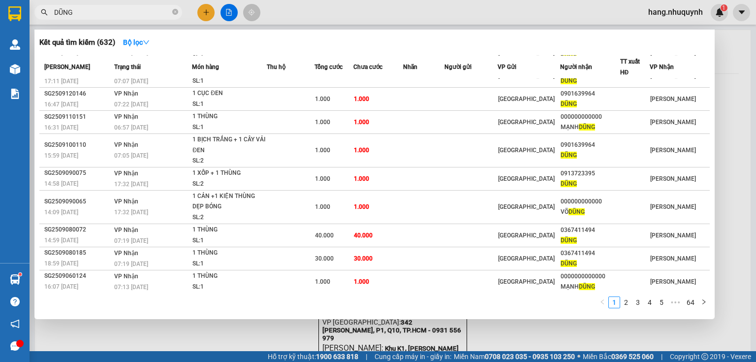
click at [126, 12] on input "DŨNG" at bounding box center [112, 12] width 116 height 11
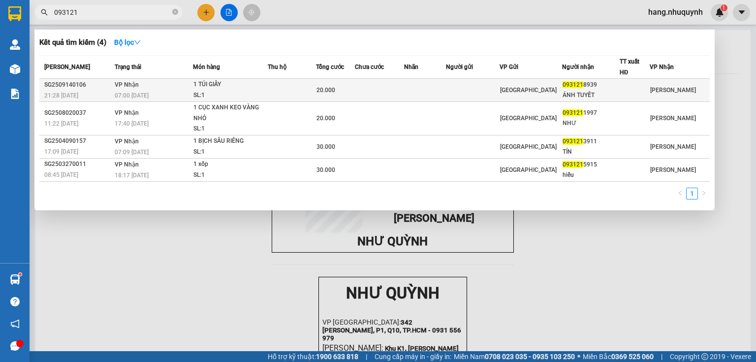
click at [185, 91] on div "07:00 [DATE]" at bounding box center [154, 95] width 78 height 11
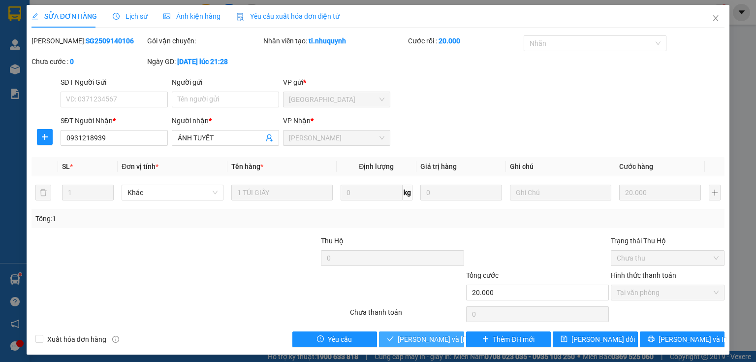
click at [404, 340] on span "[PERSON_NAME] và [PERSON_NAME] hàng" at bounding box center [464, 339] width 133 height 11
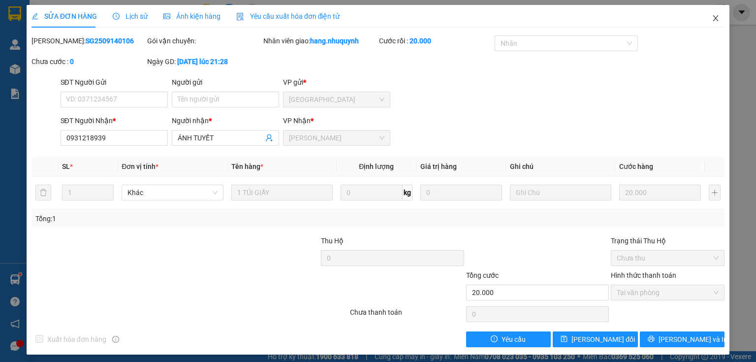
click at [712, 21] on icon "close" at bounding box center [716, 18] width 8 height 8
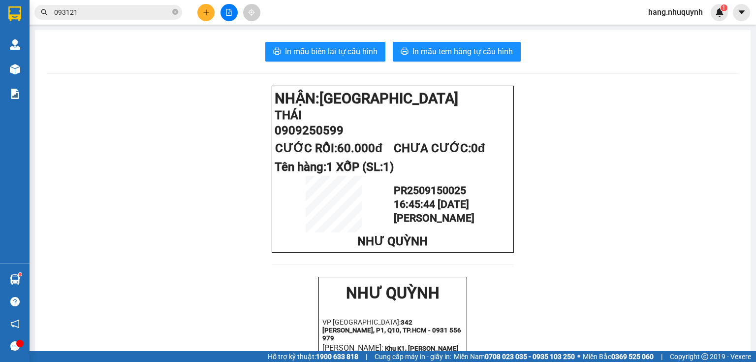
click at [205, 14] on icon "plus" at bounding box center [206, 12] width 7 height 7
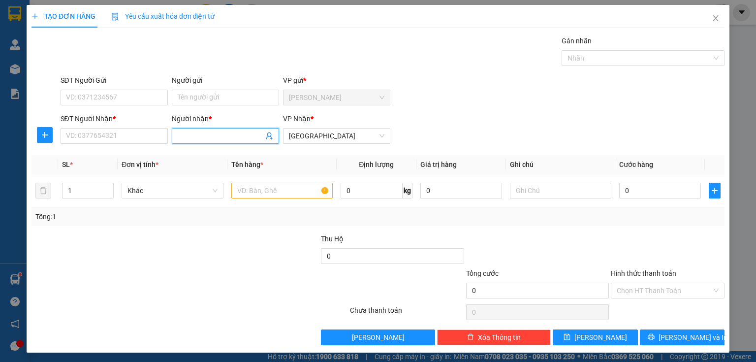
click at [208, 137] on input "Người nhận *" at bounding box center [221, 135] width 86 height 11
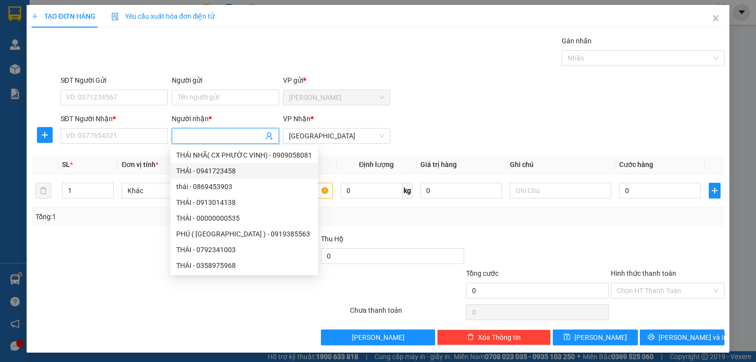
click at [197, 135] on input "Người nhận *" at bounding box center [221, 135] width 86 height 11
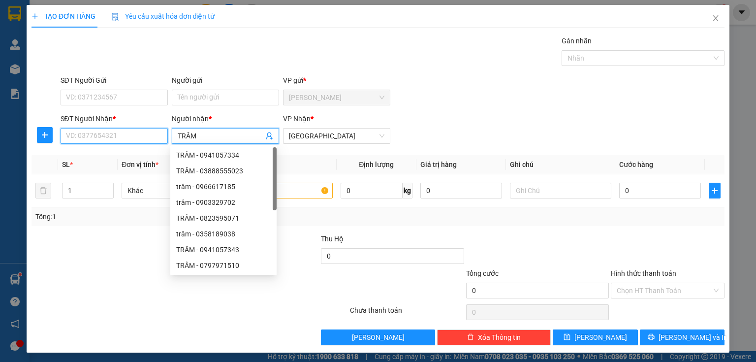
click at [117, 136] on input "SĐT Người Nhận *" at bounding box center [114, 136] width 107 height 16
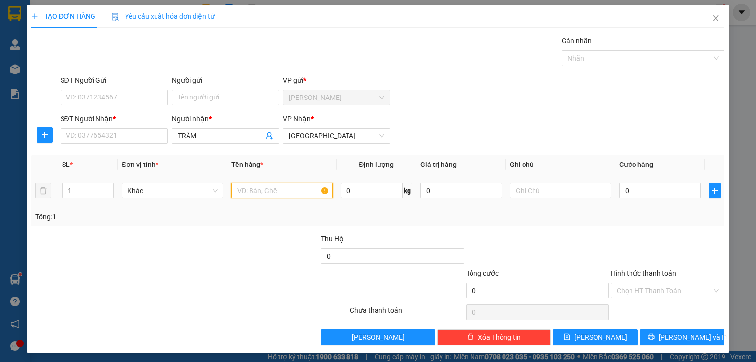
click at [278, 190] on input "text" at bounding box center [281, 191] width 101 height 16
click at [105, 135] on input "SĐT Người Nhận *" at bounding box center [114, 136] width 107 height 16
click at [271, 191] on input "text" at bounding box center [281, 191] width 101 height 16
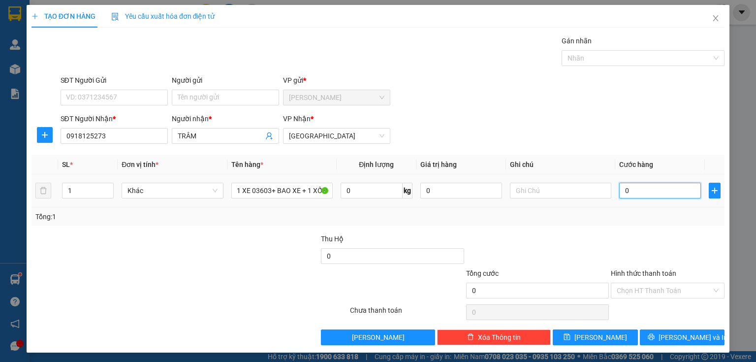
click at [629, 195] on input "0" at bounding box center [660, 191] width 82 height 16
click at [666, 296] on input "Hình thức thanh toán" at bounding box center [664, 290] width 95 height 15
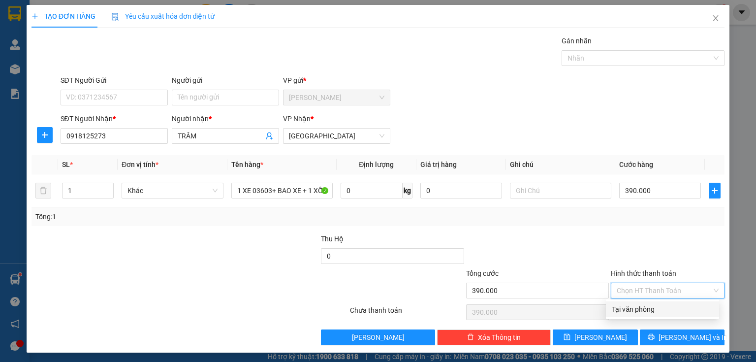
click at [654, 314] on div "Tại văn phòng" at bounding box center [662, 309] width 101 height 11
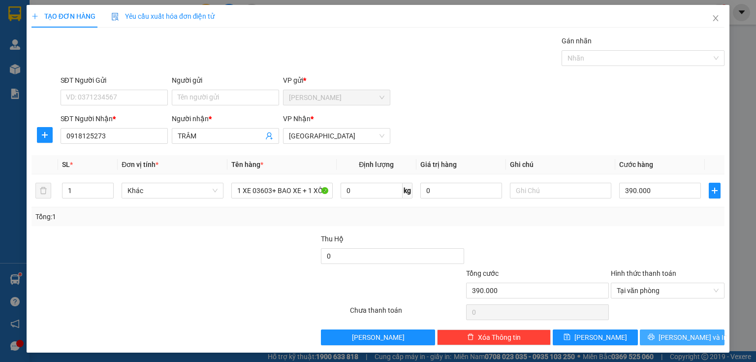
click at [656, 337] on button "[PERSON_NAME] và In" at bounding box center [682, 337] width 85 height 16
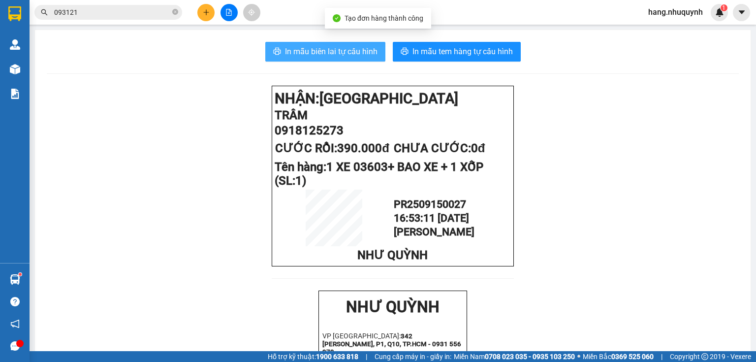
click at [297, 55] on span "In mẫu biên lai tự cấu hình" at bounding box center [331, 51] width 93 height 12
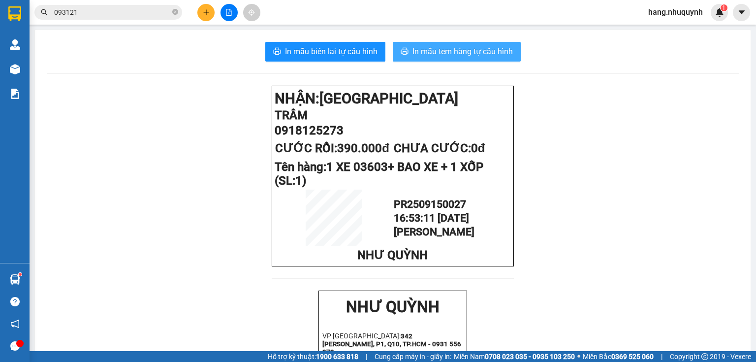
click at [464, 56] on span "In mẫu tem hàng tự cấu hình" at bounding box center [463, 51] width 100 height 12
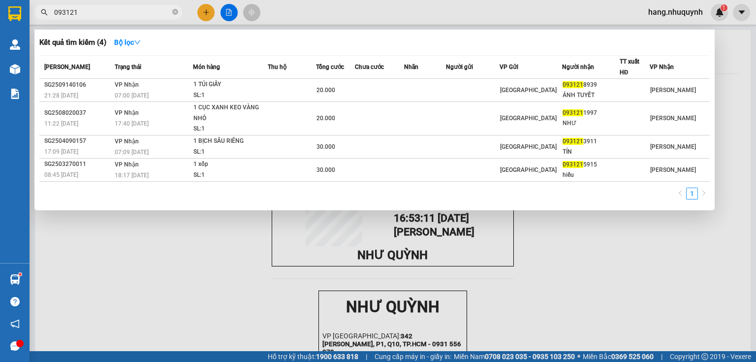
click at [117, 13] on input "093121" at bounding box center [112, 12] width 116 height 11
click at [176, 10] on icon "close-circle" at bounding box center [175, 12] width 6 height 6
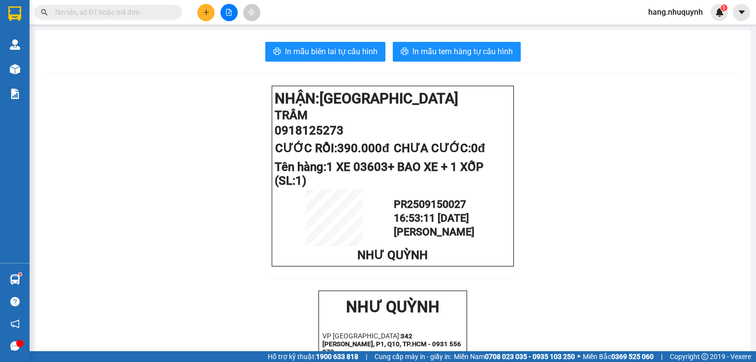
click at [124, 15] on input "text" at bounding box center [112, 12] width 116 height 11
click at [207, 16] on button at bounding box center [205, 12] width 17 height 17
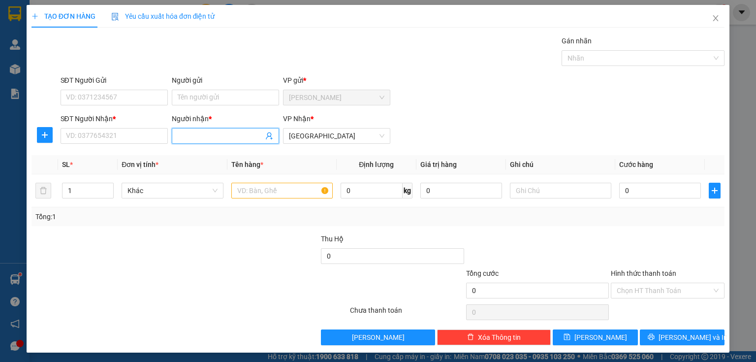
click at [200, 135] on input "Người nhận *" at bounding box center [221, 135] width 86 height 11
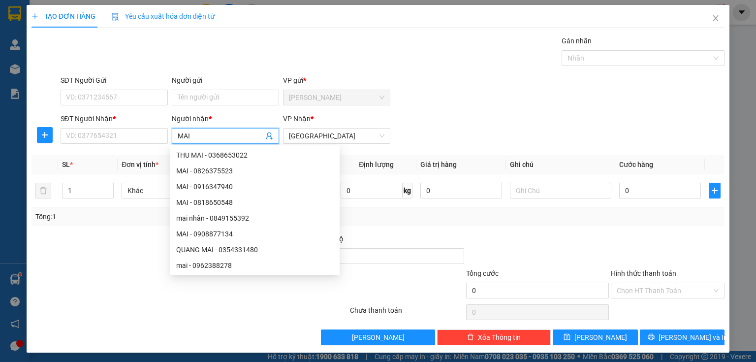
click at [175, 136] on span "MAI" at bounding box center [225, 136] width 107 height 16
click at [178, 134] on input "MAI" at bounding box center [221, 135] width 86 height 11
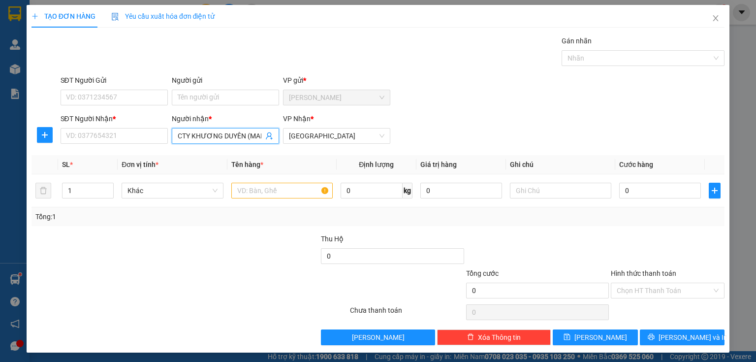
click at [260, 134] on input "CTY KHƯƠNG DUYÊN (MAI" at bounding box center [221, 135] width 86 height 11
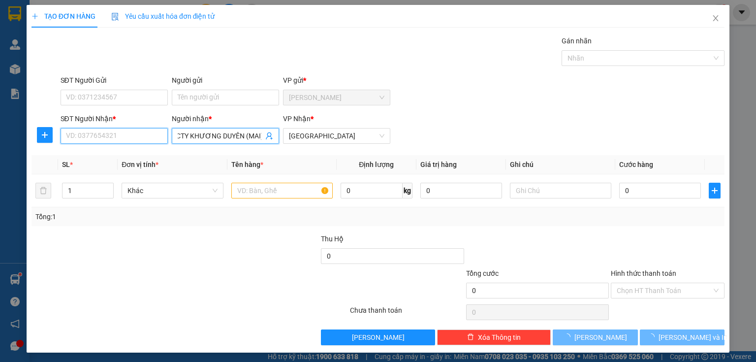
click at [139, 138] on input "SĐT Người Nhận *" at bounding box center [114, 136] width 107 height 16
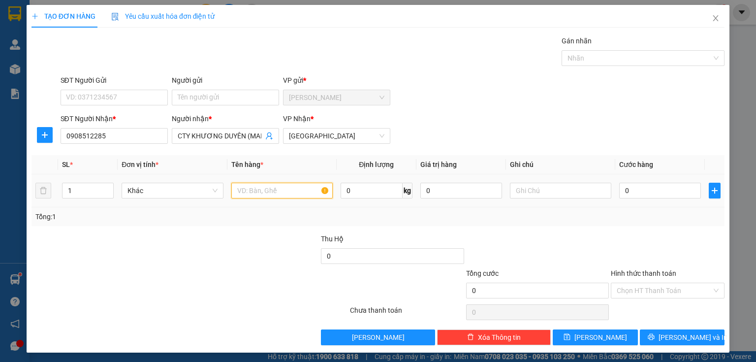
click at [267, 190] on input "text" at bounding box center [281, 191] width 101 height 16
click at [92, 137] on input "0908512285" at bounding box center [114, 136] width 107 height 16
click at [252, 190] on input "text" at bounding box center [281, 191] width 101 height 16
click at [662, 190] on input "0" at bounding box center [660, 191] width 82 height 16
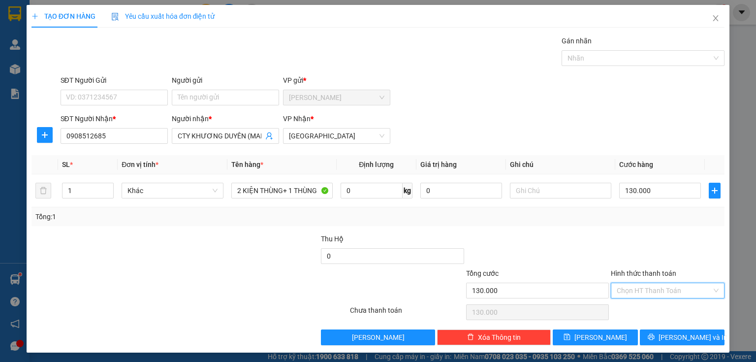
click at [644, 291] on input "Hình thức thanh toán" at bounding box center [664, 290] width 95 height 15
click at [643, 311] on div "Tại văn phòng" at bounding box center [662, 309] width 101 height 11
click at [678, 338] on span "[PERSON_NAME] và In" at bounding box center [693, 337] width 69 height 11
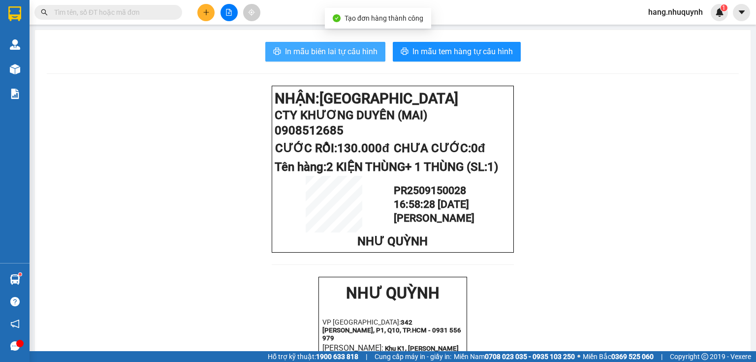
click at [325, 51] on span "In mẫu biên lai tự cấu hình" at bounding box center [331, 51] width 93 height 12
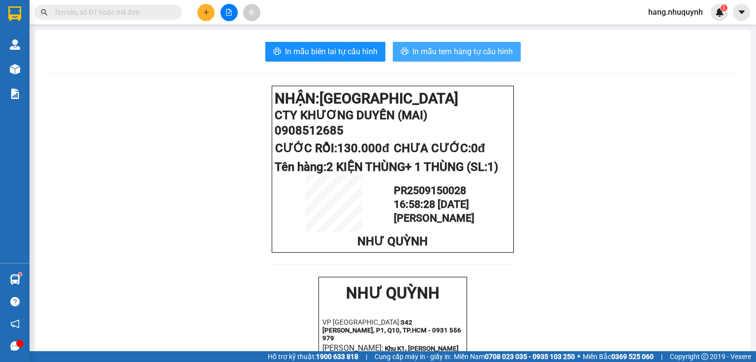
click at [484, 56] on span "In mẫu tem hàng tự cấu hình" at bounding box center [463, 51] width 100 height 12
click at [144, 14] on input "text" at bounding box center [112, 12] width 116 height 11
click at [665, 10] on span "hang.nhuquynh" at bounding box center [676, 12] width 70 height 12
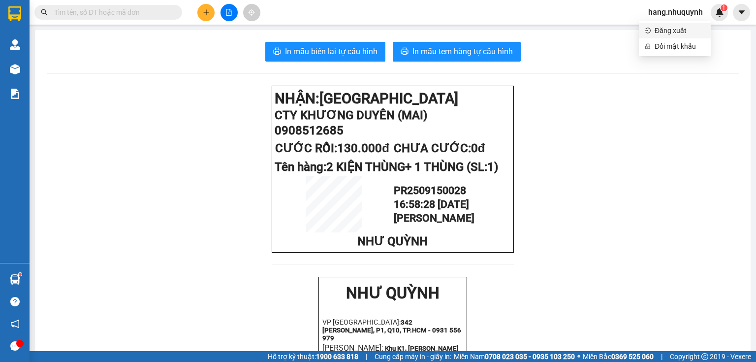
click at [670, 32] on span "Đăng xuất" at bounding box center [680, 30] width 50 height 11
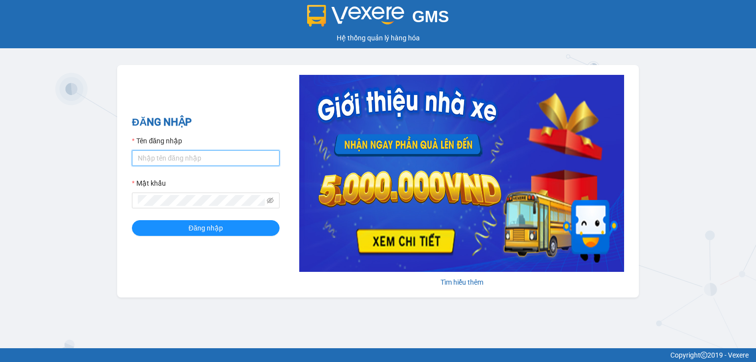
click at [195, 159] on input "Tên đăng nhập" at bounding box center [206, 158] width 148 height 16
type input "vi.nhuquynh"
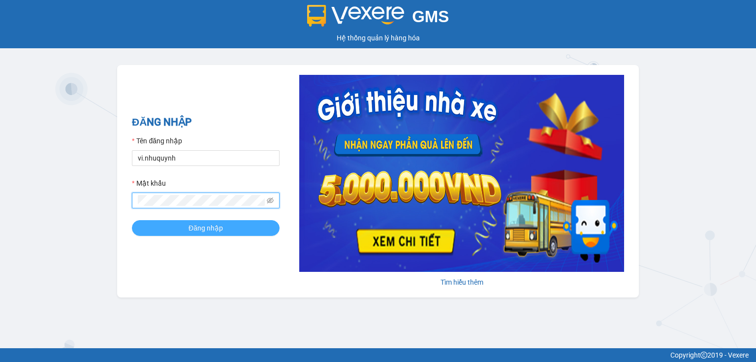
click at [196, 229] on span "Đăng nhập" at bounding box center [206, 228] width 34 height 11
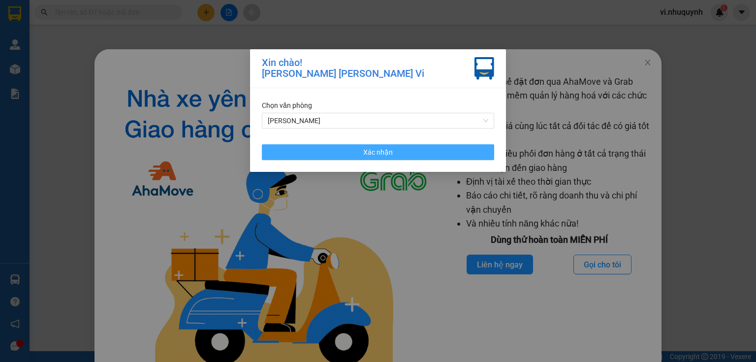
click at [385, 154] on span "Xác nhận" at bounding box center [378, 152] width 30 height 11
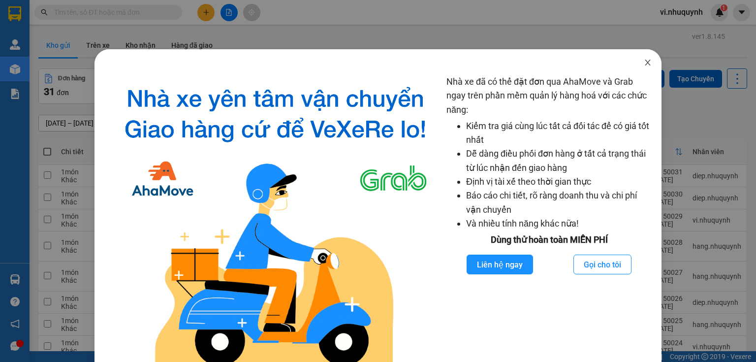
click at [644, 65] on icon "close" at bounding box center [648, 63] width 8 height 8
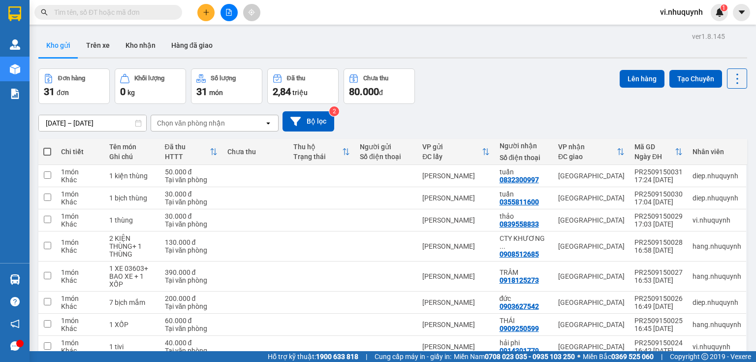
click at [98, 18] on span at bounding box center [108, 12] width 148 height 15
click at [98, 14] on input "text" at bounding box center [112, 12] width 116 height 11
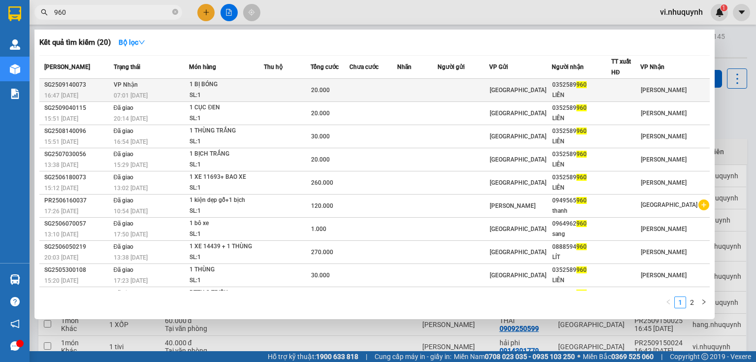
type input "960"
click at [601, 93] on div "LIÊN" at bounding box center [581, 95] width 59 height 10
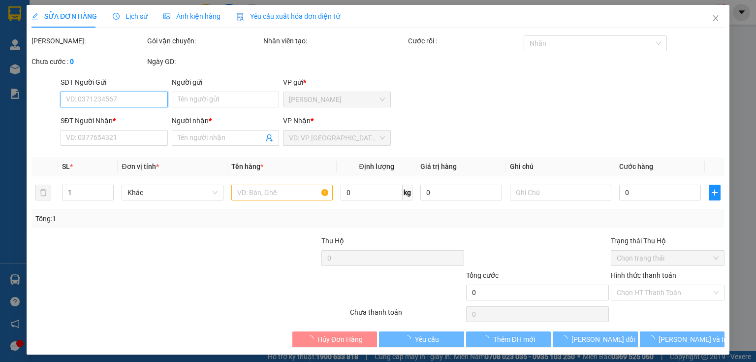
type input "0352589960"
type input "LIÊN"
type input "20.000"
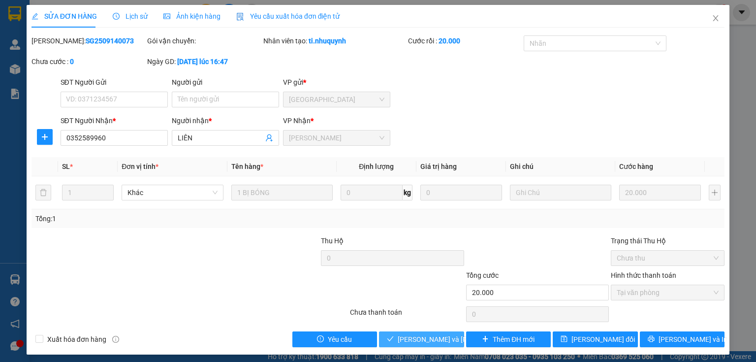
click at [414, 340] on span "[PERSON_NAME] và [PERSON_NAME] hàng" at bounding box center [464, 339] width 133 height 11
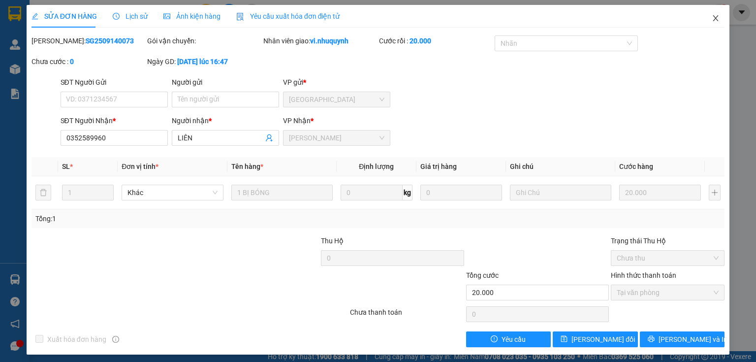
click at [713, 19] on icon "close" at bounding box center [715, 18] width 5 height 6
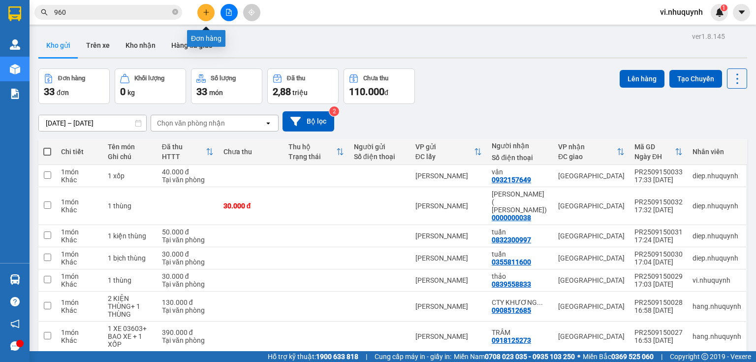
click at [203, 9] on icon "plus" at bounding box center [206, 12] width 7 height 7
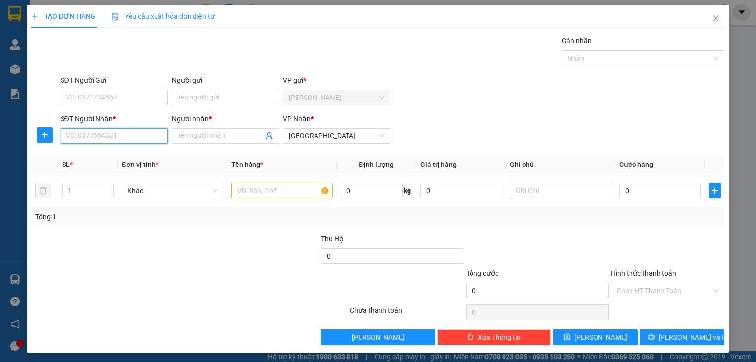
click at [110, 136] on input "SĐT Người Nhận *" at bounding box center [114, 136] width 107 height 16
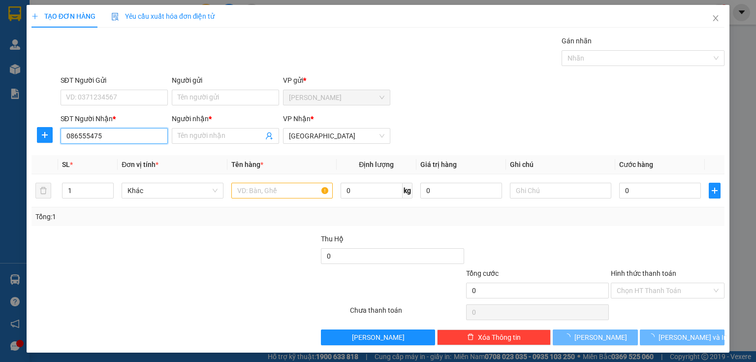
type input "0865554754"
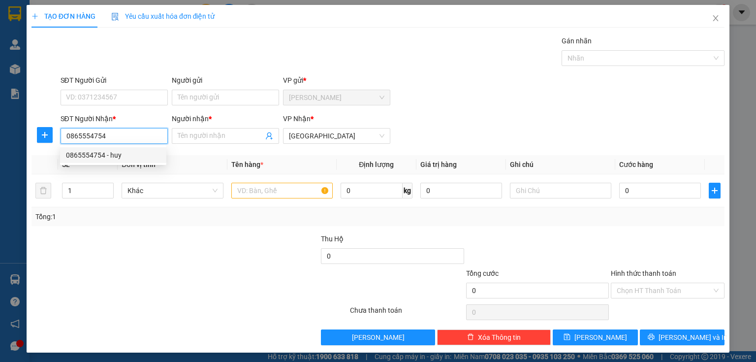
click at [114, 159] on div "0865554754 - huy" at bounding box center [113, 155] width 95 height 11
type input "huy"
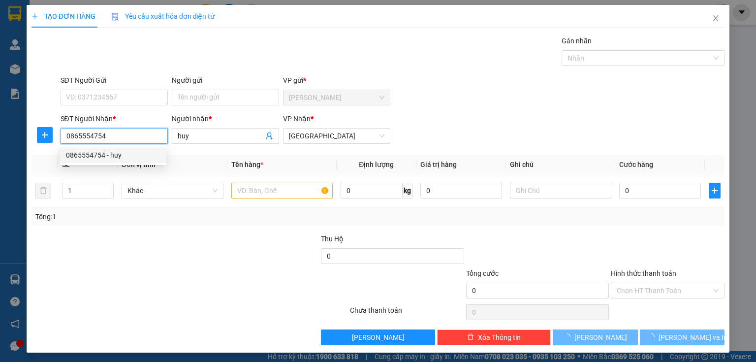
type input "20.000"
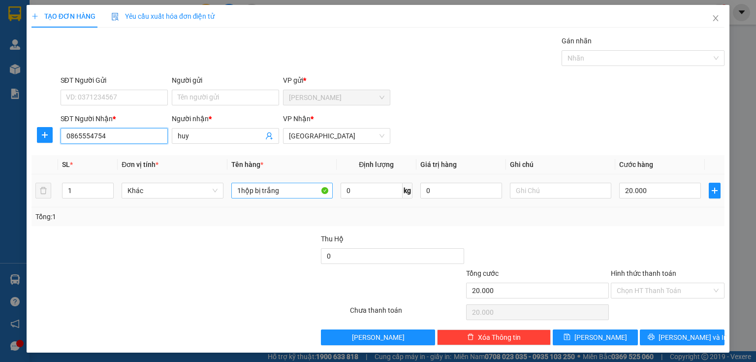
type input "0865554754"
drag, startPoint x: 286, startPoint y: 190, endPoint x: 252, endPoint y: 197, distance: 34.2
click at [252, 197] on input "1hộp bị trắng" at bounding box center [281, 191] width 101 height 16
click at [240, 191] on input "1hộp" at bounding box center [281, 191] width 101 height 16
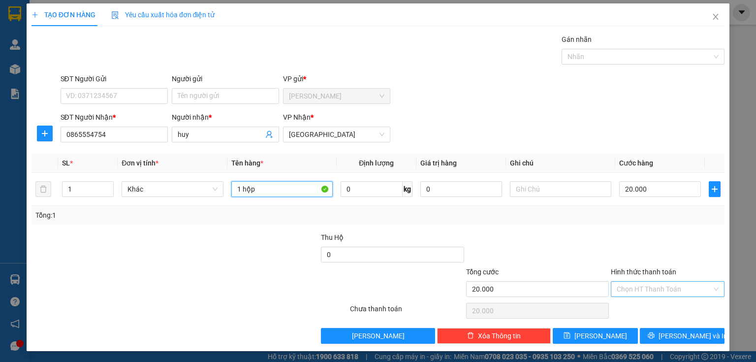
type input "1 hộp"
click at [643, 289] on input "Hình thức thanh toán" at bounding box center [664, 289] width 95 height 15
drag, startPoint x: 642, startPoint y: 306, endPoint x: 652, endPoint y: 319, distance: 16.5
click at [642, 306] on div "Tại văn phòng" at bounding box center [662, 307] width 101 height 11
type input "0"
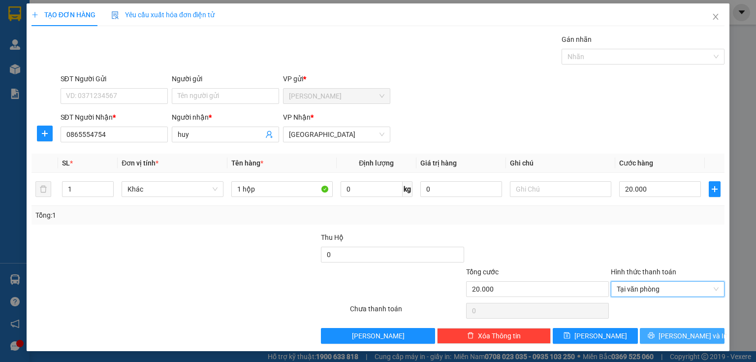
click at [668, 333] on button "[PERSON_NAME] và In" at bounding box center [682, 336] width 85 height 16
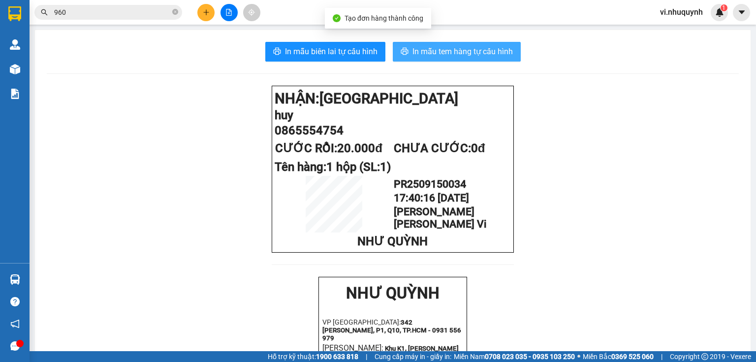
click at [447, 50] on span "In mẫu tem hàng tự cấu hình" at bounding box center [463, 51] width 100 height 12
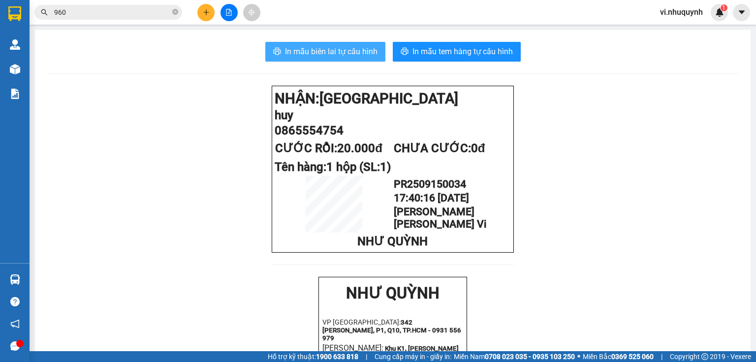
click at [331, 50] on span "In mẫu biên lai tự cấu hình" at bounding box center [331, 51] width 93 height 12
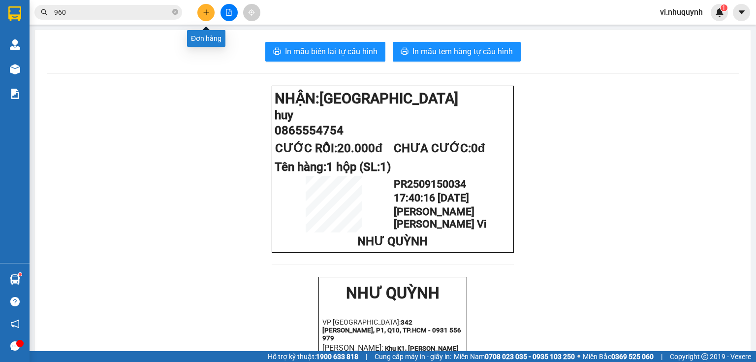
click at [205, 14] on icon "plus" at bounding box center [206, 12] width 7 height 7
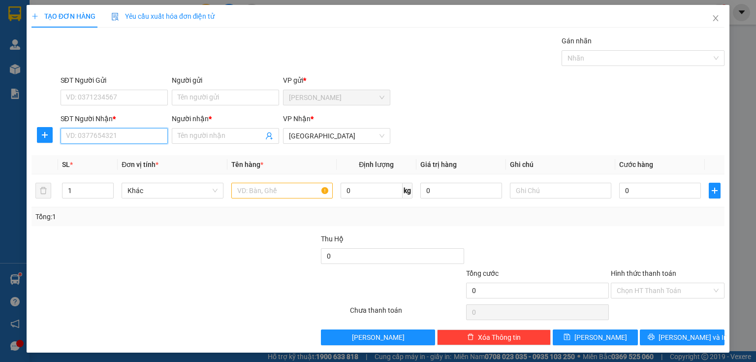
click at [106, 130] on input "SĐT Người Nhận *" at bounding box center [114, 136] width 107 height 16
type input "0886440099"
click at [118, 153] on div "0886440099 - HÀ" at bounding box center [113, 155] width 95 height 11
type input "HÀ"
type input "20.000"
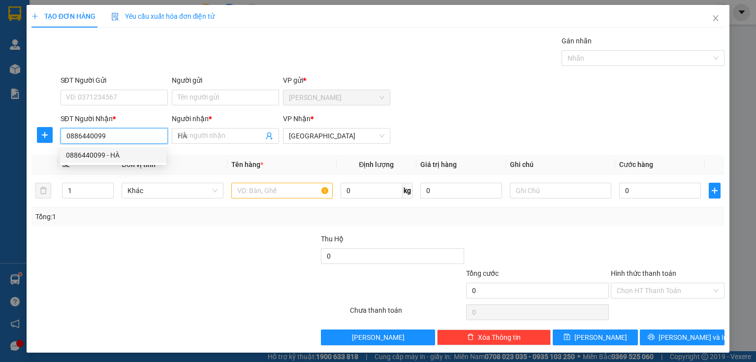
type input "20.000"
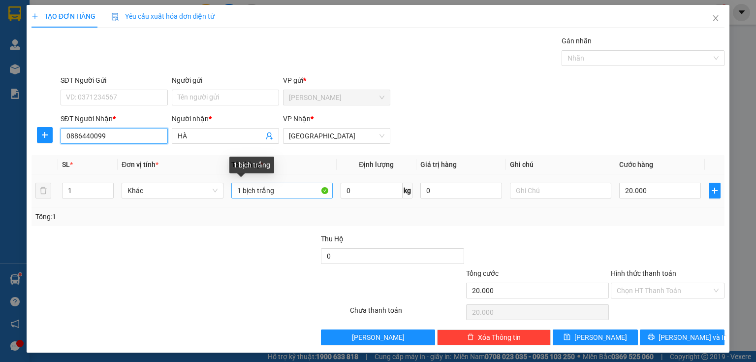
type input "0886440099"
drag, startPoint x: 286, startPoint y: 196, endPoint x: 236, endPoint y: 199, distance: 49.8
click at [236, 199] on div "1 bịch trắng" at bounding box center [281, 191] width 101 height 20
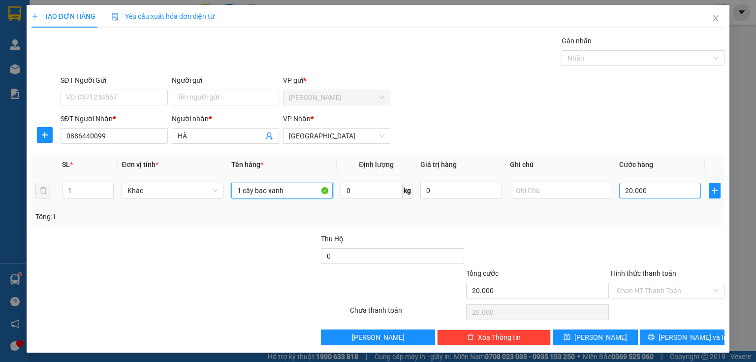
type input "1 cây bao xanh"
click at [653, 193] on input "20.000" at bounding box center [660, 191] width 82 height 16
type input "4"
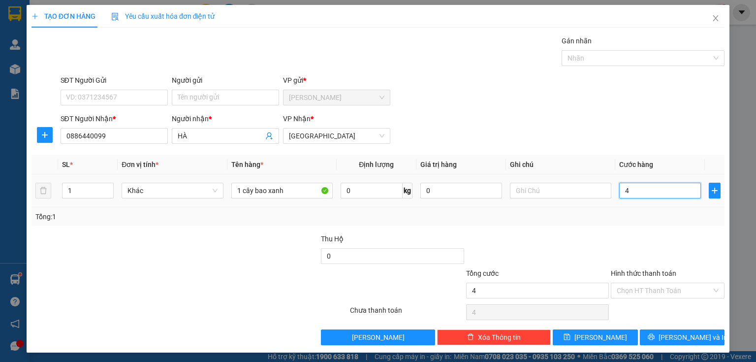
type input "40"
type input "400"
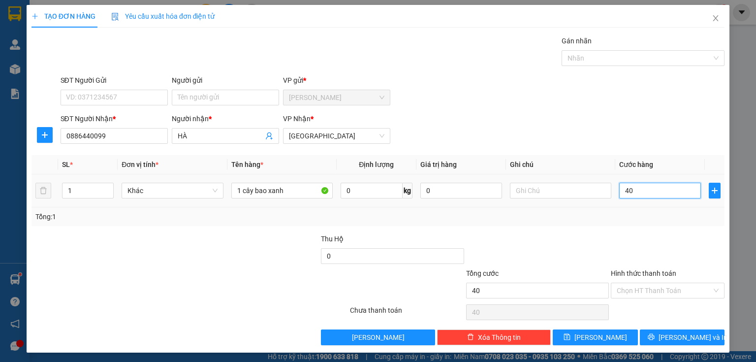
type input "400"
type input "4.000"
type input "40.000"
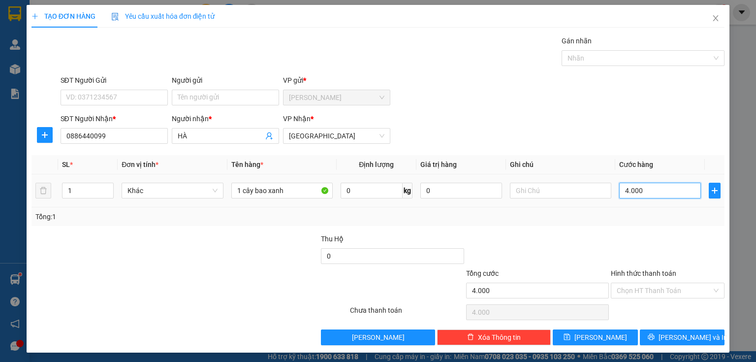
type input "40.000"
click at [677, 337] on span "[PERSON_NAME] và In" at bounding box center [693, 337] width 69 height 11
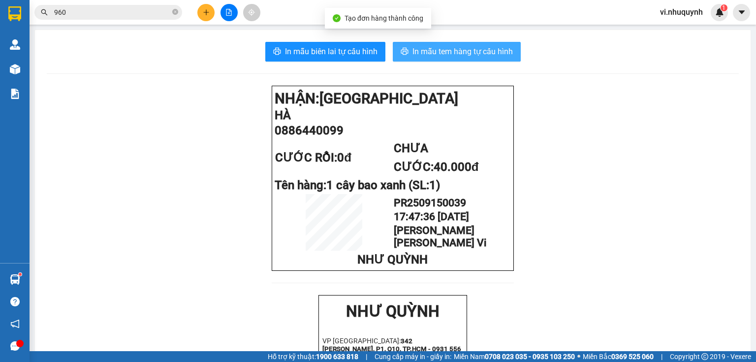
click at [452, 54] on span "In mẫu tem hàng tự cấu hình" at bounding box center [463, 51] width 100 height 12
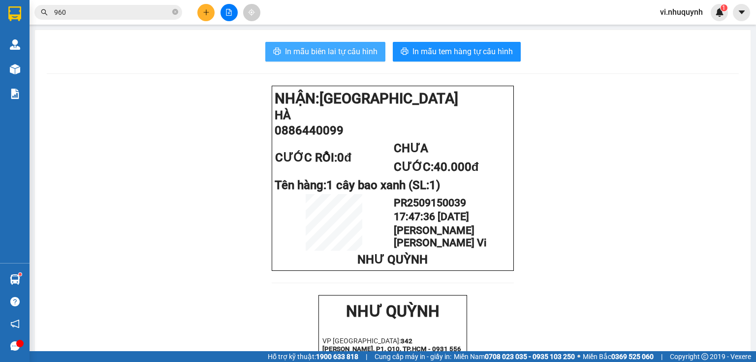
click at [310, 51] on span "In mẫu biên lai tự cấu hình" at bounding box center [331, 51] width 93 height 12
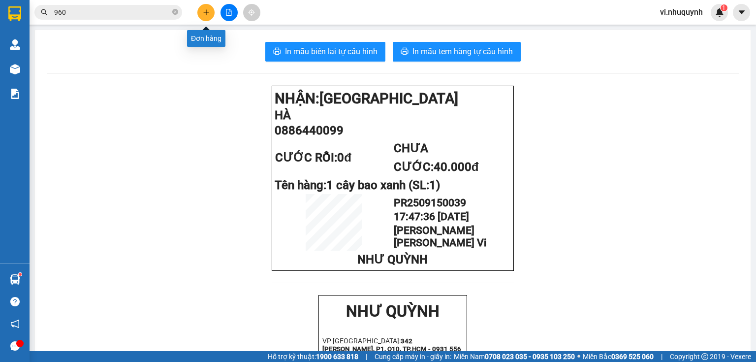
click at [205, 12] on icon "plus" at bounding box center [206, 12] width 7 height 7
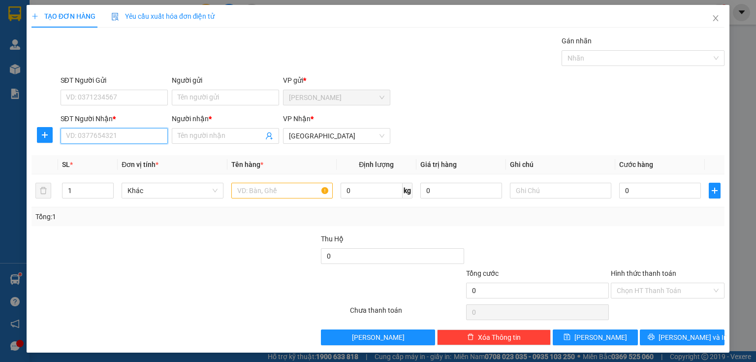
click at [105, 138] on input "SĐT Người Nhận *" at bounding box center [114, 136] width 107 height 16
click at [202, 135] on input "Người nhận *" at bounding box center [221, 135] width 86 height 11
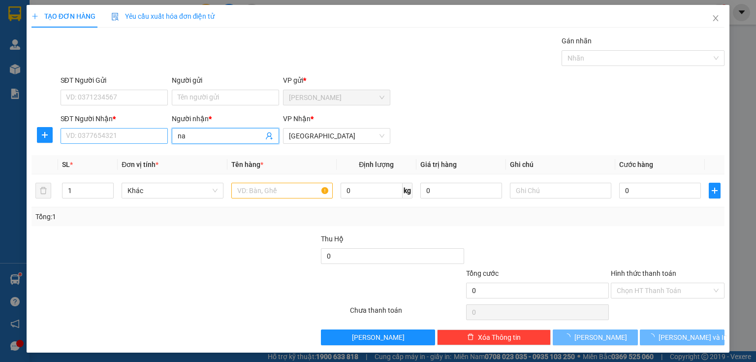
type input "na"
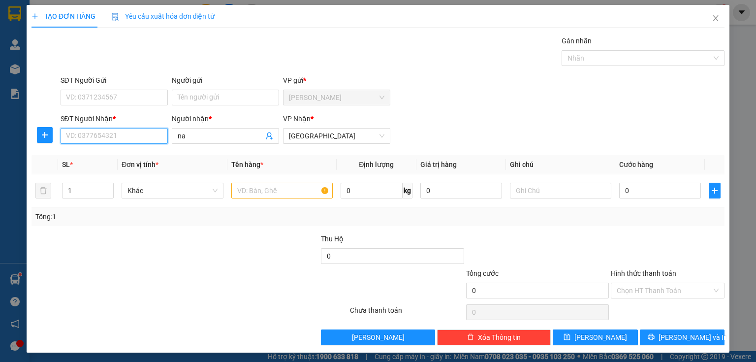
click at [128, 135] on input "SĐT Người Nhận *" at bounding box center [114, 136] width 107 height 16
click at [279, 191] on input "text" at bounding box center [281, 191] width 101 height 16
type input "1 kiện thùng"
click at [103, 133] on input "SĐT Người Nhận *" at bounding box center [114, 136] width 107 height 16
click at [70, 136] on input "015304750" at bounding box center [114, 136] width 107 height 16
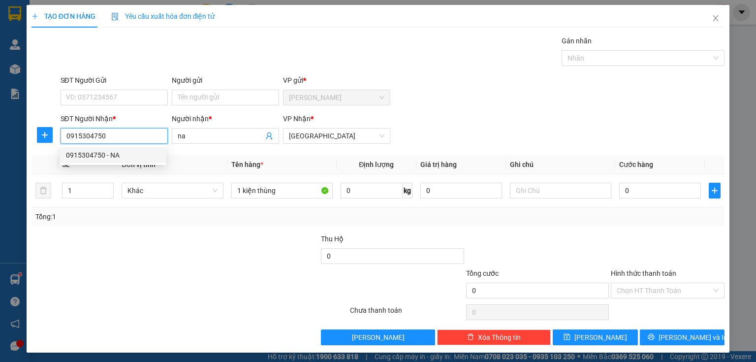
click at [127, 136] on input "0915304750" at bounding box center [114, 136] width 107 height 16
type input "0915304750"
click at [653, 191] on input "0" at bounding box center [660, 191] width 82 height 16
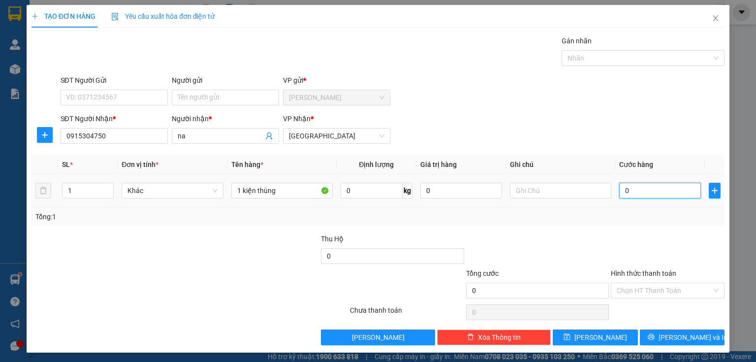
type input "4"
type input "40"
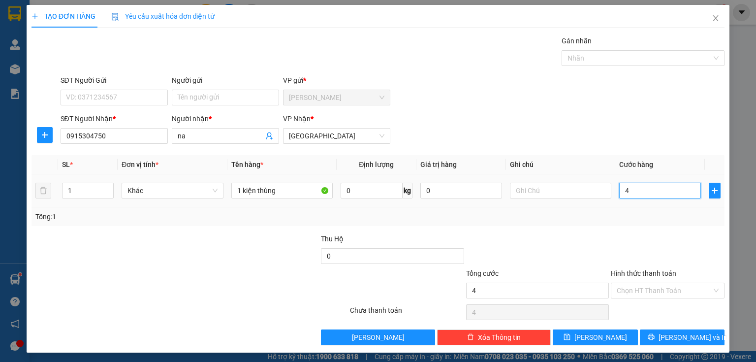
type input "40"
type input "400"
type input "4.000"
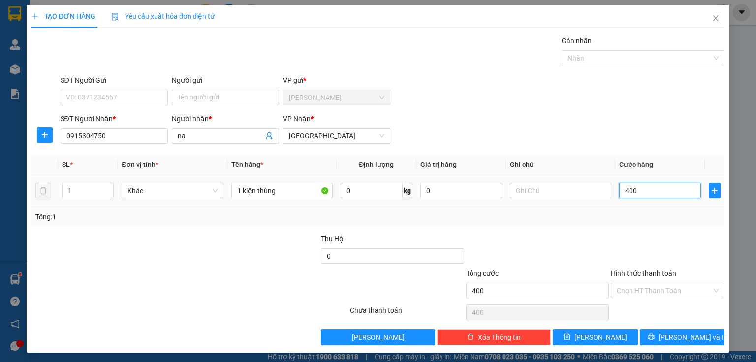
type input "4.000"
type input "40.000"
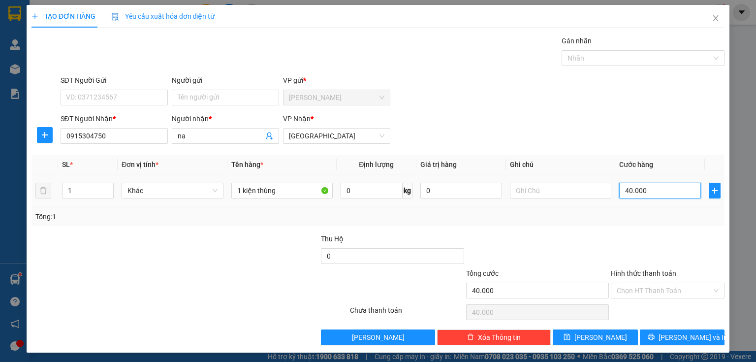
scroll to position [1, 0]
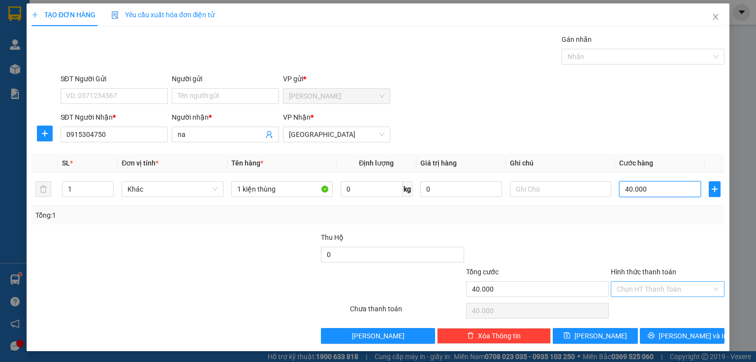
type input "40.000"
click at [638, 286] on input "Hình thức thanh toán" at bounding box center [664, 289] width 95 height 15
click at [639, 310] on div "Tại văn phòng" at bounding box center [662, 307] width 101 height 11
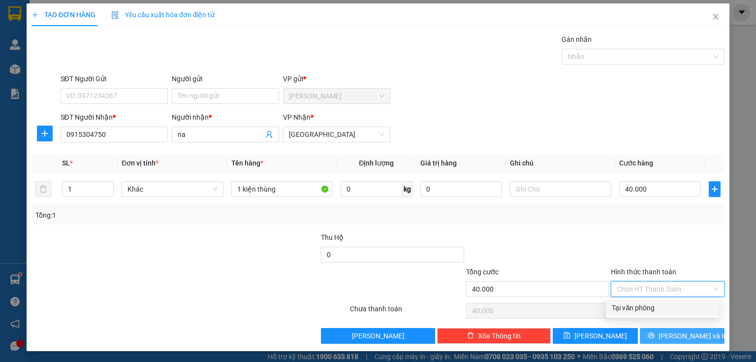
type input "0"
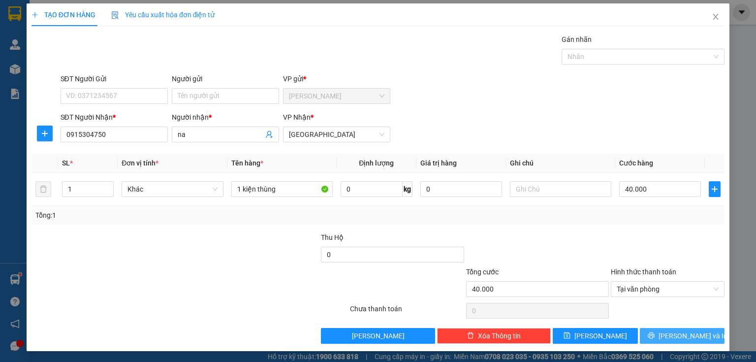
click at [670, 332] on span "[PERSON_NAME] và In" at bounding box center [693, 335] width 69 height 11
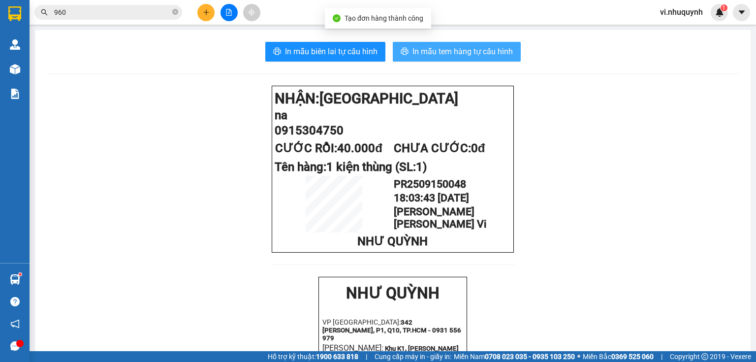
click at [425, 54] on span "In mẫu tem hàng tự cấu hình" at bounding box center [463, 51] width 100 height 12
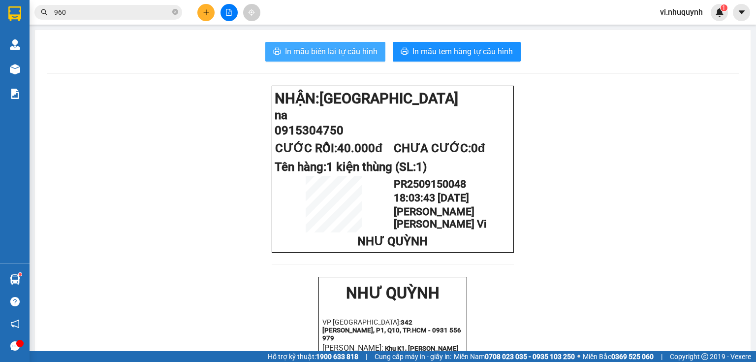
click at [340, 51] on span "In mẫu biên lai tự cấu hình" at bounding box center [331, 51] width 93 height 12
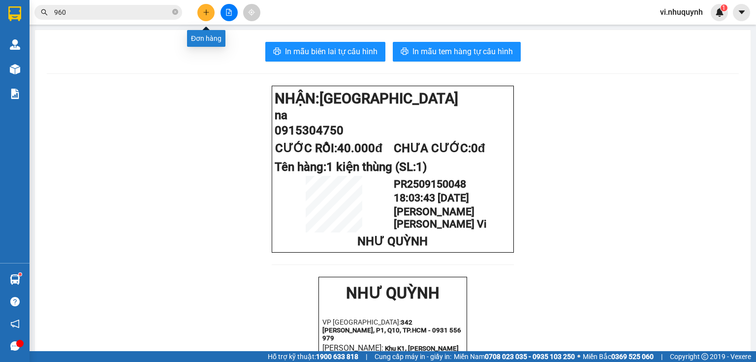
click at [205, 15] on icon "plus" at bounding box center [206, 12] width 7 height 7
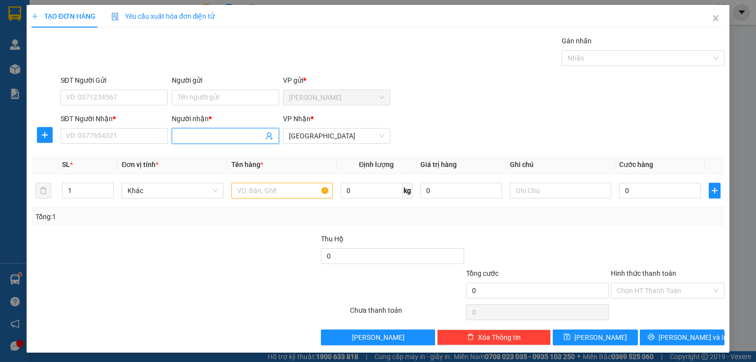
click at [211, 138] on input "Người nhận *" at bounding box center [221, 135] width 86 height 11
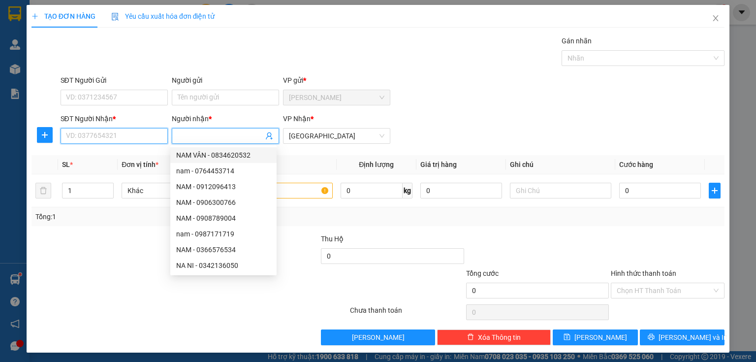
click at [137, 140] on input "SĐT Người Nhận *" at bounding box center [114, 136] width 107 height 16
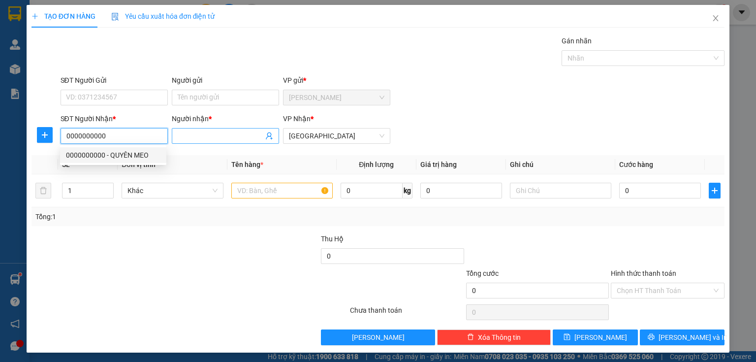
type input "0000000000"
click at [194, 137] on input "Người nhận *" at bounding box center [221, 135] width 86 height 11
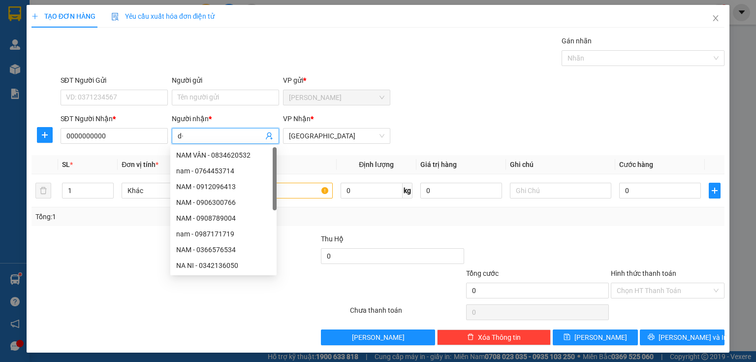
type input "d"
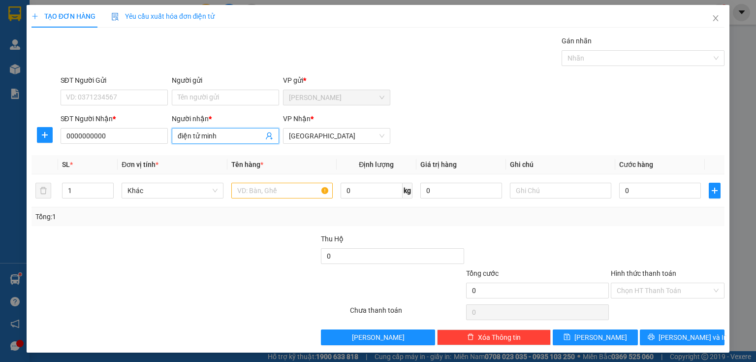
type input "điện tử minh"
drag, startPoint x: 462, startPoint y: 83, endPoint x: 356, endPoint y: 245, distance: 193.8
click at [461, 94] on div "SĐT Người Gửi VD: 0371234567 Người gửi Tên người gửi VP gửi * Phan Rang" at bounding box center [393, 92] width 669 height 34
click at [278, 195] on input "text" at bounding box center [281, 191] width 101 height 16
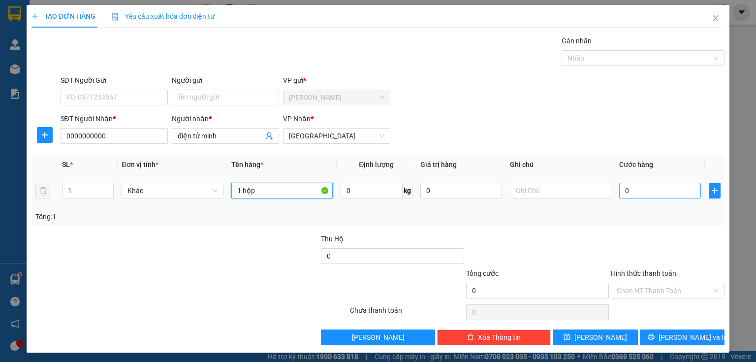
type input "1 hộp"
click at [655, 191] on input "0" at bounding box center [660, 191] width 82 height 16
type input "2"
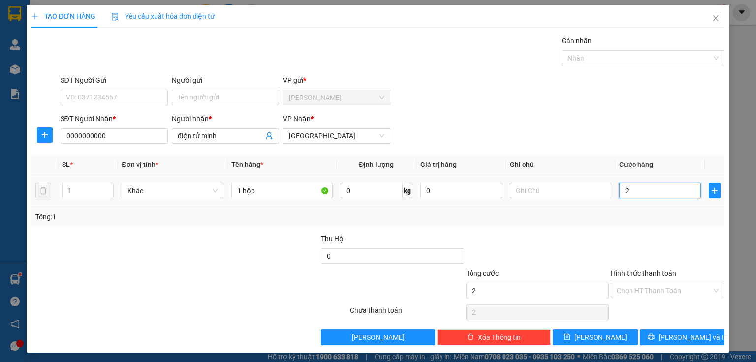
type input "20"
type input "200"
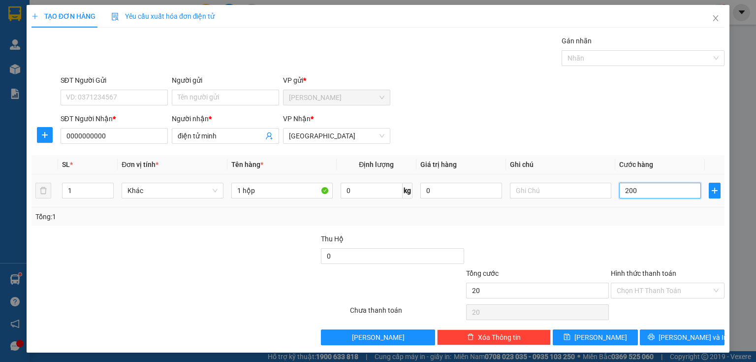
type input "200"
type input "2.000"
type input "20.000"
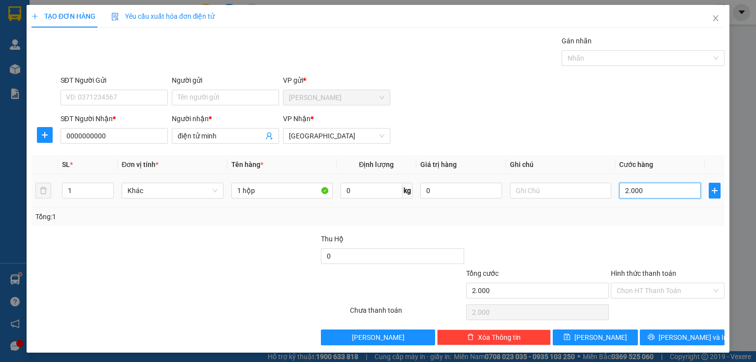
type input "20.000"
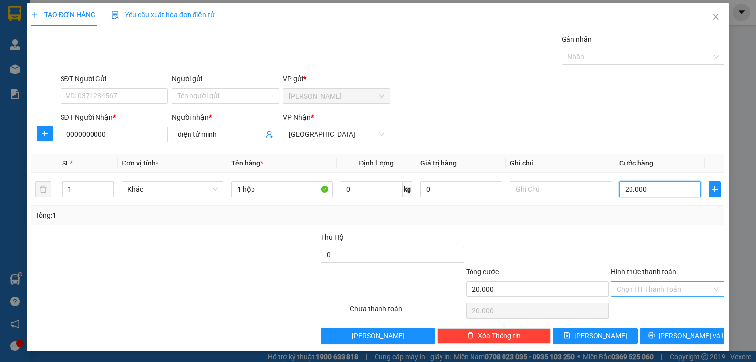
type input "20.000"
click at [632, 290] on input "Hình thức thanh toán" at bounding box center [664, 289] width 95 height 15
drag, startPoint x: 637, startPoint y: 302, endPoint x: 654, endPoint y: 320, distance: 24.7
click at [645, 309] on div "Tại văn phòng" at bounding box center [662, 307] width 101 height 11
type input "0"
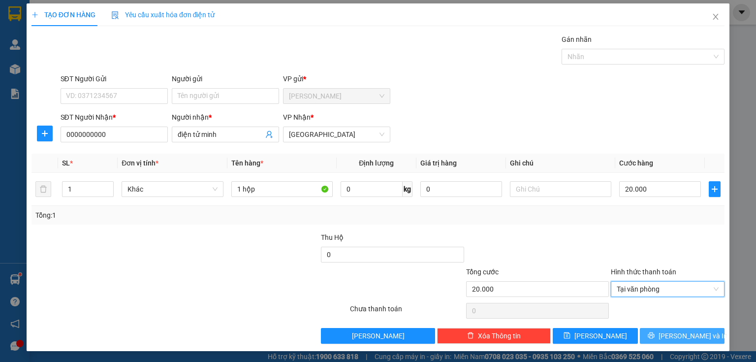
click at [654, 334] on icon "printer" at bounding box center [651, 335] width 6 height 6
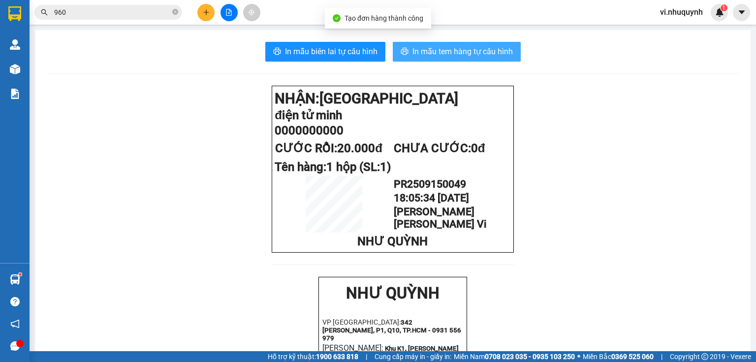
click at [416, 53] on span "In mẫu tem hàng tự cấu hình" at bounding box center [463, 51] width 100 height 12
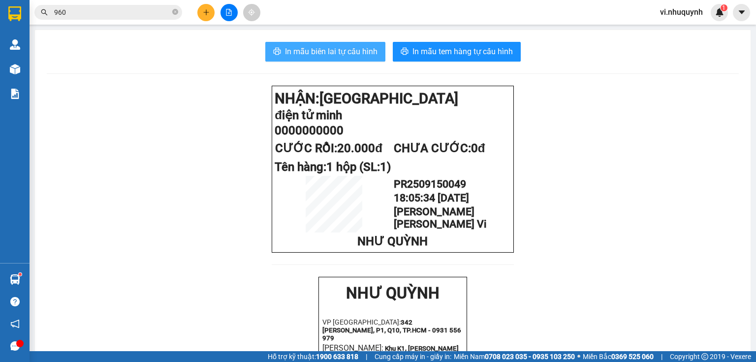
click at [358, 51] on span "In mẫu biên lai tự cấu hình" at bounding box center [331, 51] width 93 height 12
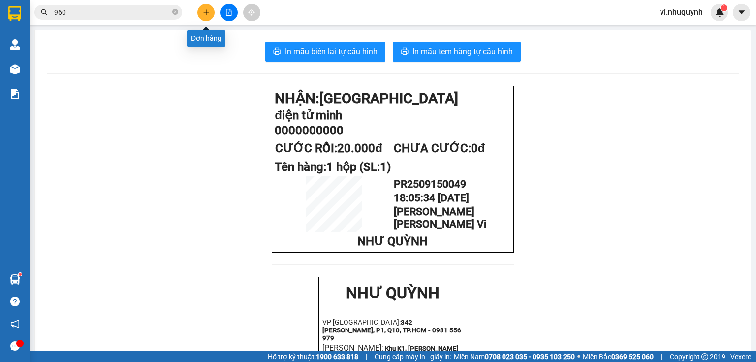
click at [203, 14] on icon "plus" at bounding box center [206, 12] width 7 height 7
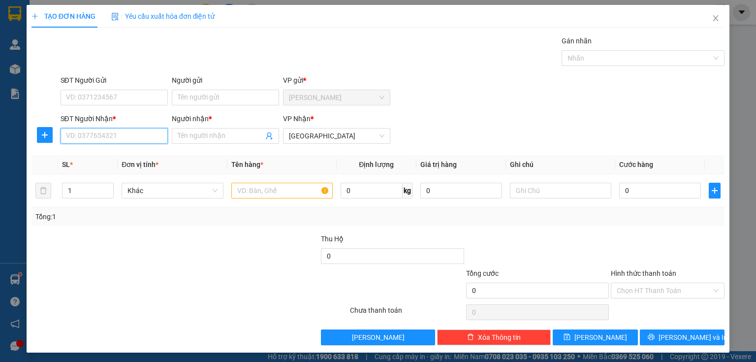
click at [111, 136] on input "SĐT Người Nhận *" at bounding box center [114, 136] width 107 height 16
type input "00000000000"
click at [232, 142] on span at bounding box center [225, 136] width 107 height 16
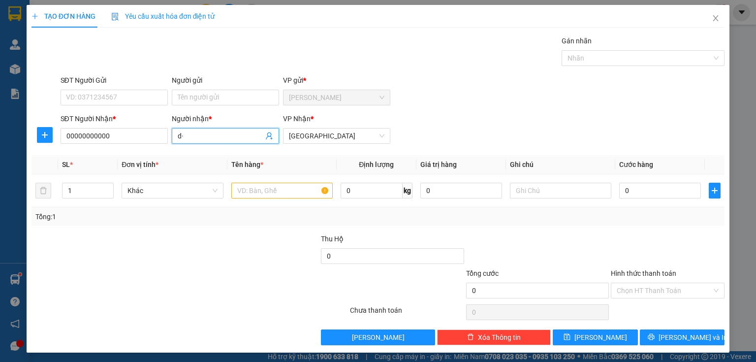
type input "d"
type input "điện tử minh"
click at [253, 188] on input "text" at bounding box center [281, 191] width 101 height 16
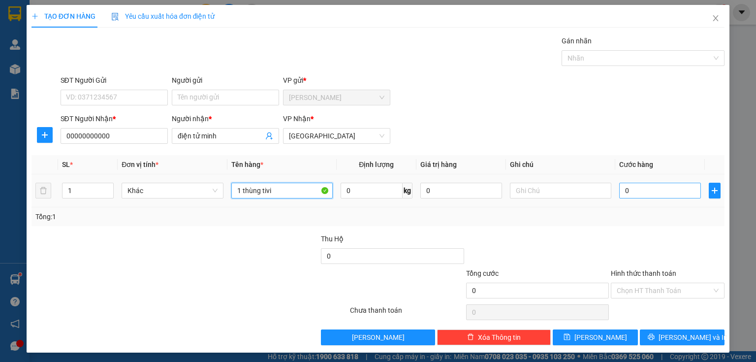
type input "1 thùng tivi"
click at [626, 187] on input "0" at bounding box center [660, 191] width 82 height 16
type input "4"
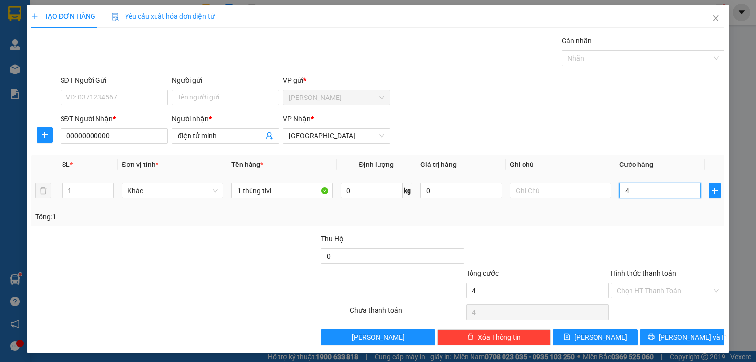
type input "40"
type input "400"
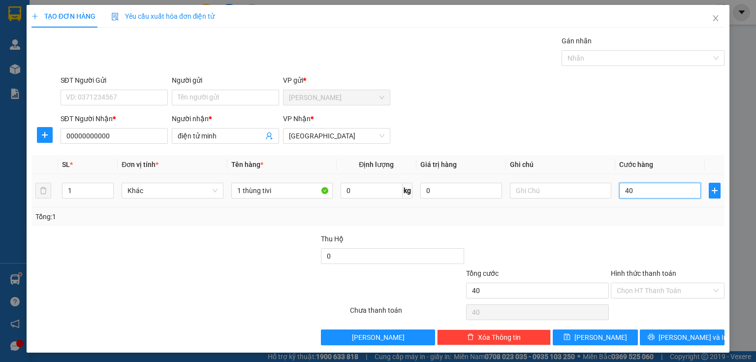
type input "400"
type input "4.000"
type input "40.000"
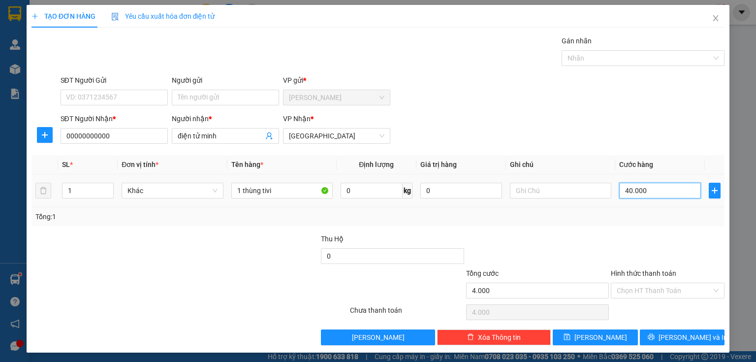
type input "40.000"
type input "400.000"
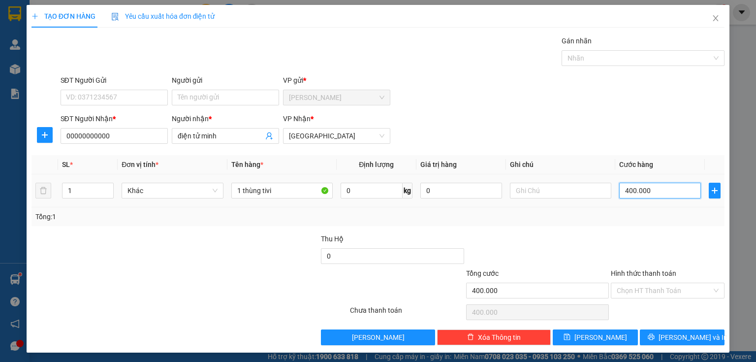
type input "40.000"
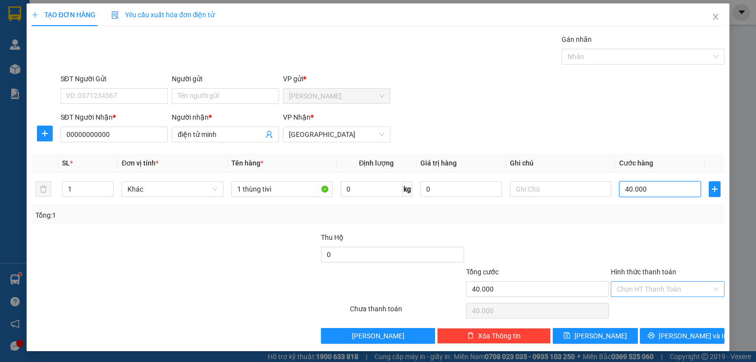
type input "40.000"
drag, startPoint x: 639, startPoint y: 283, endPoint x: 643, endPoint y: 296, distance: 14.3
click at [639, 284] on input "Hình thức thanh toán" at bounding box center [664, 289] width 95 height 15
drag, startPoint x: 642, startPoint y: 301, endPoint x: 646, endPoint y: 315, distance: 15.0
click at [642, 301] on div "Tại văn phòng" at bounding box center [662, 308] width 113 height 16
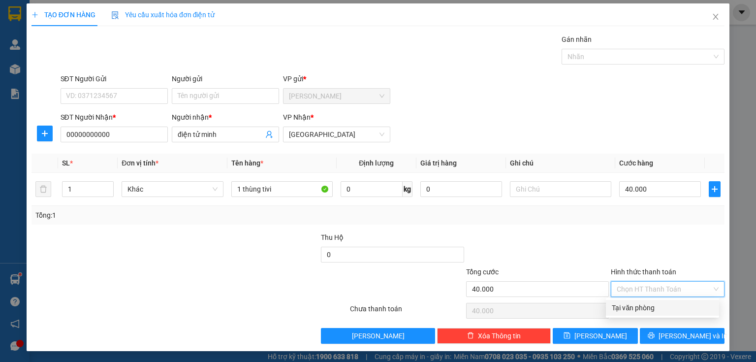
type input "0"
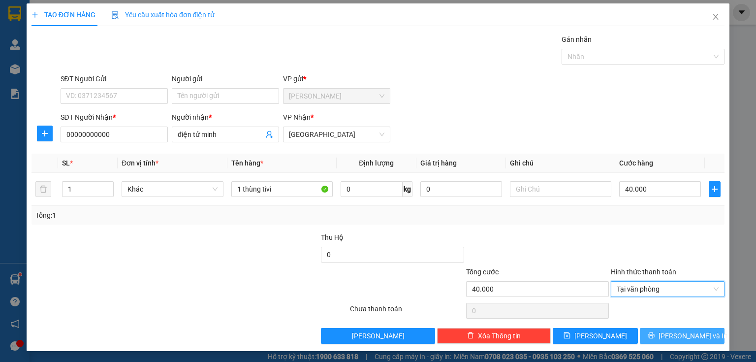
drag, startPoint x: 665, startPoint y: 341, endPoint x: 602, endPoint y: 246, distance: 114.3
click at [666, 341] on button "[PERSON_NAME] và In" at bounding box center [682, 336] width 85 height 16
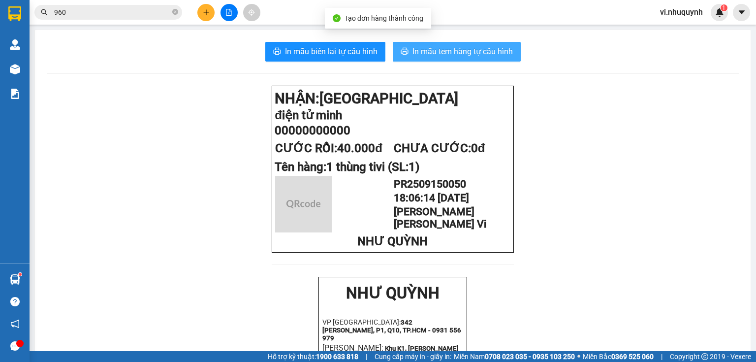
click at [457, 45] on span "In mẫu tem hàng tự cấu hình" at bounding box center [463, 51] width 100 height 12
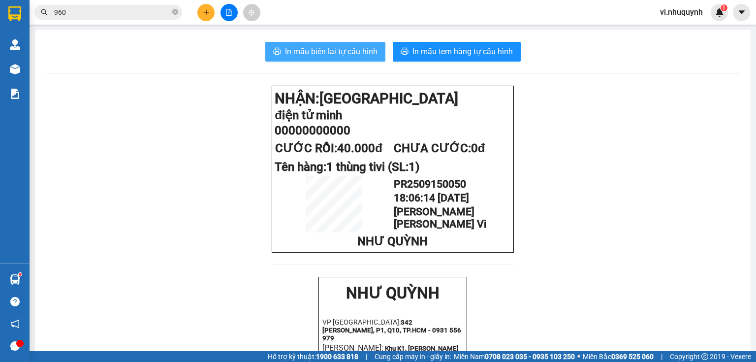
click at [343, 53] on span "In mẫu biên lai tự cấu hình" at bounding box center [331, 51] width 93 height 12
click at [69, 12] on input "960" at bounding box center [112, 12] width 116 height 11
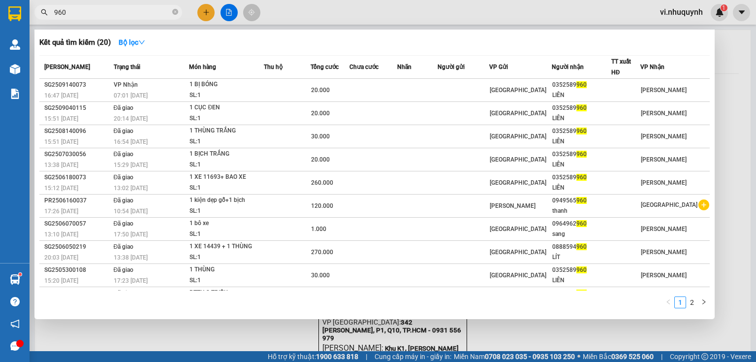
click at [69, 12] on input "960" at bounding box center [112, 12] width 116 height 11
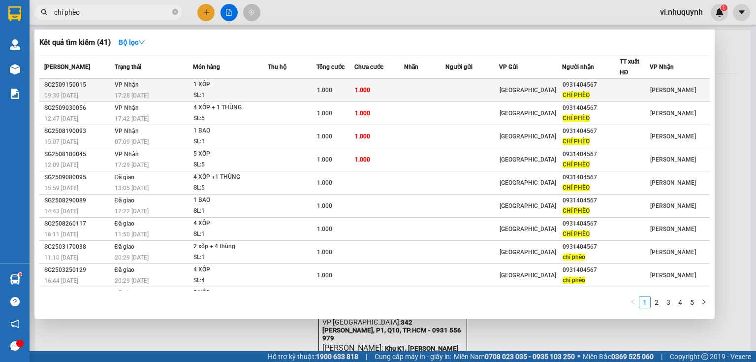
type input "chí phèo"
click at [598, 88] on div "0931404567" at bounding box center [591, 85] width 57 height 10
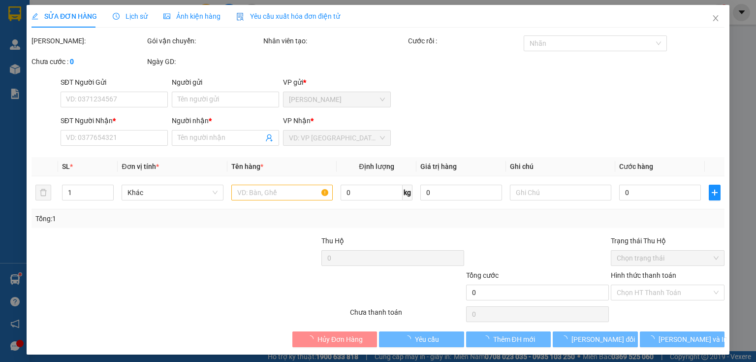
type input "0931404567"
type input "CHÍ PHÈO"
type input "1.000"
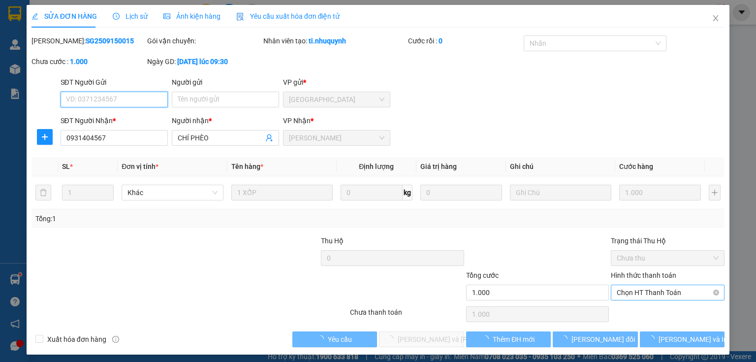
scroll to position [3, 0]
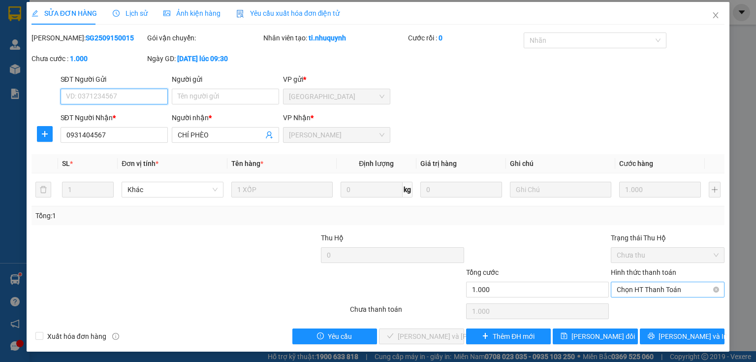
click at [624, 290] on span "Chọn HT Thanh Toán" at bounding box center [668, 289] width 102 height 15
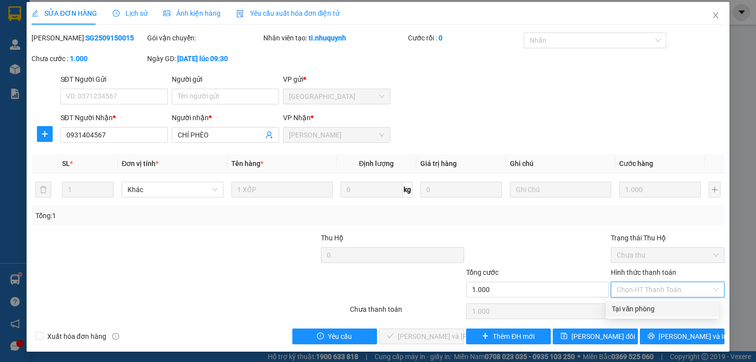
drag, startPoint x: 628, startPoint y: 307, endPoint x: 484, endPoint y: 355, distance: 151.0
click at [624, 308] on div "Tại văn phòng" at bounding box center [662, 308] width 101 height 11
type input "0"
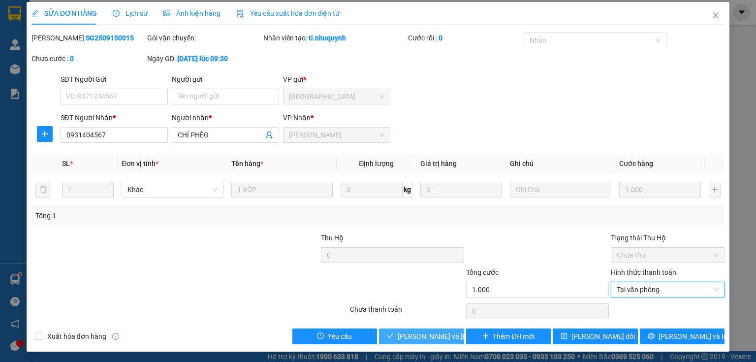
click at [447, 337] on span "[PERSON_NAME] và [PERSON_NAME] hàng" at bounding box center [464, 336] width 133 height 11
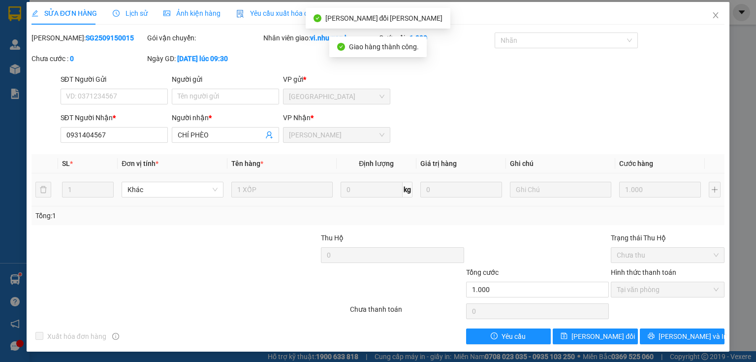
scroll to position [0, 0]
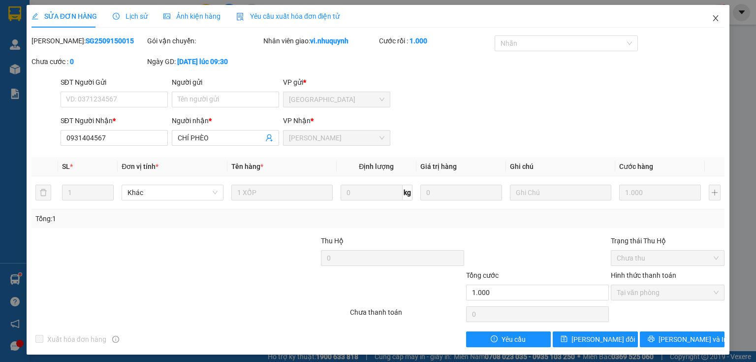
click at [713, 16] on icon "close" at bounding box center [715, 18] width 5 height 6
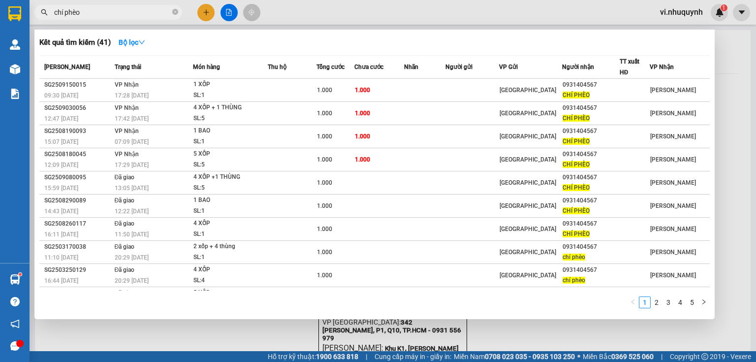
drag, startPoint x: 112, startPoint y: 14, endPoint x: 32, endPoint y: 22, distance: 80.1
click at [32, 21] on div "Kết quả tìm kiếm ( 41 ) Bộ lọc Mã ĐH Trạng thái Món hàng Thu hộ Tổng cước Chưa …" at bounding box center [96, 12] width 192 height 17
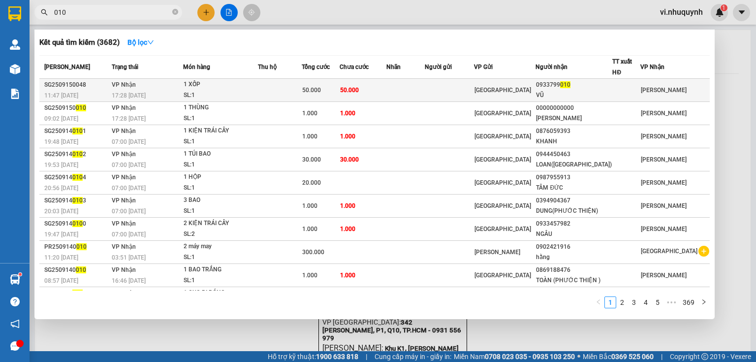
type input "010"
click at [581, 92] on div "VŨ" at bounding box center [574, 95] width 76 height 10
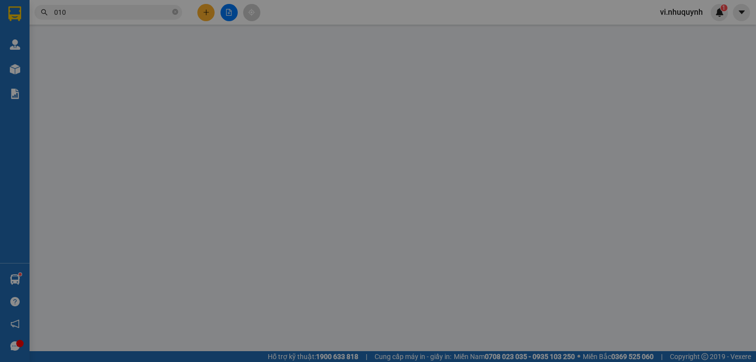
type input "0933799010"
type input "VŨ"
type input "50.000"
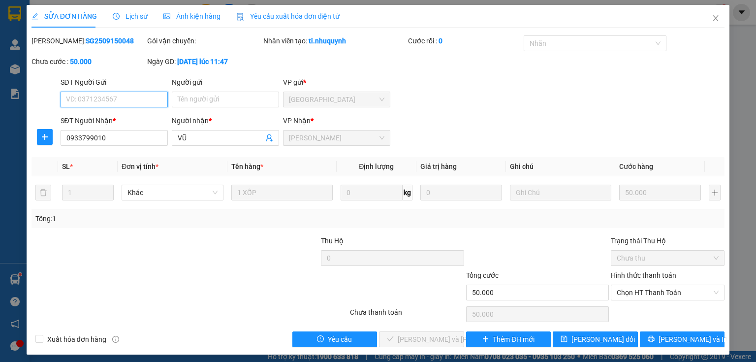
scroll to position [4, 0]
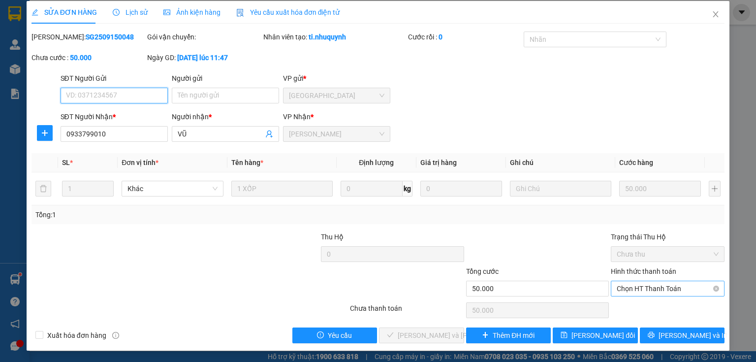
click at [622, 289] on span "Chọn HT Thanh Toán" at bounding box center [668, 288] width 102 height 15
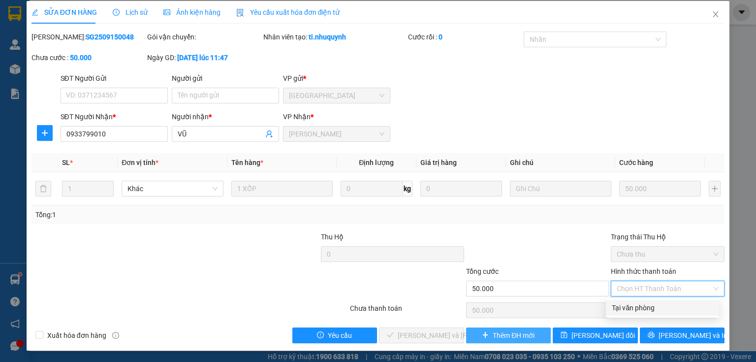
drag, startPoint x: 626, startPoint y: 302, endPoint x: 544, endPoint y: 342, distance: 91.4
click at [624, 303] on div "Tại văn phòng" at bounding box center [662, 307] width 101 height 11
type input "0"
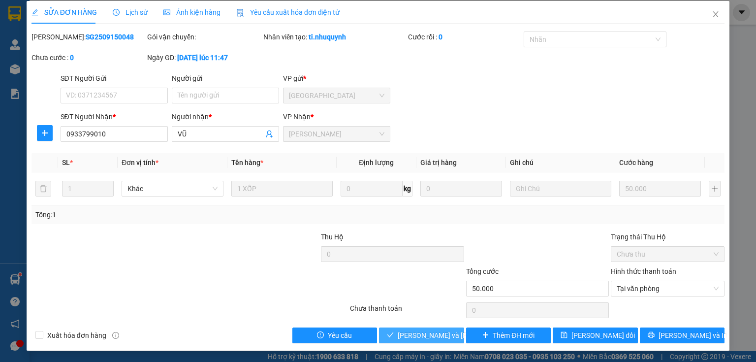
click at [429, 333] on span "[PERSON_NAME] và [PERSON_NAME] hàng" at bounding box center [464, 335] width 133 height 11
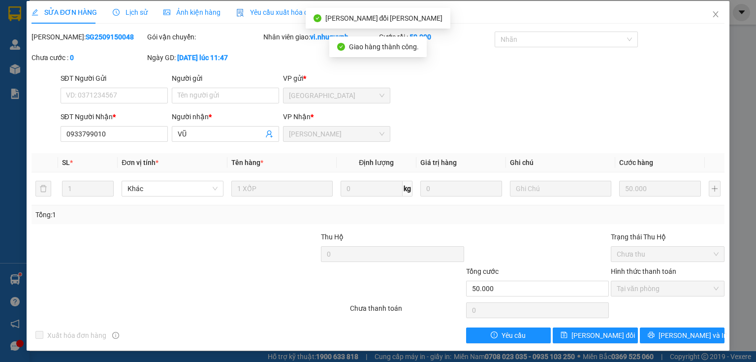
scroll to position [0, 0]
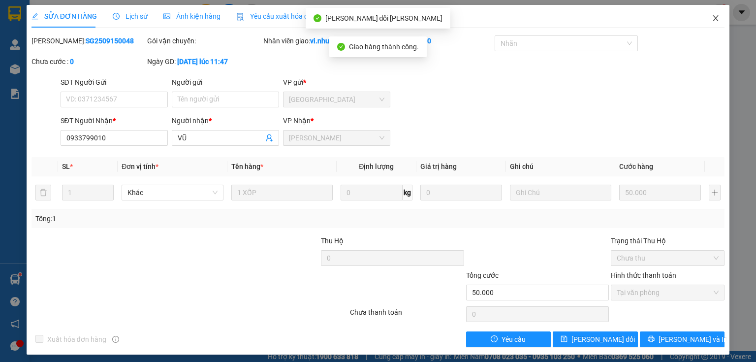
click at [712, 20] on icon "close" at bounding box center [716, 18] width 8 height 8
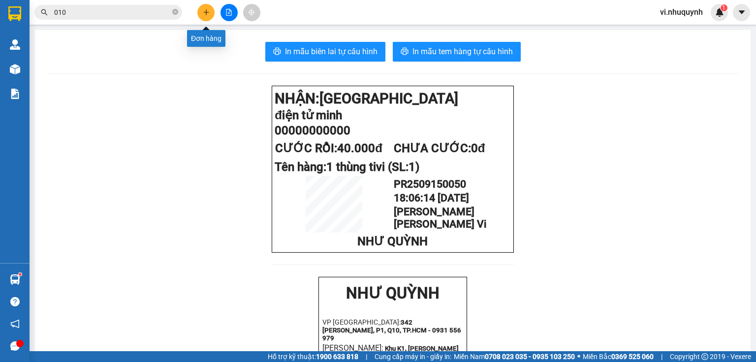
click at [204, 13] on icon "plus" at bounding box center [206, 12] width 7 height 7
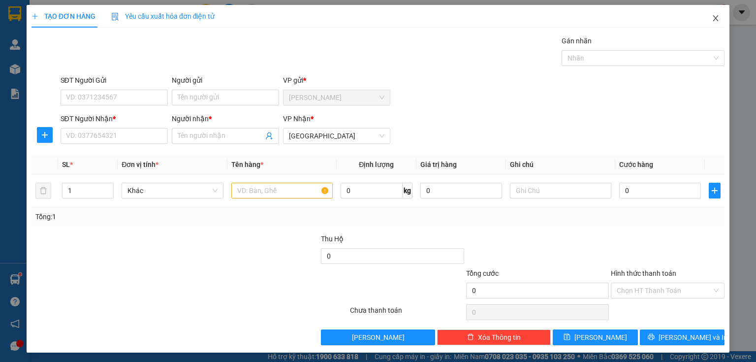
click at [713, 18] on icon "close" at bounding box center [715, 18] width 5 height 6
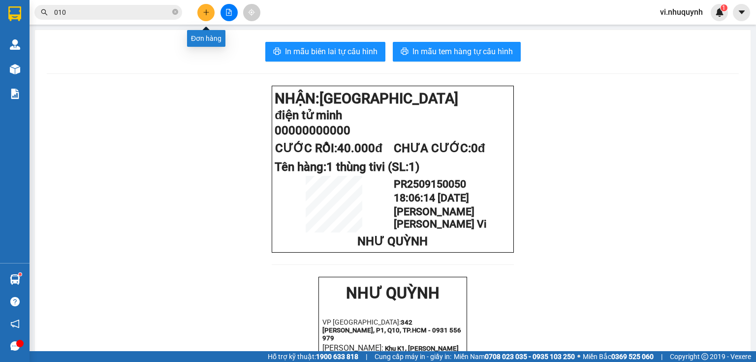
click at [203, 13] on icon "plus" at bounding box center [206, 12] width 7 height 7
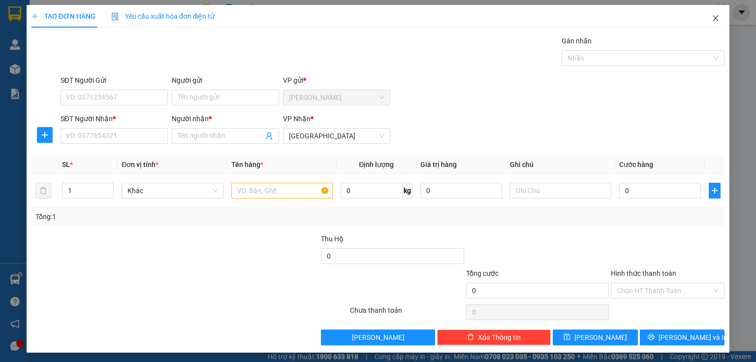
click at [712, 20] on icon "close" at bounding box center [716, 18] width 8 height 8
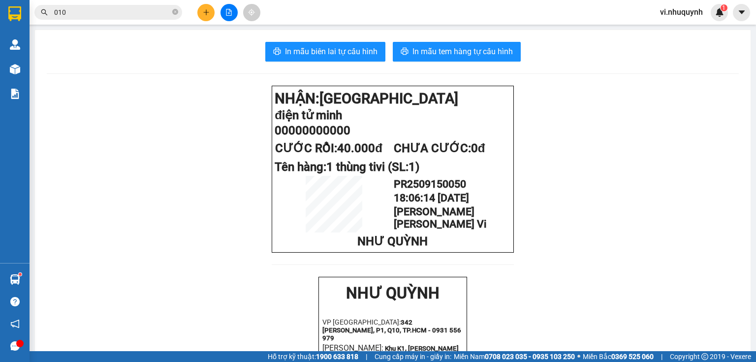
click at [107, 11] on input "010" at bounding box center [112, 12] width 116 height 11
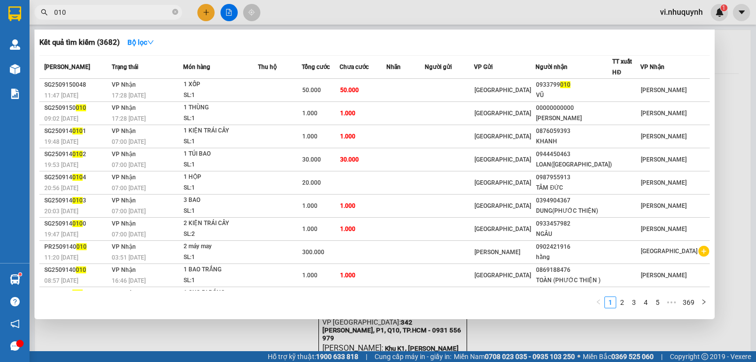
click at [107, 11] on input "010" at bounding box center [112, 12] width 116 height 11
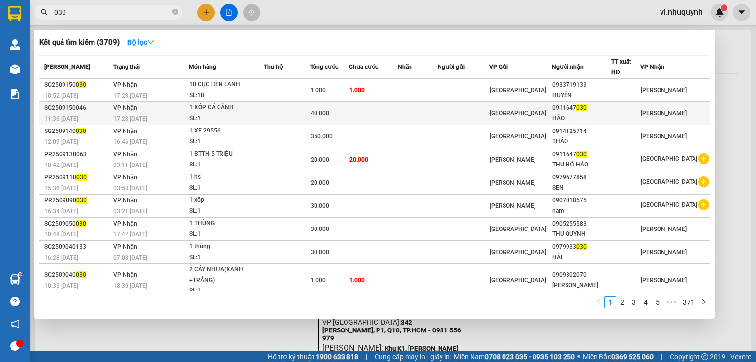
type input "030"
click at [579, 109] on div "0911647 030" at bounding box center [581, 108] width 59 height 10
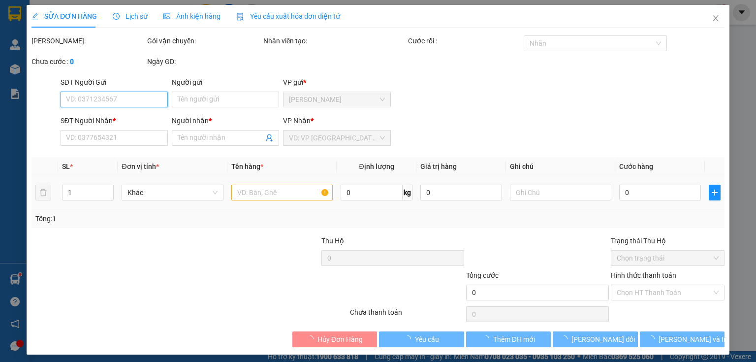
scroll to position [4, 0]
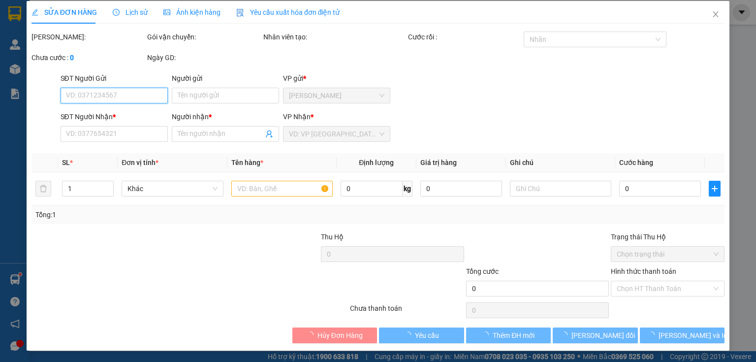
type input "0911647030"
type input "HẢO"
type input "40.000"
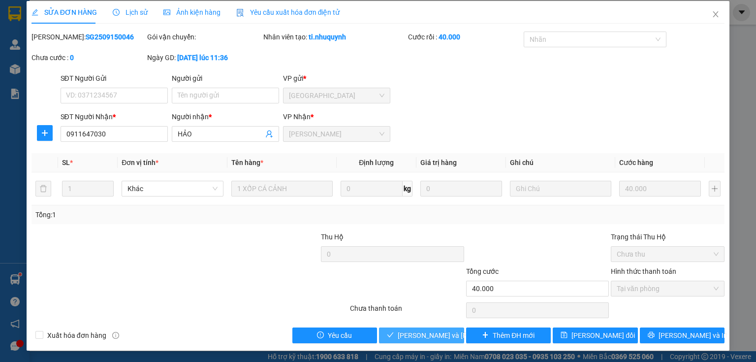
click at [432, 335] on span "[PERSON_NAME] và [PERSON_NAME] hàng" at bounding box center [464, 335] width 133 height 11
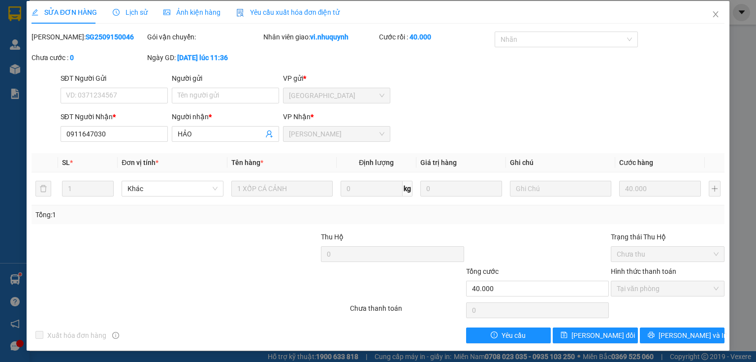
scroll to position [0, 0]
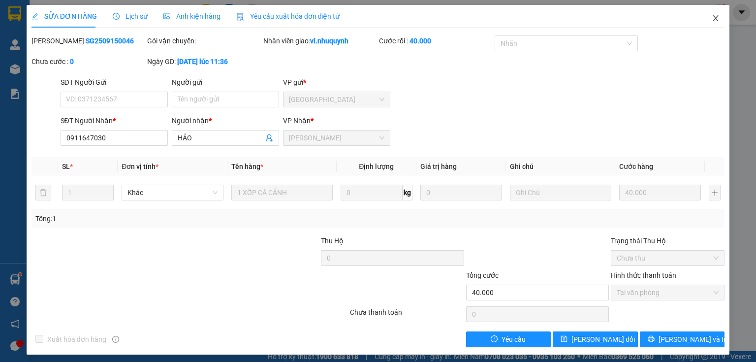
click at [712, 18] on icon "close" at bounding box center [716, 18] width 8 height 8
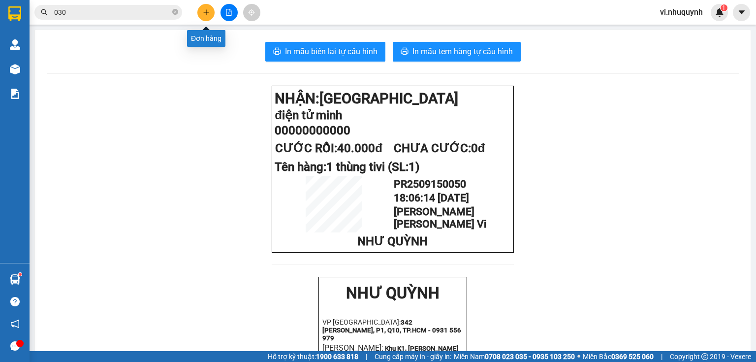
click at [203, 12] on icon "plus" at bounding box center [206, 12] width 7 height 7
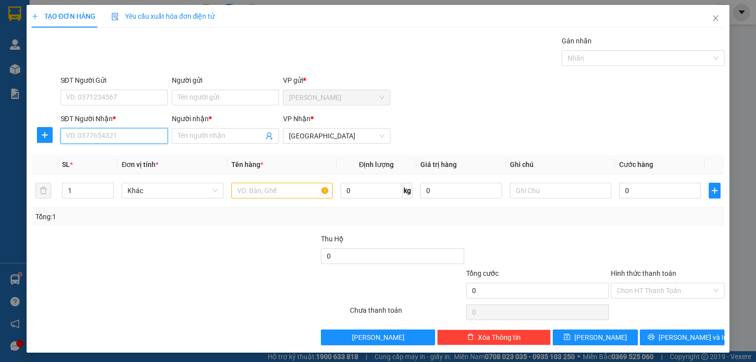
click at [115, 135] on input "SĐT Người Nhận *" at bounding box center [114, 136] width 107 height 16
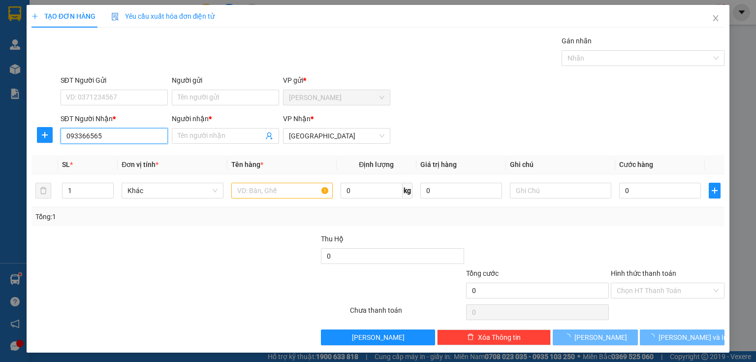
type input "0933665655"
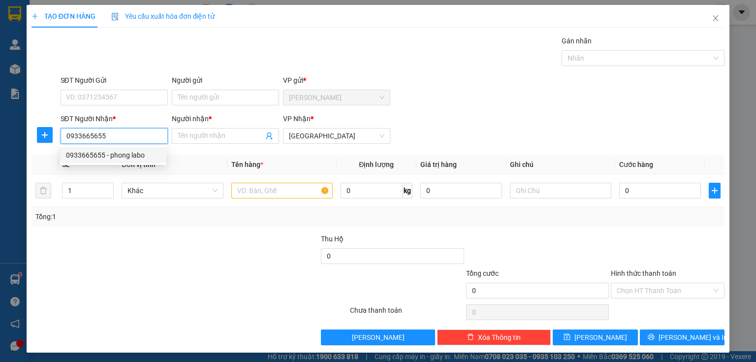
click at [133, 154] on div "0933665655 - phong labo" at bounding box center [113, 155] width 95 height 11
type input "phong labo"
type input "20.000"
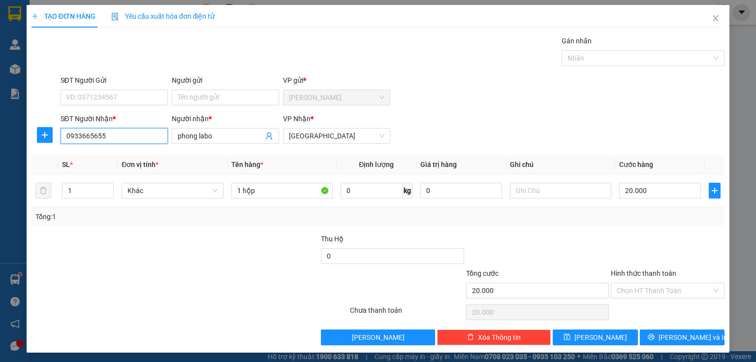
scroll to position [1, 0]
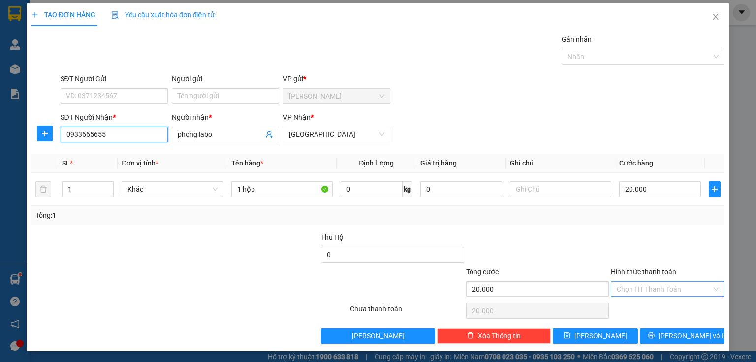
type input "0933665655"
drag, startPoint x: 629, startPoint y: 286, endPoint x: 631, endPoint y: 300, distance: 14.4
click at [629, 289] on input "Hình thức thanh toán" at bounding box center [664, 289] width 95 height 15
drag, startPoint x: 633, startPoint y: 304, endPoint x: 669, endPoint y: 317, distance: 38.3
click at [635, 305] on div "Tại văn phòng" at bounding box center [662, 307] width 101 height 11
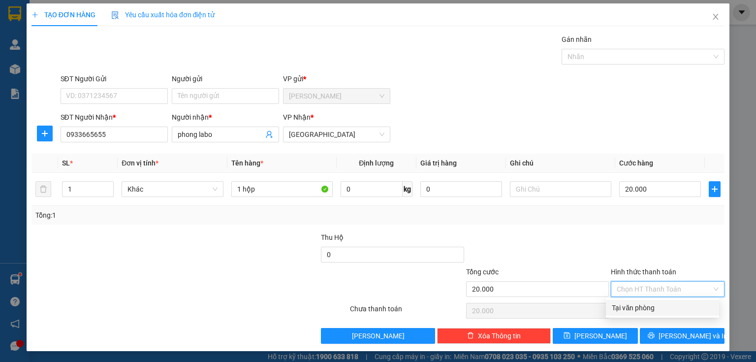
type input "0"
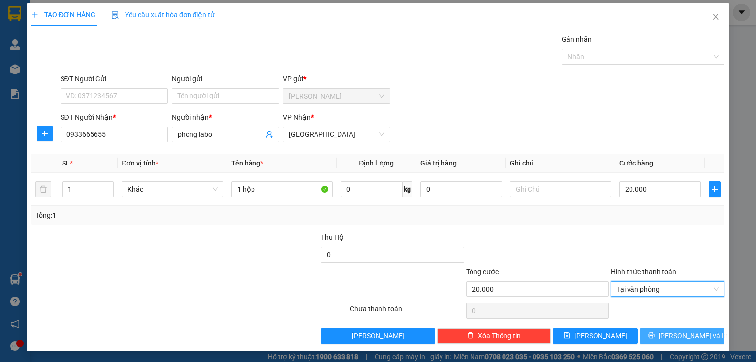
click at [669, 337] on span "[PERSON_NAME] và In" at bounding box center [693, 335] width 69 height 11
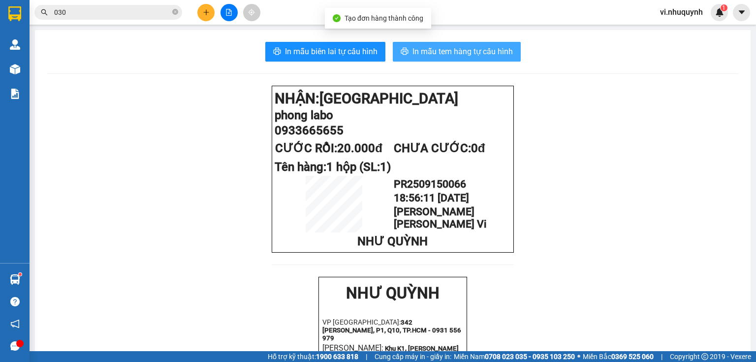
click at [436, 47] on span "In mẫu tem hàng tự cấu hình" at bounding box center [463, 51] width 100 height 12
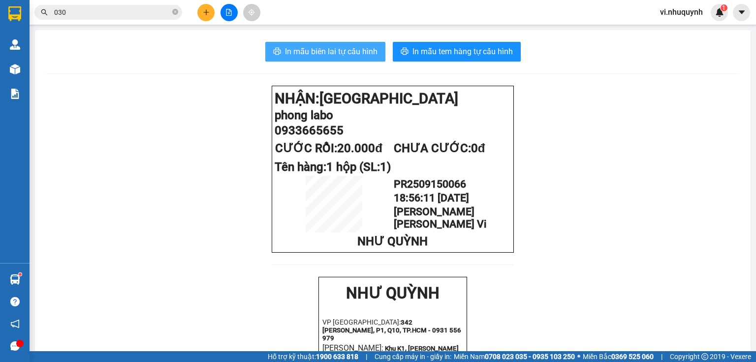
click at [353, 54] on span "In mẫu biên lai tự cấu hình" at bounding box center [331, 51] width 93 height 12
click at [327, 53] on span "In mẫu biên lai tự cấu hình" at bounding box center [331, 51] width 93 height 12
click at [207, 14] on icon "plus" at bounding box center [206, 12] width 7 height 7
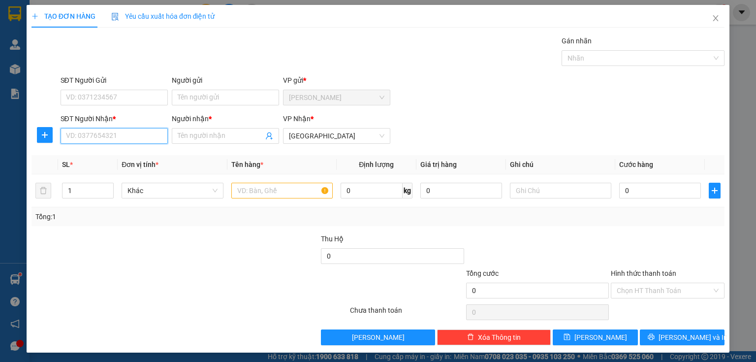
click at [108, 137] on input "SĐT Người Nhận *" at bounding box center [114, 136] width 107 height 16
type input "0373639602"
click at [195, 138] on input "Người nhận *" at bounding box center [221, 135] width 86 height 11
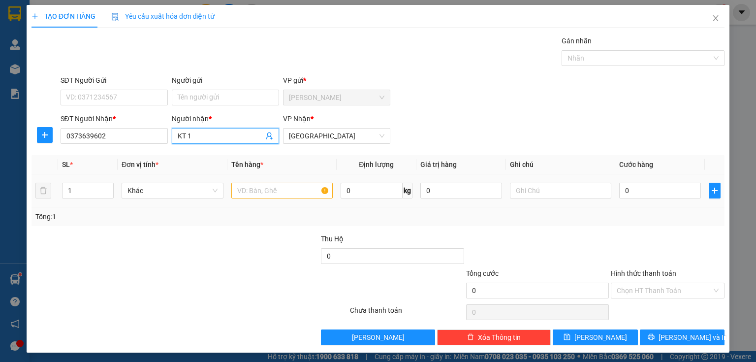
type input "KT 1"
click at [277, 191] on input "text" at bounding box center [281, 191] width 101 height 16
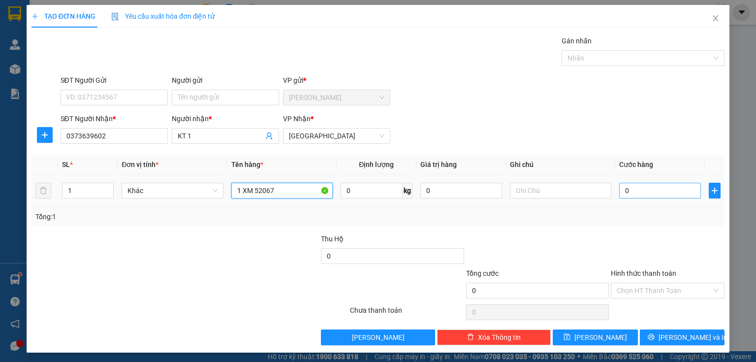
type input "1 XM 52067"
click at [629, 193] on input "0" at bounding box center [660, 191] width 82 height 16
type input "2"
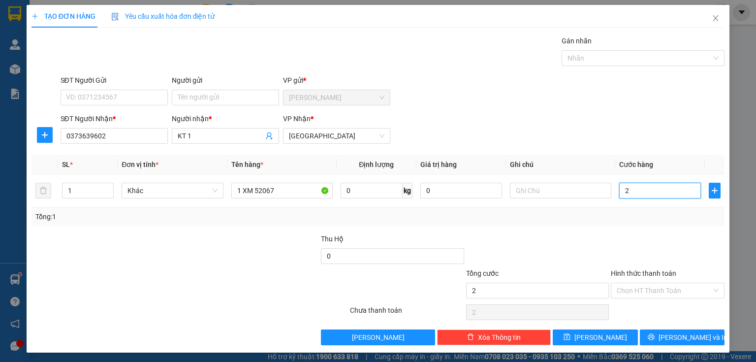
type input "25"
type input "250"
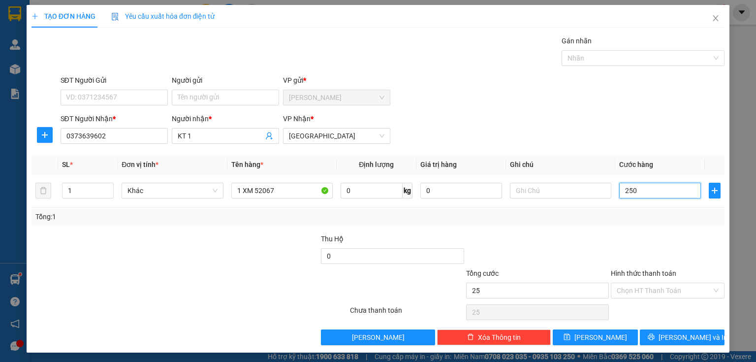
type input "250"
type input "2.500"
type input "25.000"
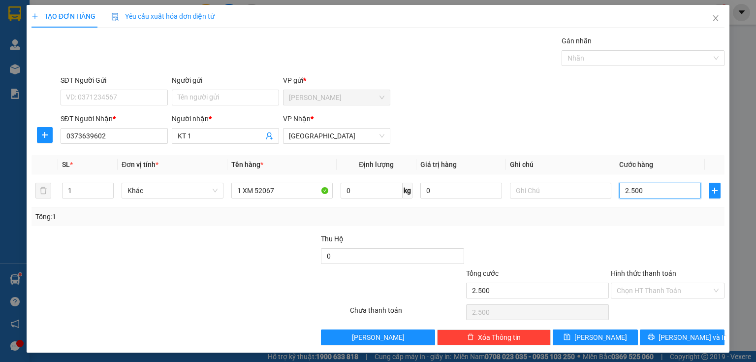
type input "25.000"
type input "250.000"
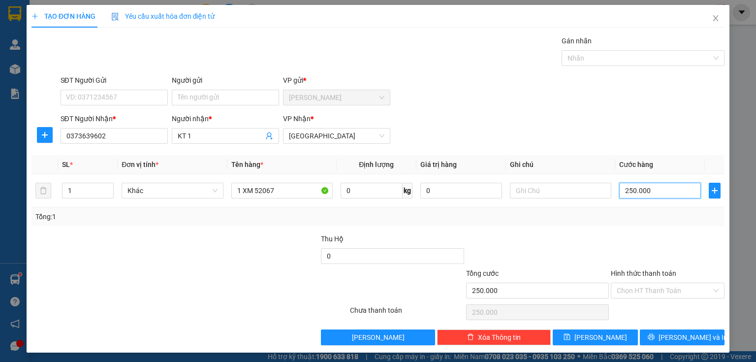
scroll to position [1, 0]
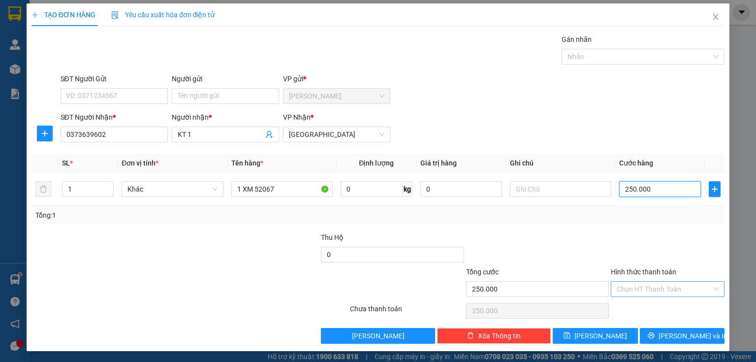
type input "250.000"
click at [635, 288] on input "Hình thức thanh toán" at bounding box center [664, 289] width 95 height 15
drag, startPoint x: 633, startPoint y: 309, endPoint x: 662, endPoint y: 322, distance: 31.5
click at [644, 311] on div "Tại văn phòng" at bounding box center [662, 307] width 101 height 11
type input "0"
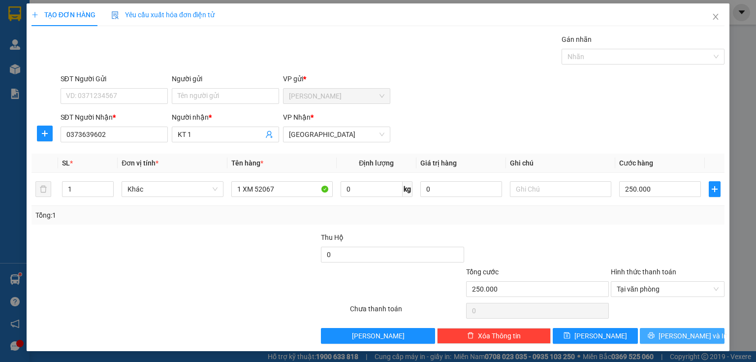
drag, startPoint x: 672, startPoint y: 331, endPoint x: 661, endPoint y: 306, distance: 27.6
click at [672, 331] on span "[PERSON_NAME] và In" at bounding box center [693, 335] width 69 height 11
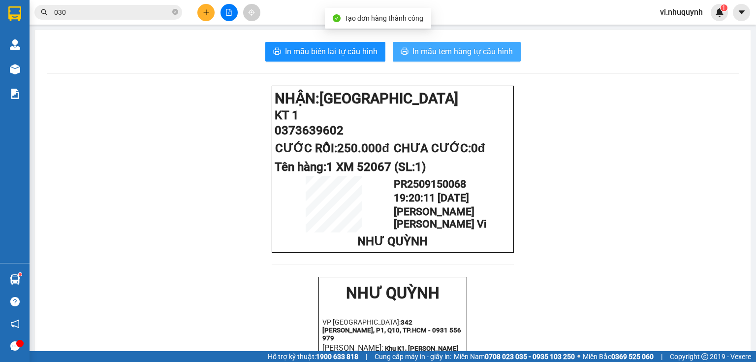
click at [422, 51] on span "In mẫu tem hàng tự cấu hình" at bounding box center [463, 51] width 100 height 12
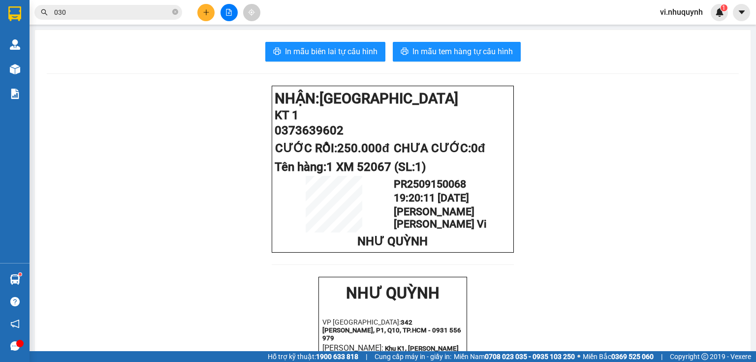
click at [101, 9] on input "030" at bounding box center [112, 12] width 116 height 11
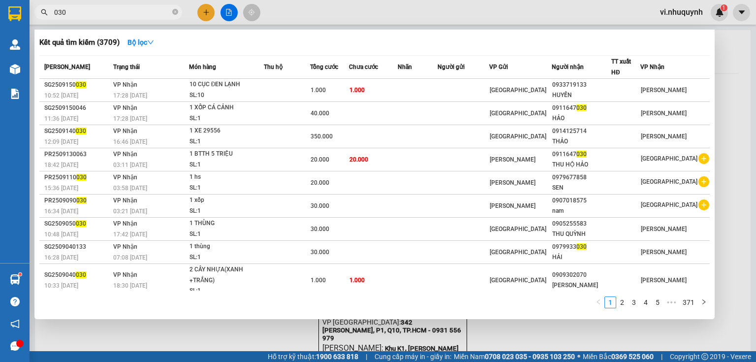
click at [101, 9] on input "030" at bounding box center [112, 12] width 116 height 11
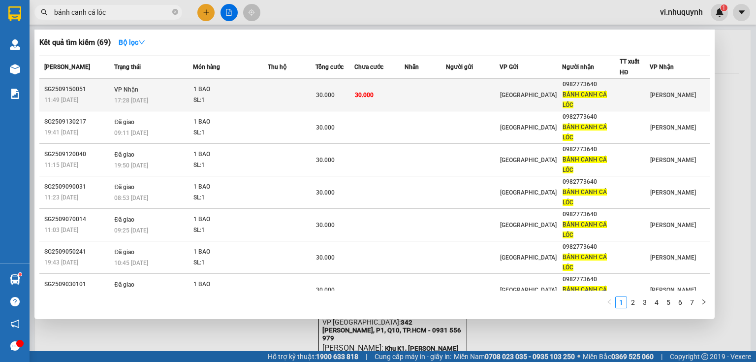
type input "bánh canh cá lóc"
click at [602, 92] on span "BÁNH CANH CÁ LÓC" at bounding box center [585, 99] width 44 height 17
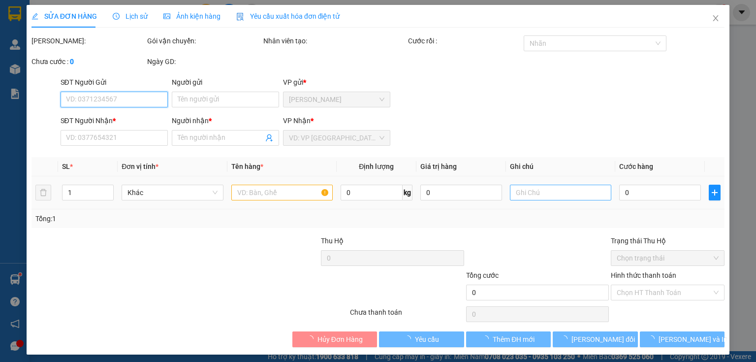
scroll to position [4, 0]
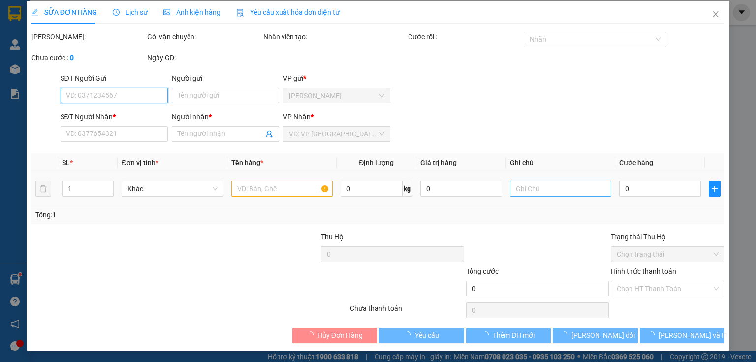
type input "0982773640"
type input "BÁNH CANH CÁ LÓC"
type input "30.000"
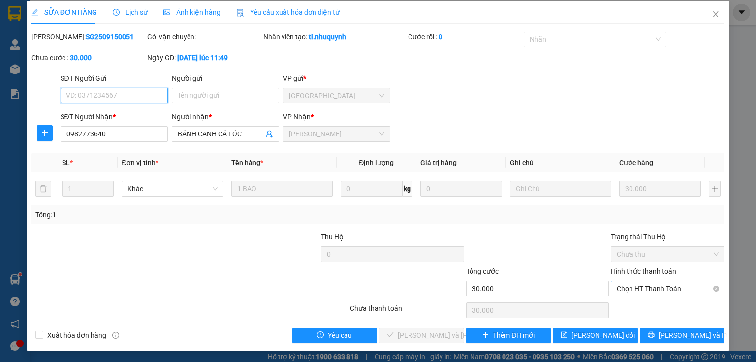
click at [621, 285] on span "Chọn HT Thanh Toán" at bounding box center [668, 288] width 102 height 15
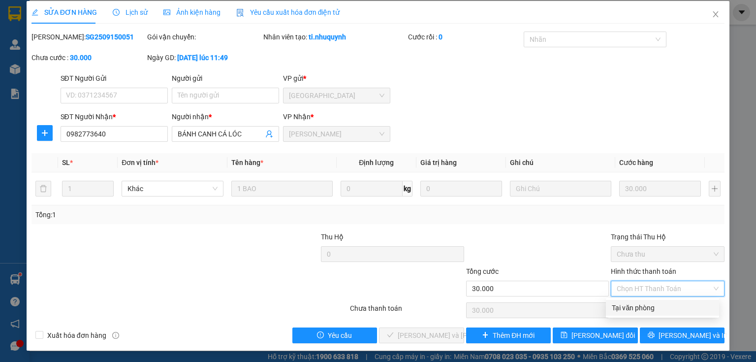
click at [626, 305] on div "Tại văn phòng" at bounding box center [662, 307] width 101 height 11
type input "0"
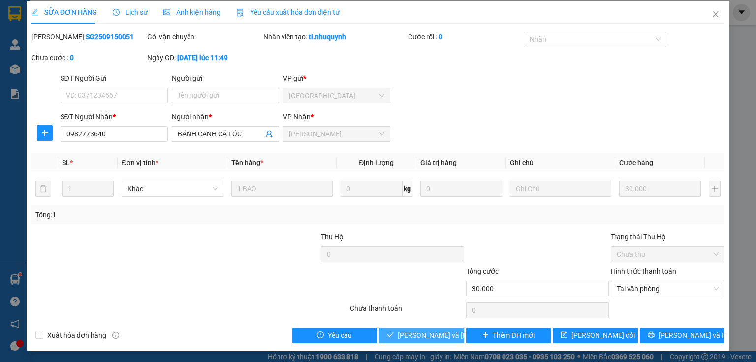
click at [435, 338] on span "[PERSON_NAME] và [PERSON_NAME] hàng" at bounding box center [464, 335] width 133 height 11
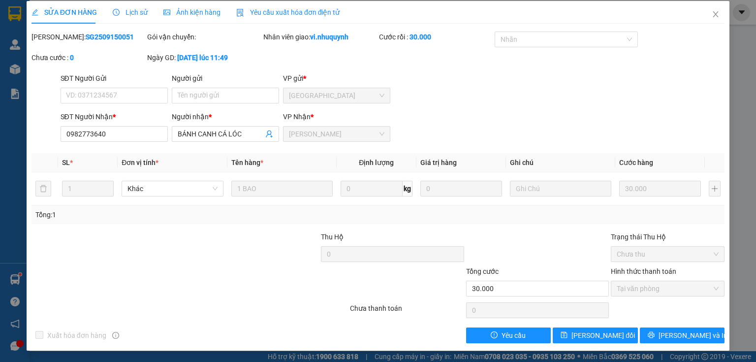
scroll to position [0, 0]
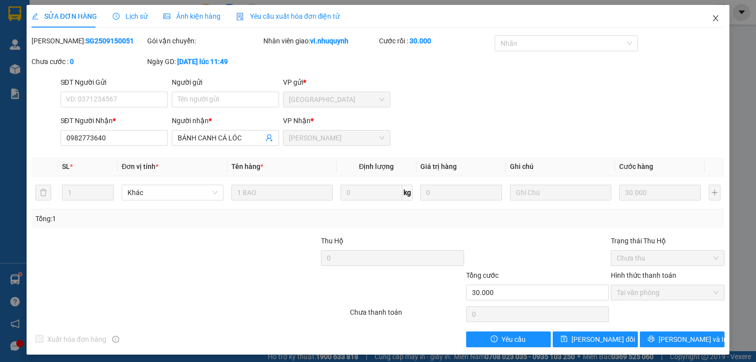
click at [713, 18] on icon "close" at bounding box center [715, 18] width 5 height 6
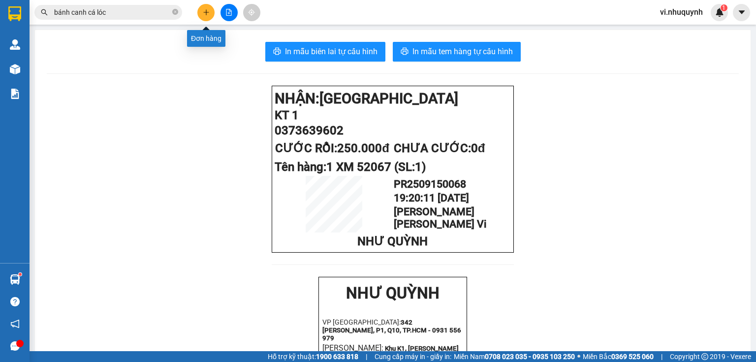
click at [204, 16] on button at bounding box center [205, 12] width 17 height 17
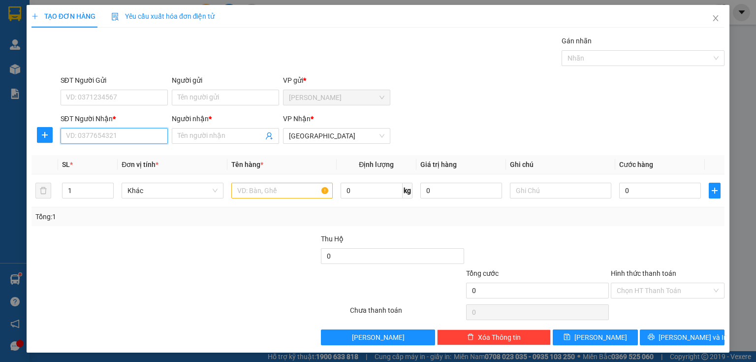
click at [93, 141] on input "SĐT Người Nhận *" at bounding box center [114, 136] width 107 height 16
type input "0987155868"
click at [112, 156] on div "0987155868 - lê khải" at bounding box center [114, 155] width 97 height 11
type input "lê khải"
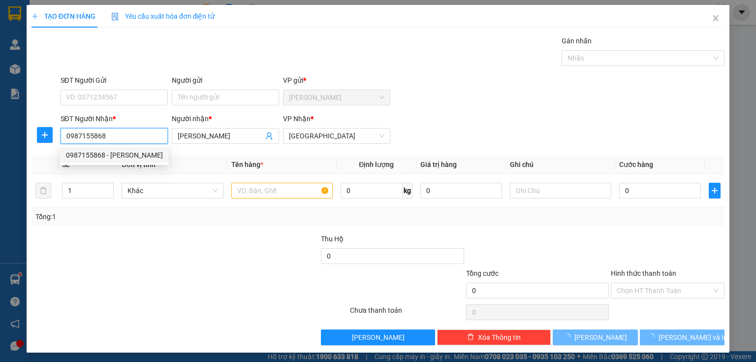
type input "20.000"
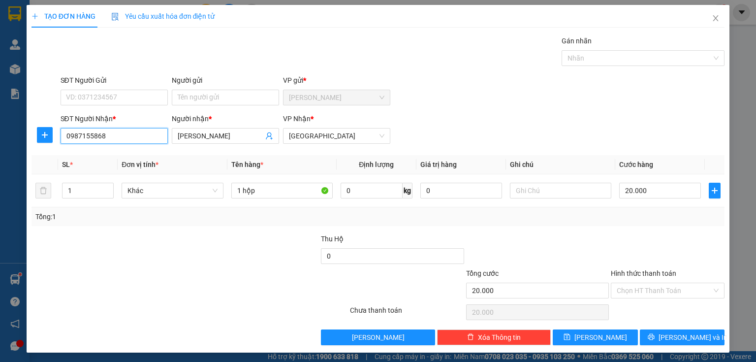
scroll to position [1, 0]
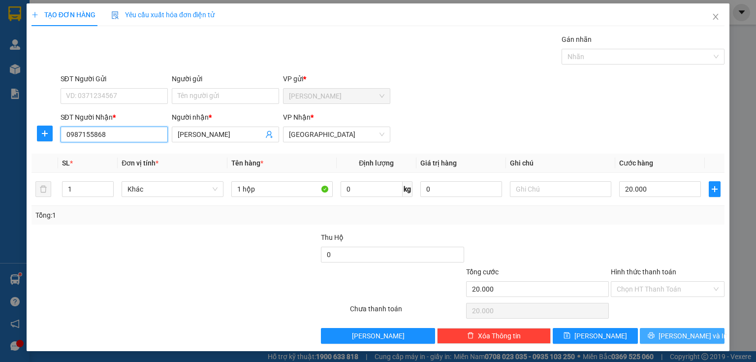
type input "0987155868"
click at [667, 337] on button "[PERSON_NAME] và In" at bounding box center [682, 336] width 85 height 16
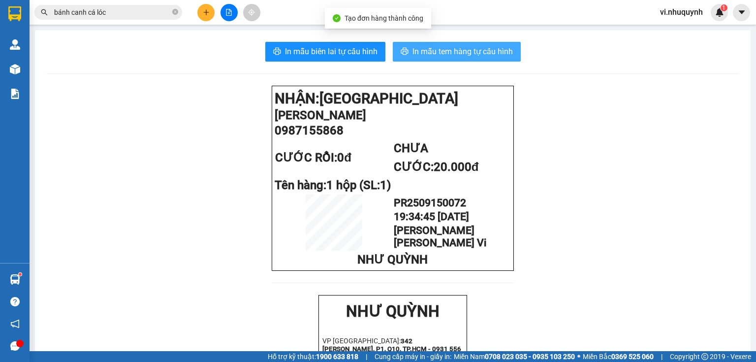
click at [448, 50] on span "In mẫu tem hàng tự cấu hình" at bounding box center [463, 51] width 100 height 12
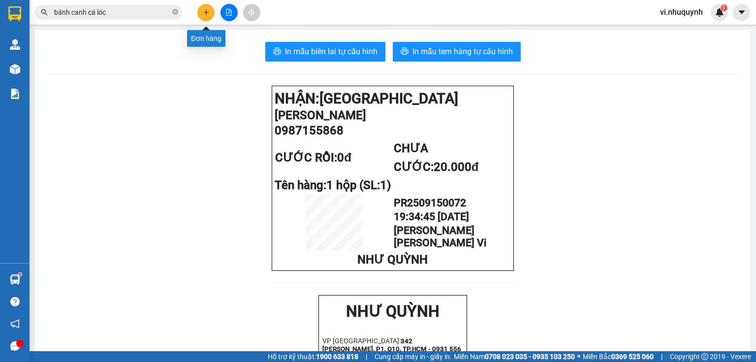
click at [202, 11] on button at bounding box center [205, 12] width 17 height 17
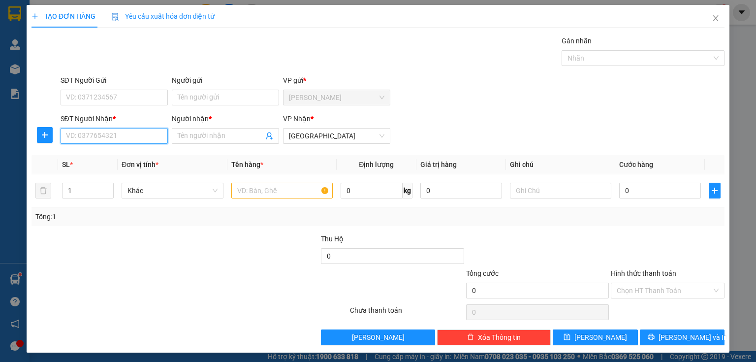
click at [101, 135] on input "SĐT Người Nhận *" at bounding box center [114, 136] width 107 height 16
type input "0934009627"
click at [131, 153] on div "0934009627 - haki lap" at bounding box center [114, 155] width 97 height 11
type input "haki lap"
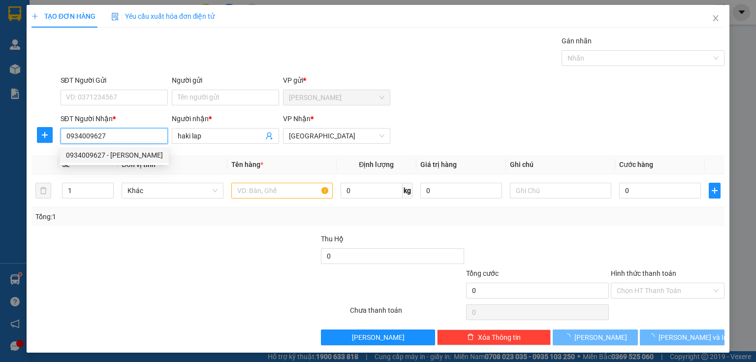
type input "20.000"
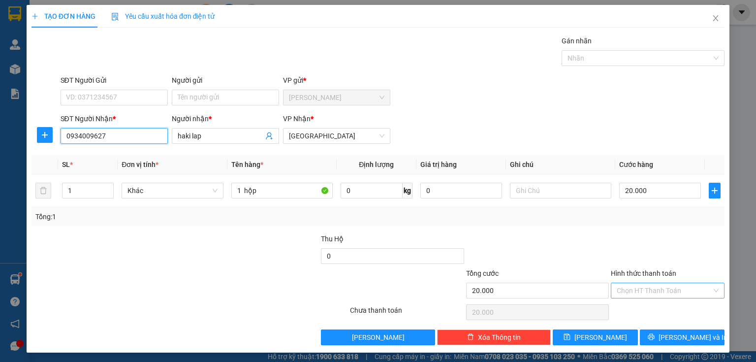
scroll to position [1, 0]
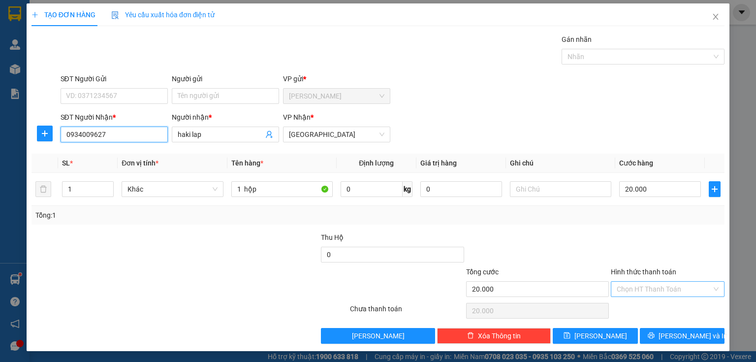
type input "0934009627"
click at [643, 288] on input "Hình thức thanh toán" at bounding box center [664, 289] width 95 height 15
drag, startPoint x: 641, startPoint y: 312, endPoint x: 669, endPoint y: 335, distance: 36.8
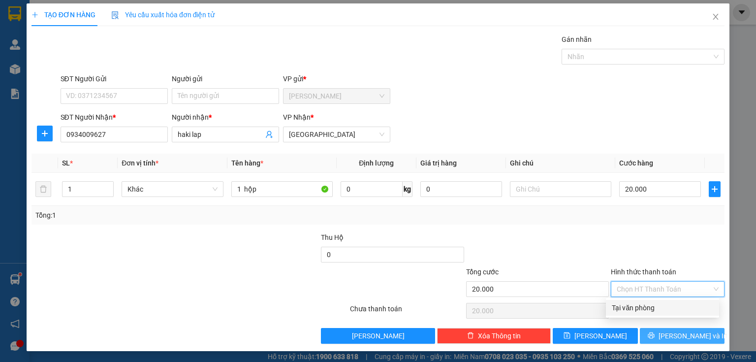
click at [641, 313] on div "Tại văn phòng" at bounding box center [662, 307] width 101 height 11
type input "0"
click at [671, 337] on span "[PERSON_NAME] và In" at bounding box center [693, 335] width 69 height 11
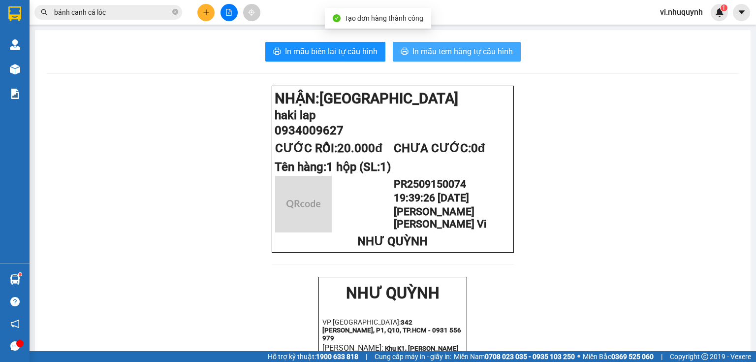
click at [429, 50] on span "In mẫu tem hàng tự cấu hình" at bounding box center [463, 51] width 100 height 12
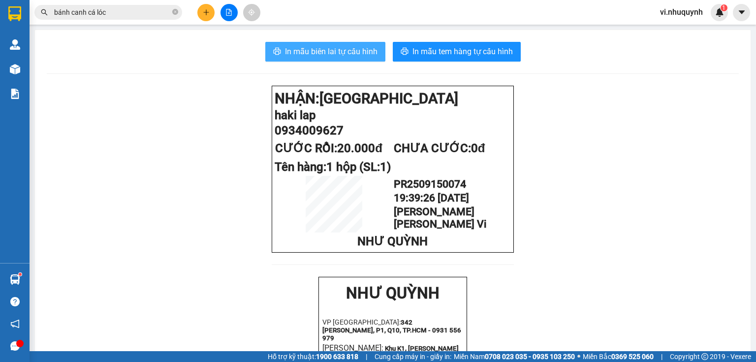
click at [315, 51] on span "In mẫu biên lai tự cấu hình" at bounding box center [331, 51] width 93 height 12
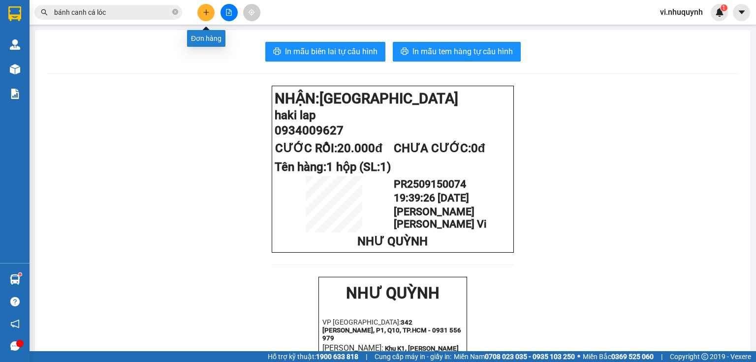
click at [207, 10] on icon "plus" at bounding box center [206, 12] width 7 height 7
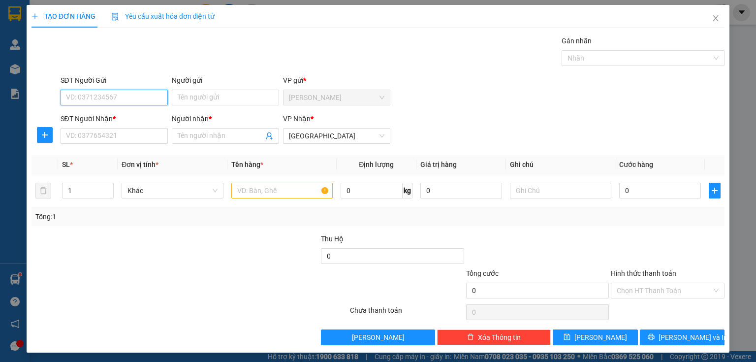
scroll to position [1, 0]
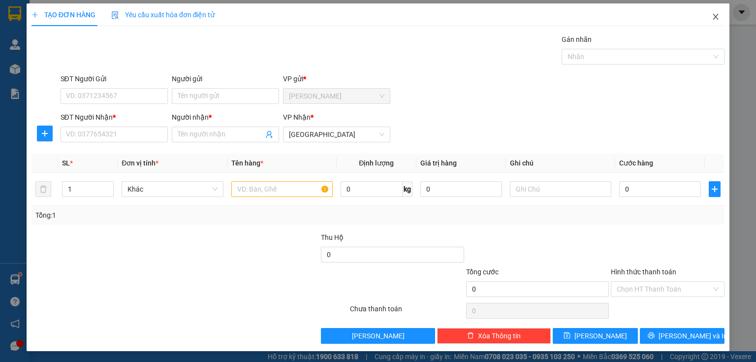
click at [713, 16] on icon "close" at bounding box center [715, 17] width 5 height 6
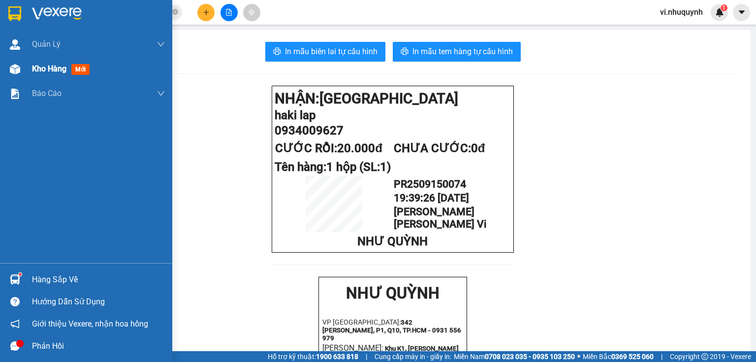
click at [53, 65] on span "Kho hàng" at bounding box center [49, 68] width 34 height 9
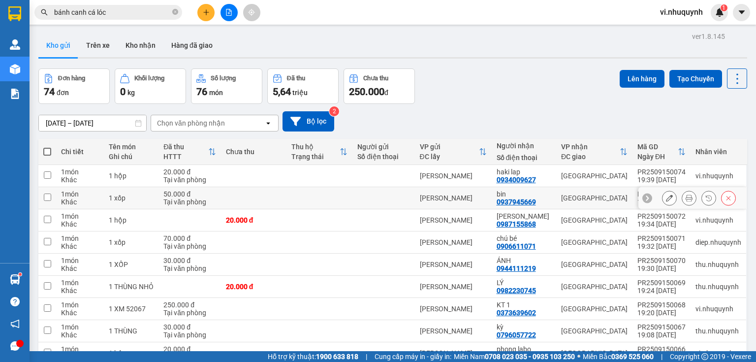
scroll to position [74, 0]
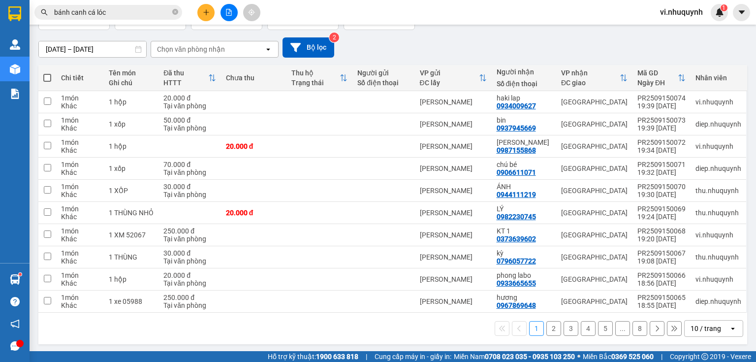
click at [548, 327] on button "2" at bounding box center [554, 328] width 15 height 15
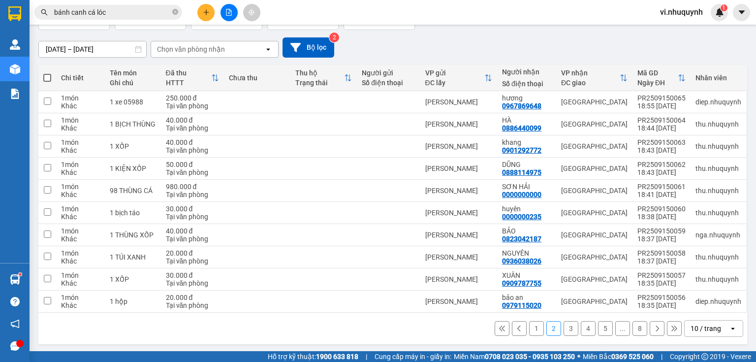
click at [532, 328] on button "1" at bounding box center [536, 328] width 15 height 15
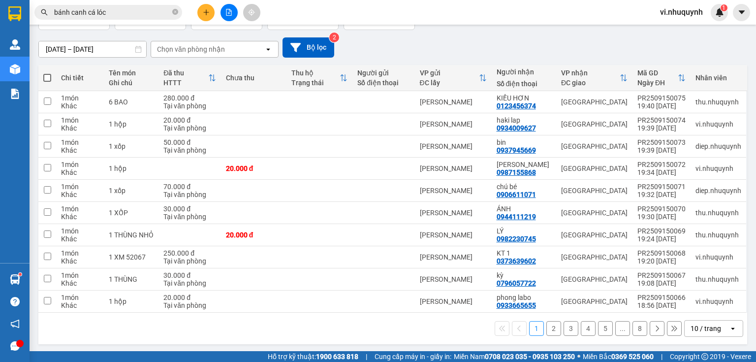
click at [548, 327] on button "2" at bounding box center [554, 328] width 15 height 15
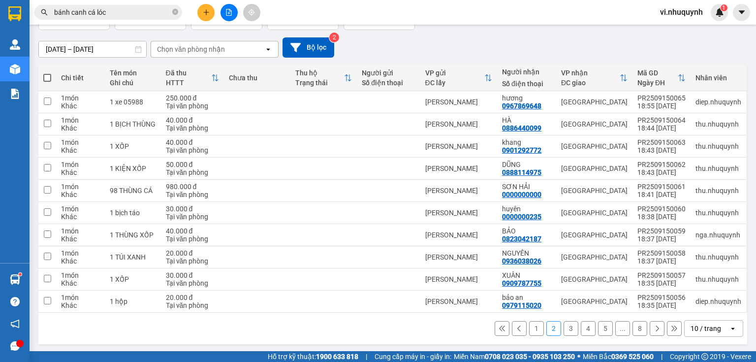
click at [564, 328] on button "3" at bounding box center [571, 328] width 15 height 15
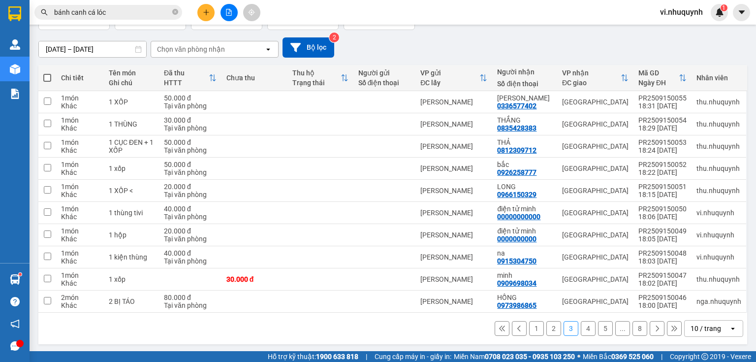
click at [581, 328] on button "4" at bounding box center [588, 328] width 15 height 15
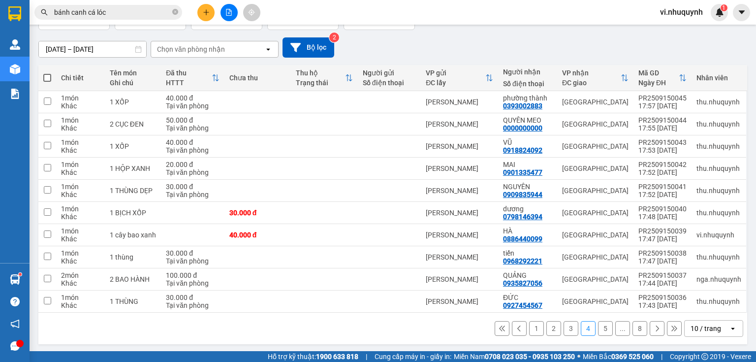
click at [598, 328] on button "5" at bounding box center [605, 328] width 15 height 15
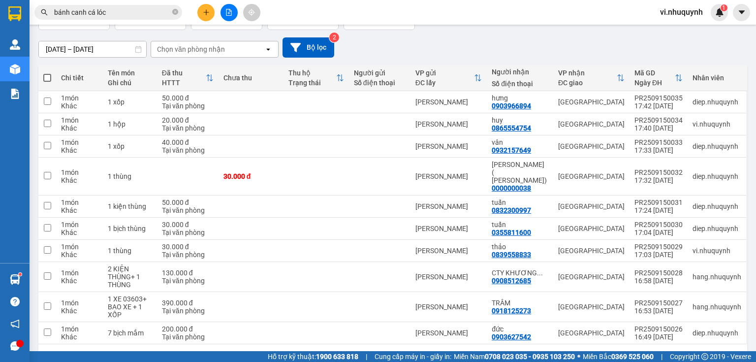
click at [586, 353] on button "4" at bounding box center [588, 360] width 15 height 15
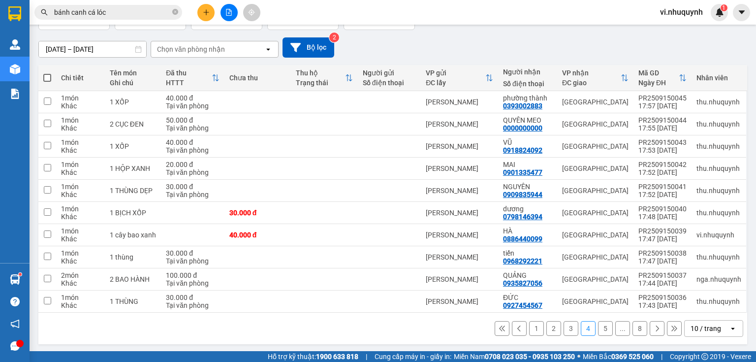
click at [529, 329] on button "1" at bounding box center [536, 328] width 15 height 15
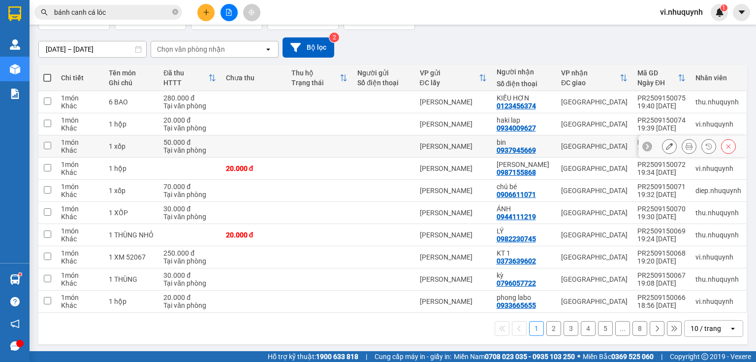
scroll to position [0, 0]
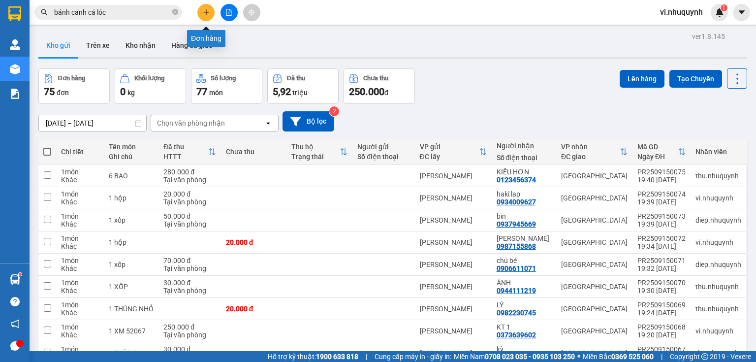
click at [209, 14] on icon "plus" at bounding box center [206, 12] width 7 height 7
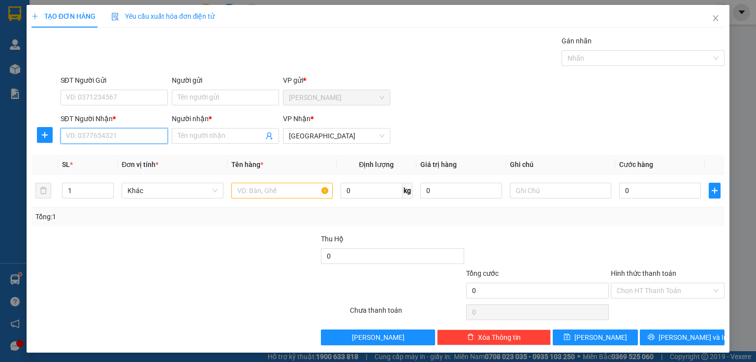
click at [129, 138] on input "SĐT Người Nhận *" at bounding box center [114, 136] width 107 height 16
type input "0909650548"
click at [123, 156] on div "0909650548 - hoàng" at bounding box center [113, 155] width 95 height 11
type input "hoàng"
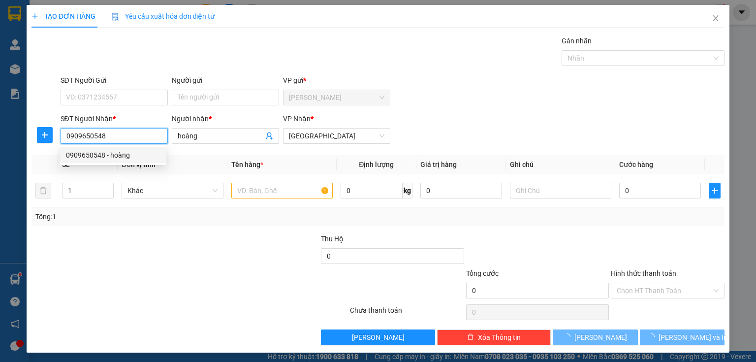
type input "50.000"
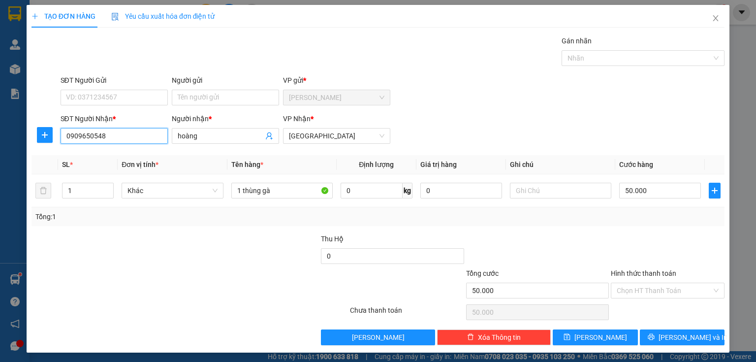
scroll to position [1, 0]
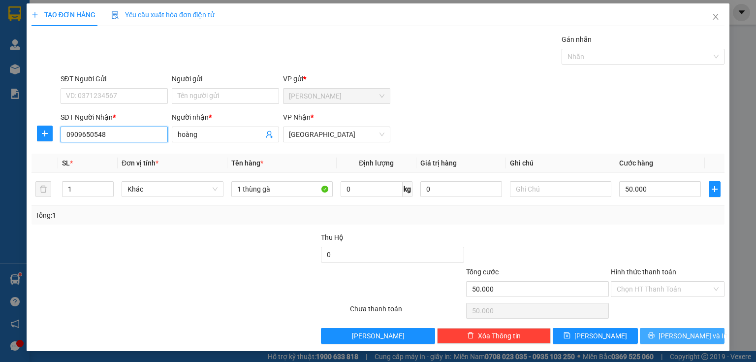
type input "0909650548"
click at [667, 339] on button "[PERSON_NAME] và In" at bounding box center [682, 336] width 85 height 16
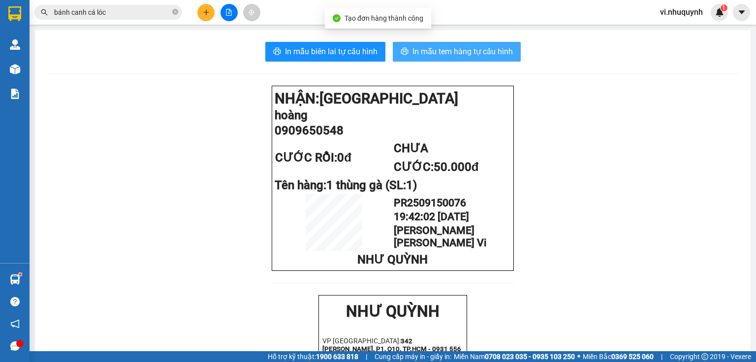
click at [449, 56] on span "In mẫu tem hàng tự cấu hình" at bounding box center [463, 51] width 100 height 12
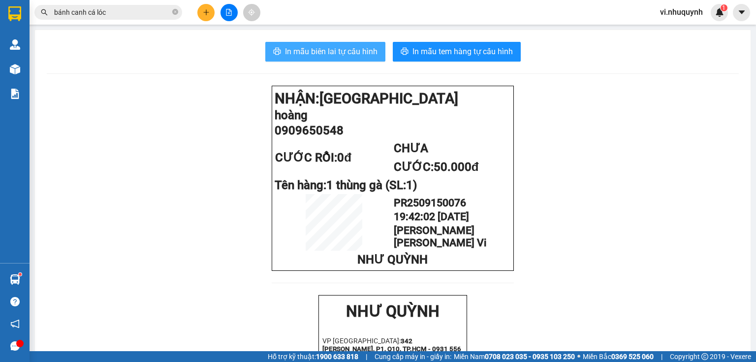
click at [321, 54] on span "In mẫu biên lai tự cấu hình" at bounding box center [331, 51] width 93 height 12
click at [679, 16] on span "vi.nhuquynh" at bounding box center [681, 12] width 59 height 12
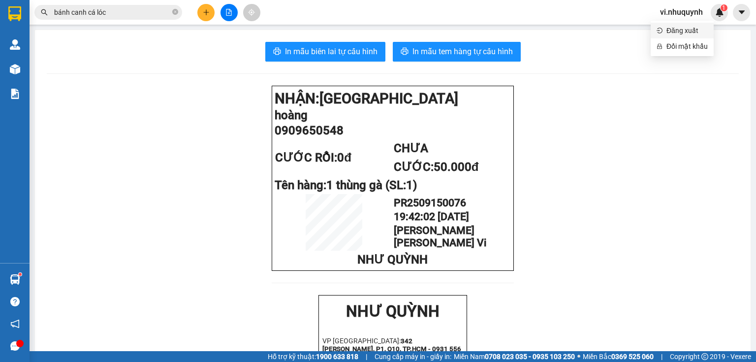
click at [677, 31] on span "Đăng xuất" at bounding box center [687, 30] width 41 height 11
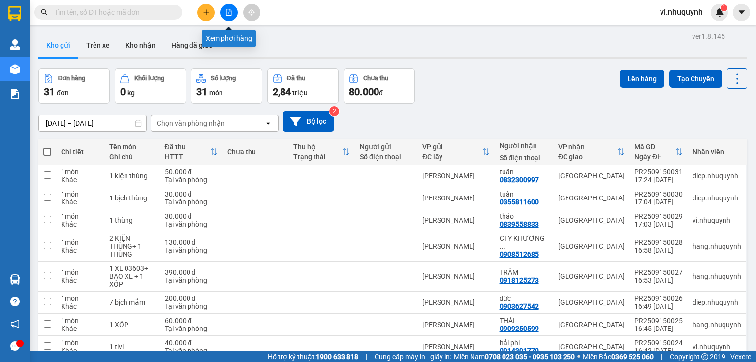
click at [230, 14] on icon "file-add" at bounding box center [229, 12] width 7 height 7
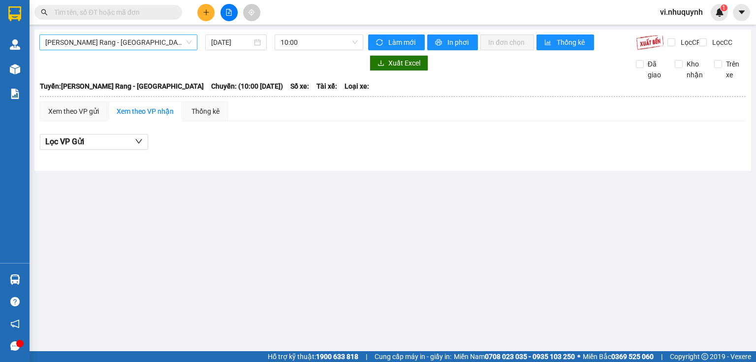
click at [133, 43] on span "Phan Rang - Sài Gòn" at bounding box center [118, 42] width 146 height 15
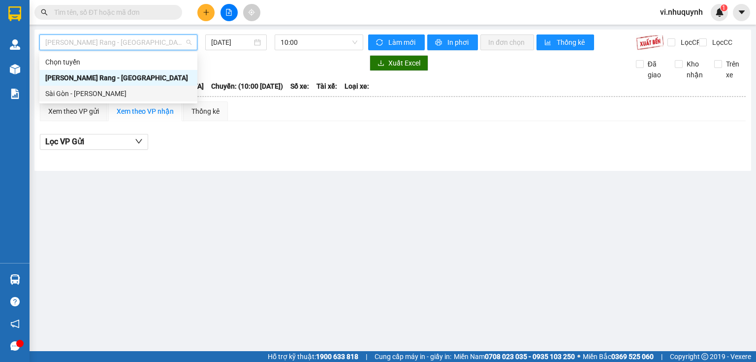
click at [107, 95] on div "Sài Gòn - Phan Rang" at bounding box center [118, 93] width 146 height 11
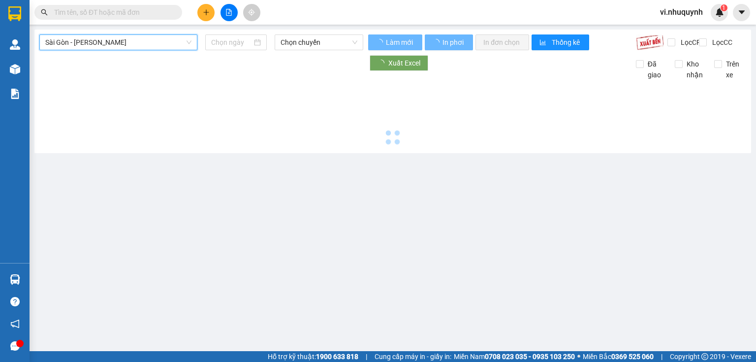
type input "15/09/2025"
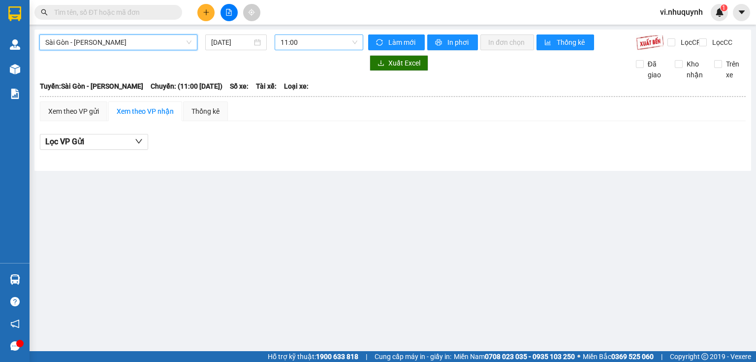
click at [320, 46] on span "11:00" at bounding box center [319, 42] width 77 height 15
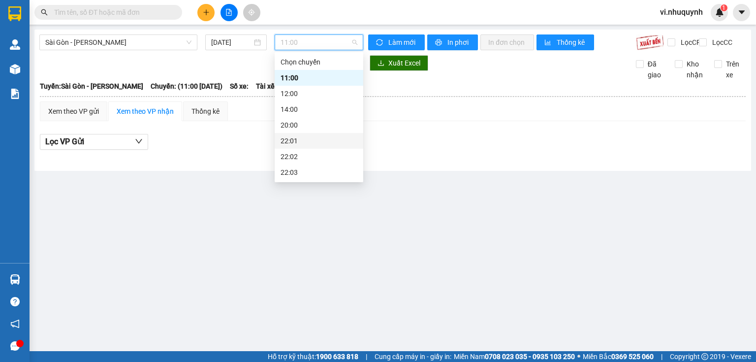
click at [293, 143] on div "22:01" at bounding box center [319, 140] width 77 height 11
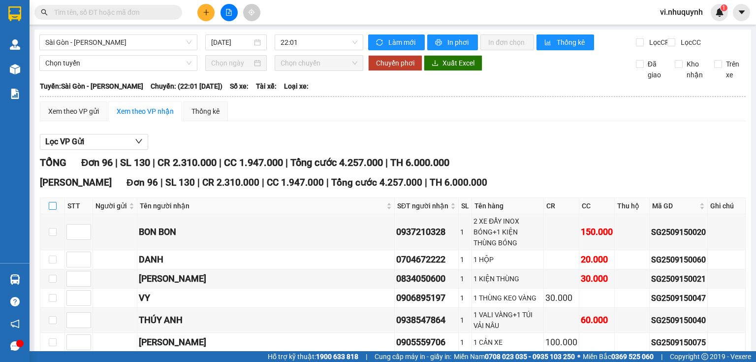
click at [52, 210] on input "checkbox" at bounding box center [53, 206] width 8 height 8
checkbox input "true"
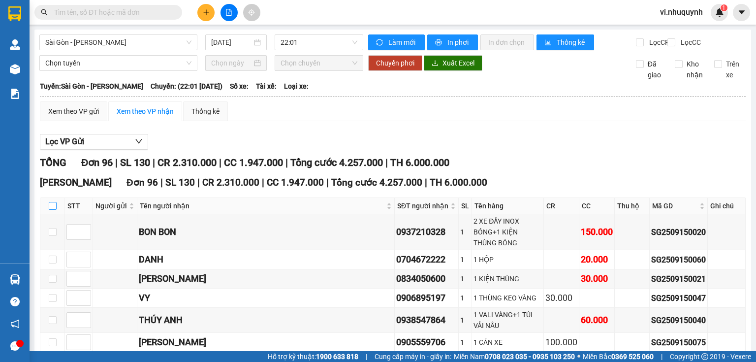
checkbox input "true"
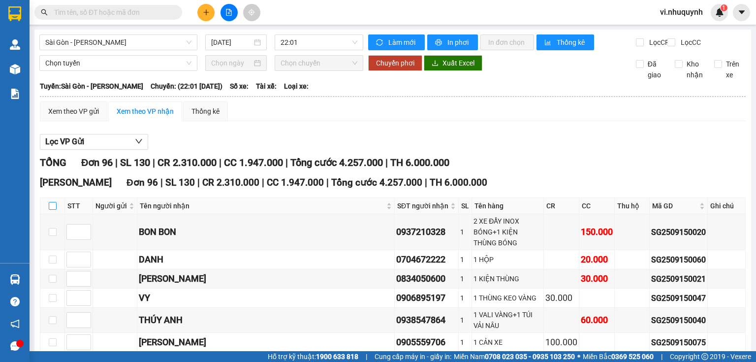
checkbox input "true"
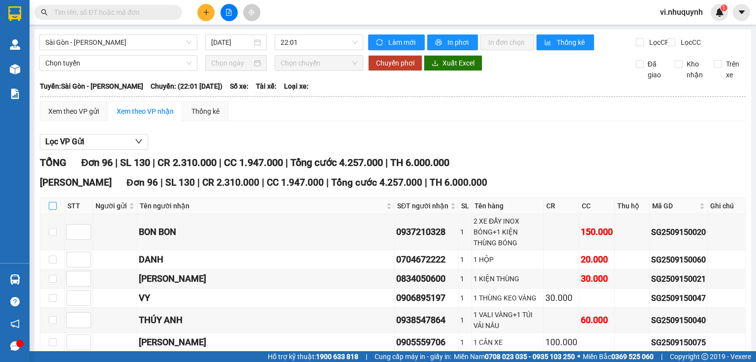
checkbox input "true"
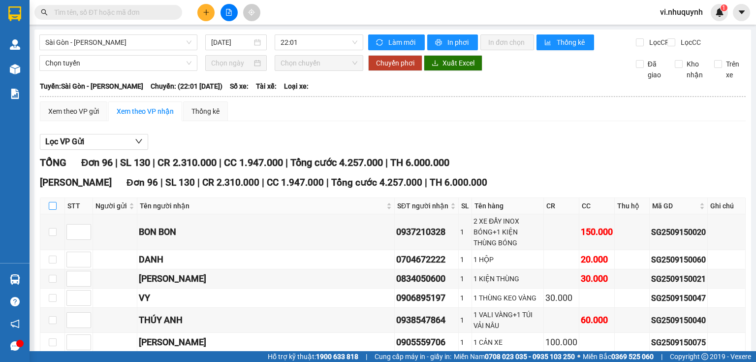
checkbox input "true"
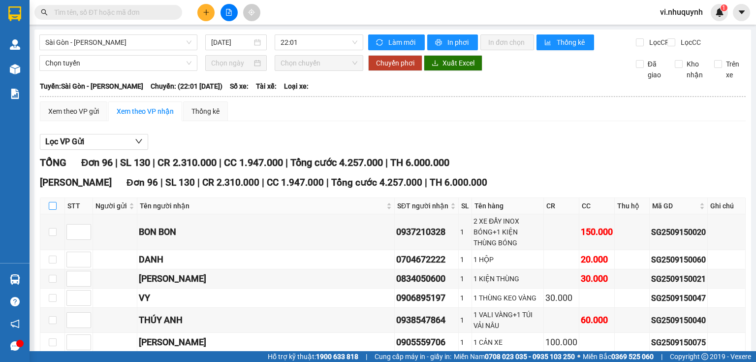
checkbox input "true"
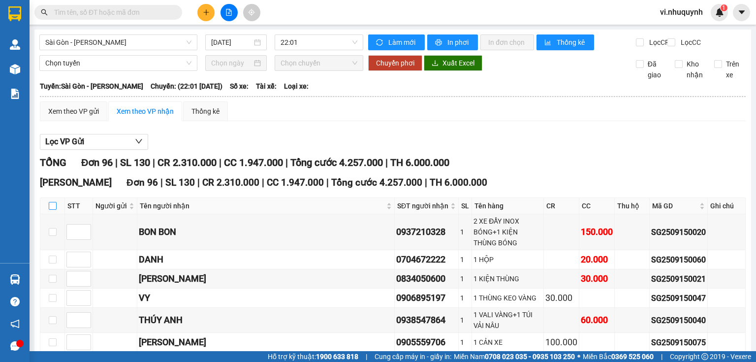
checkbox input "true"
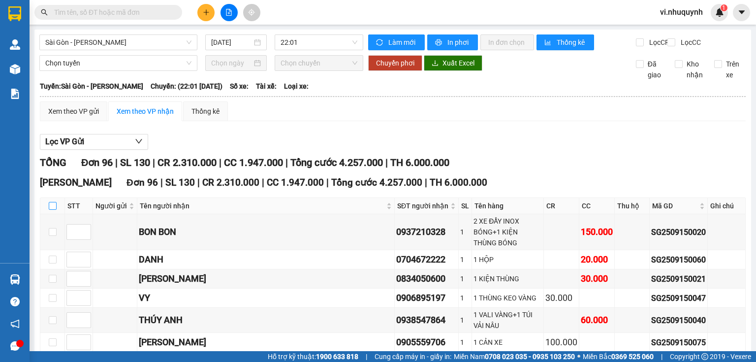
checkbox input "true"
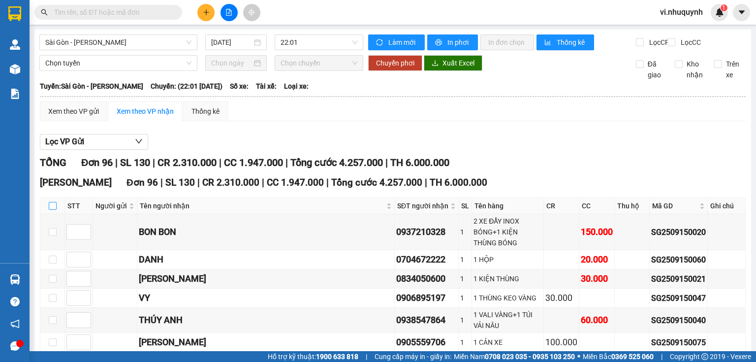
checkbox input "true"
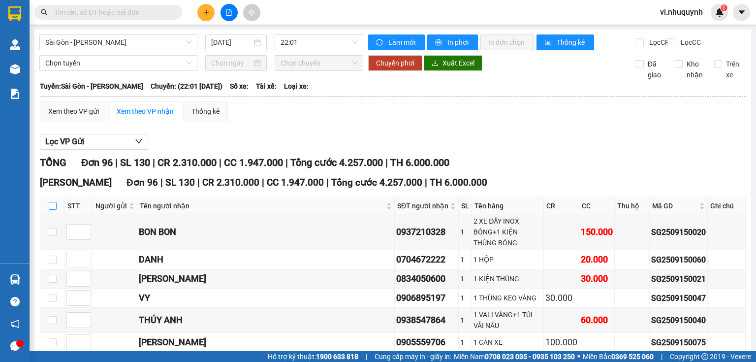
checkbox input "true"
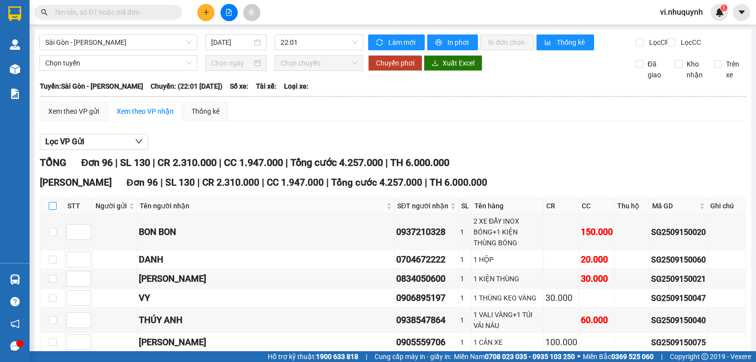
checkbox input "true"
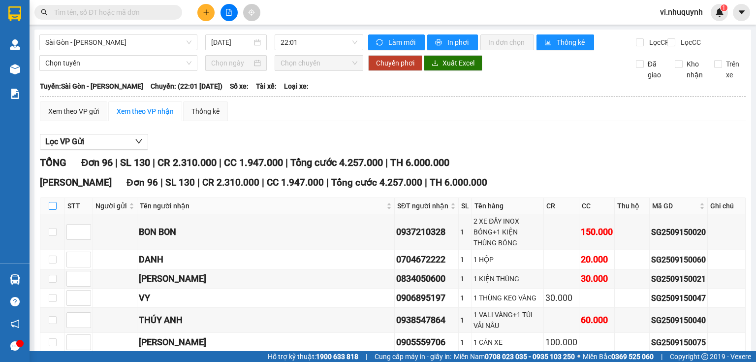
checkbox input "true"
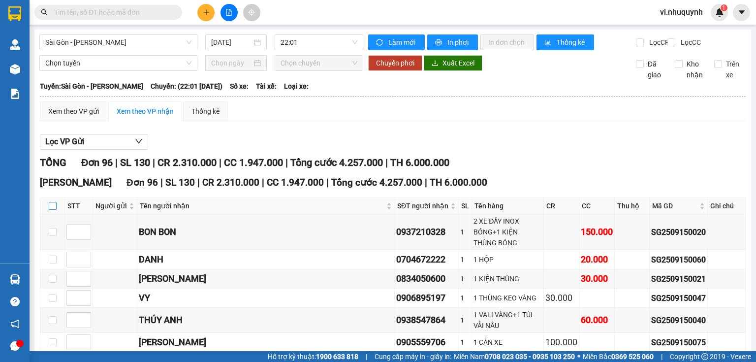
checkbox input "true"
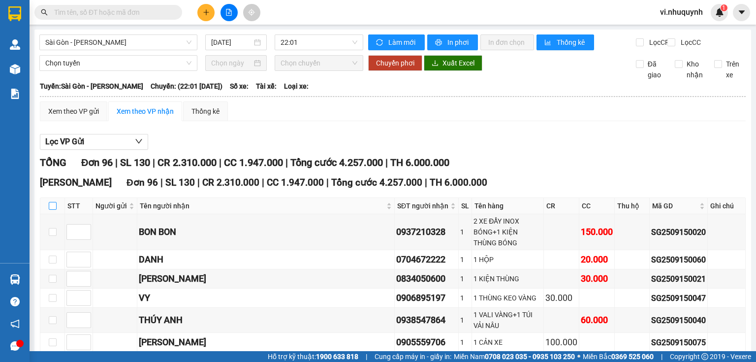
checkbox input "true"
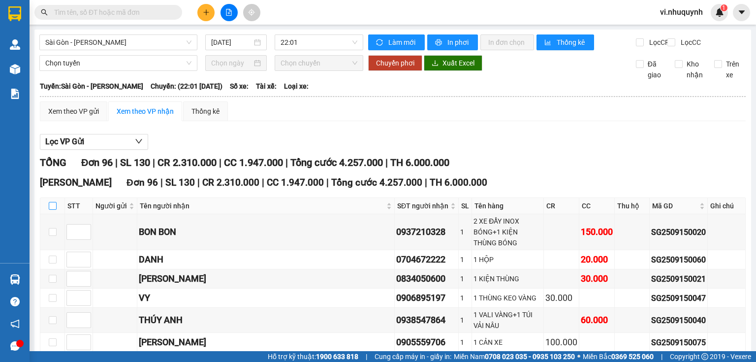
checkbox input "true"
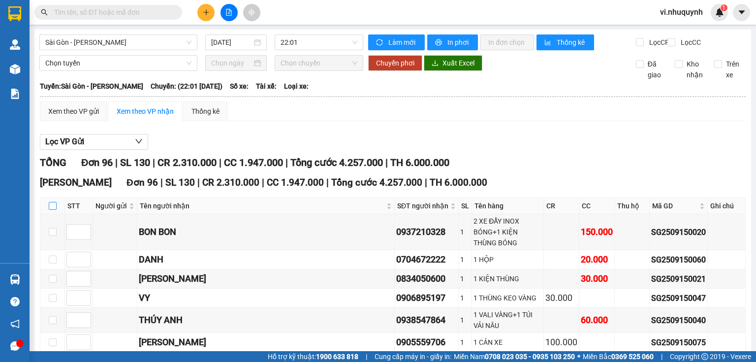
checkbox input "true"
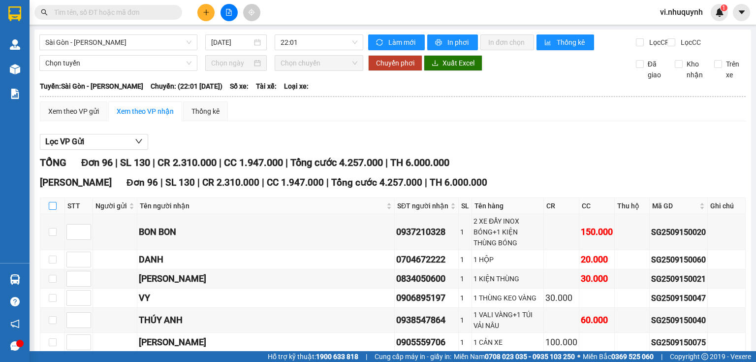
checkbox input "true"
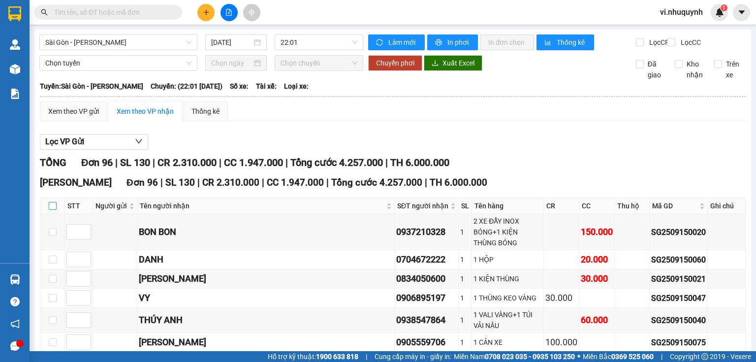
checkbox input "true"
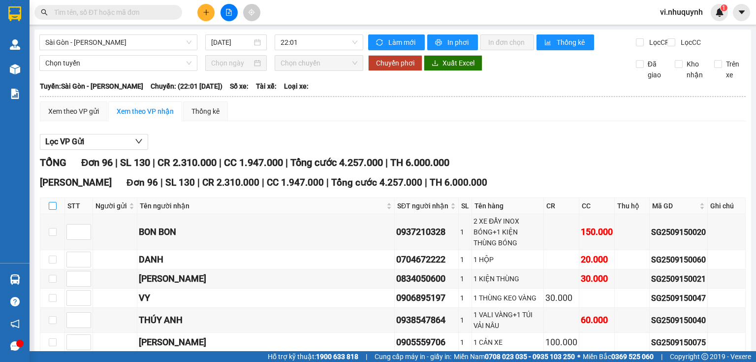
checkbox input "true"
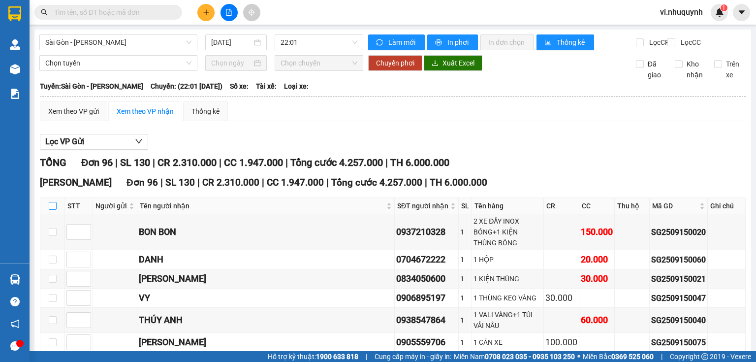
checkbox input "true"
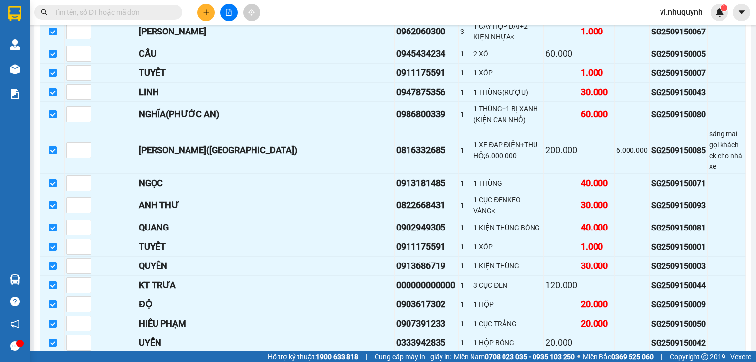
scroll to position [1749, 0]
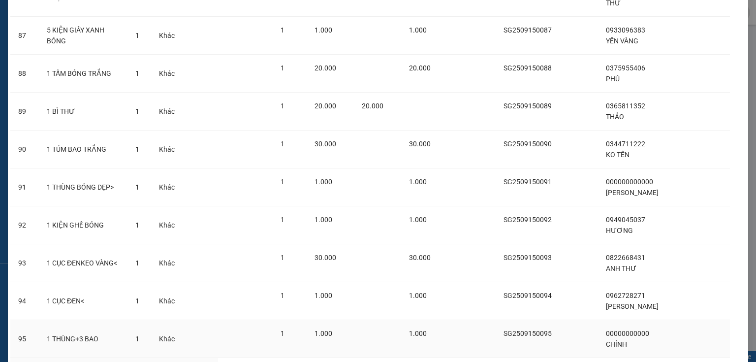
scroll to position [3476, 0]
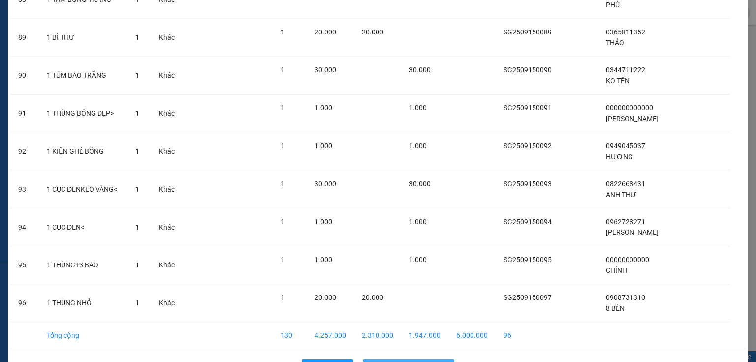
click at [402, 361] on span "Nhập hàng kho nhận" at bounding box center [414, 366] width 65 height 11
